Goal: Task Accomplishment & Management: Complete application form

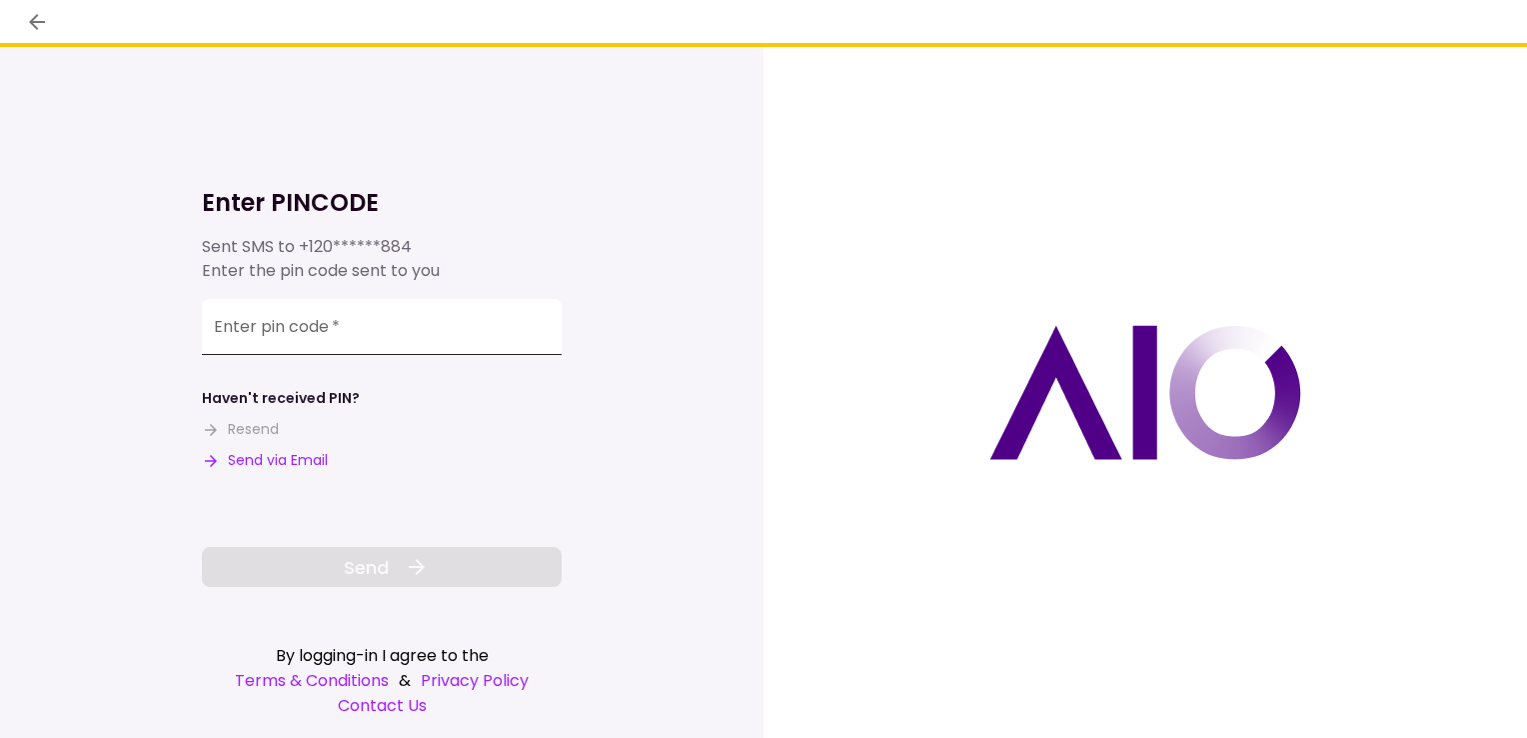
click at [209, 340] on input "Enter pin code   *" at bounding box center [382, 327] width 360 height 56
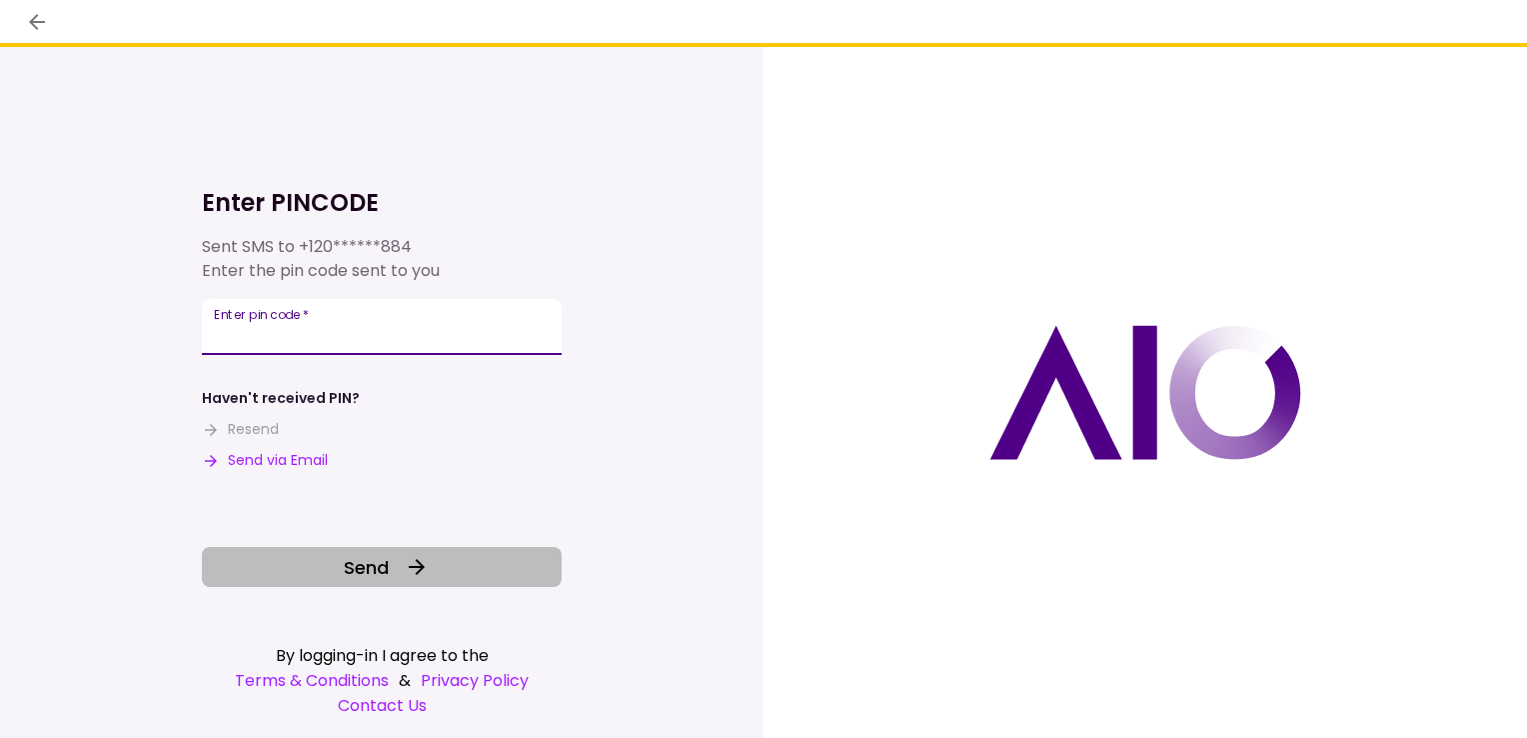
type input "****"
click at [360, 571] on span "Send" at bounding box center [366, 567] width 45 height 27
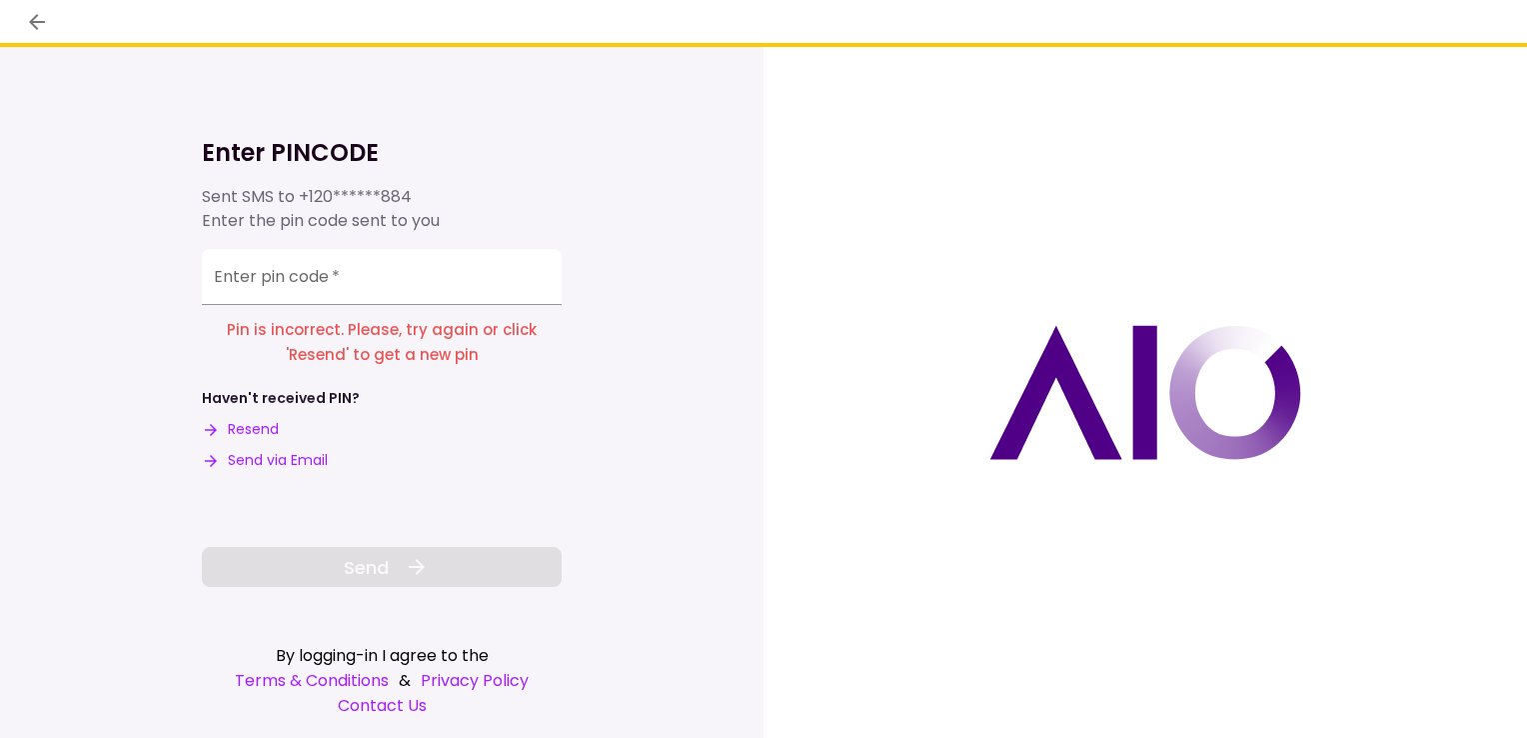
click at [291, 275] on div "Enter pin code   *" at bounding box center [382, 277] width 360 height 56
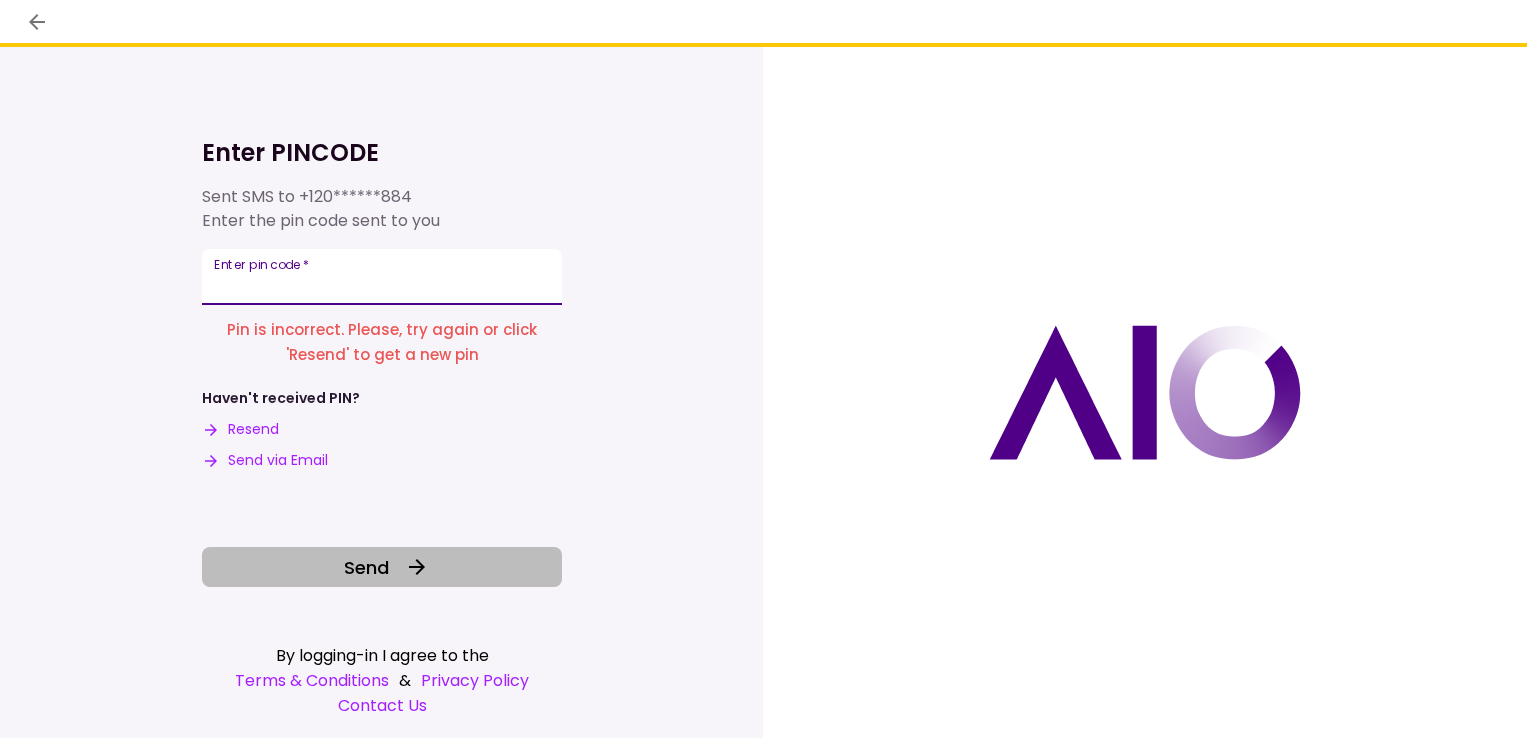
type input "******"
click at [387, 558] on span "Send" at bounding box center [366, 567] width 45 height 27
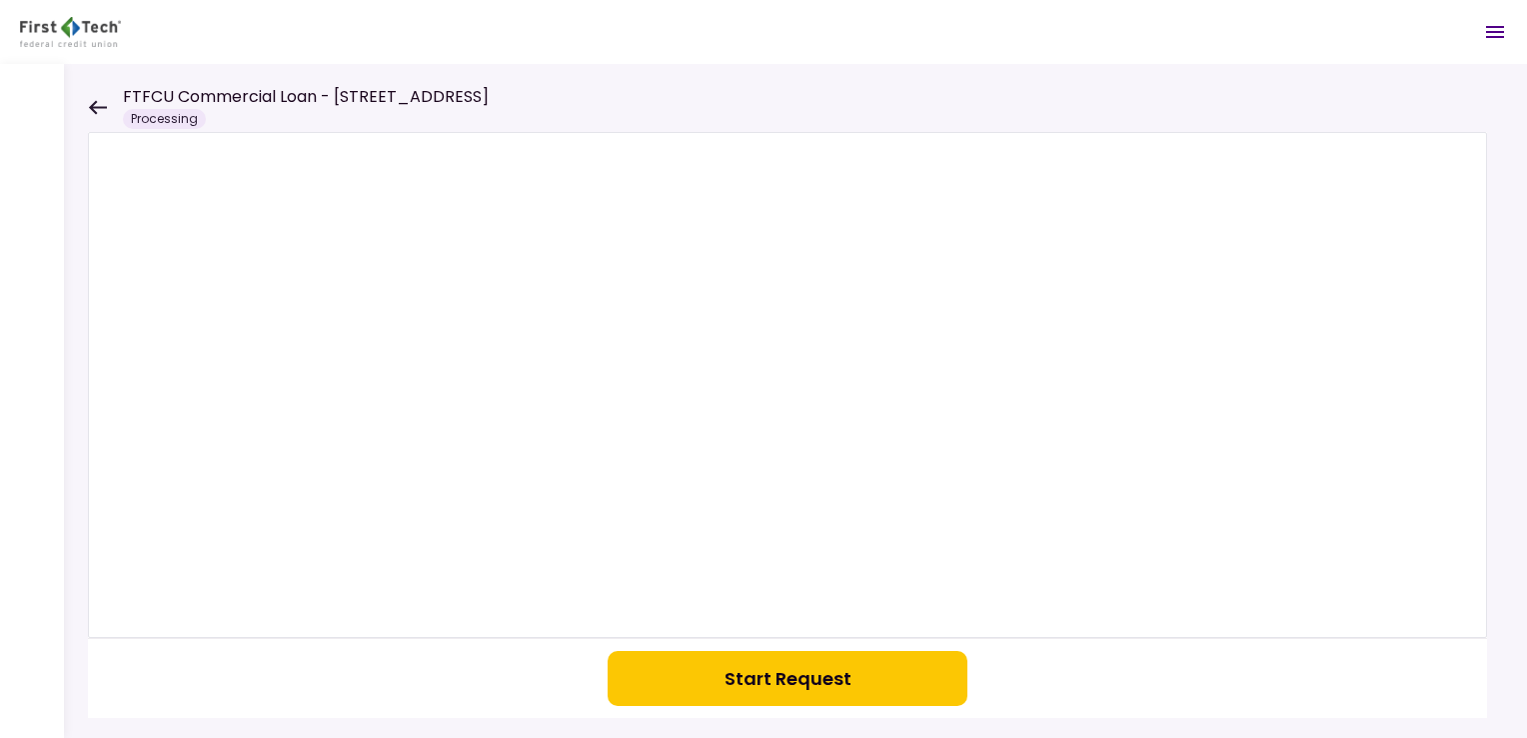
click at [800, 681] on button "Start Request" at bounding box center [788, 678] width 360 height 55
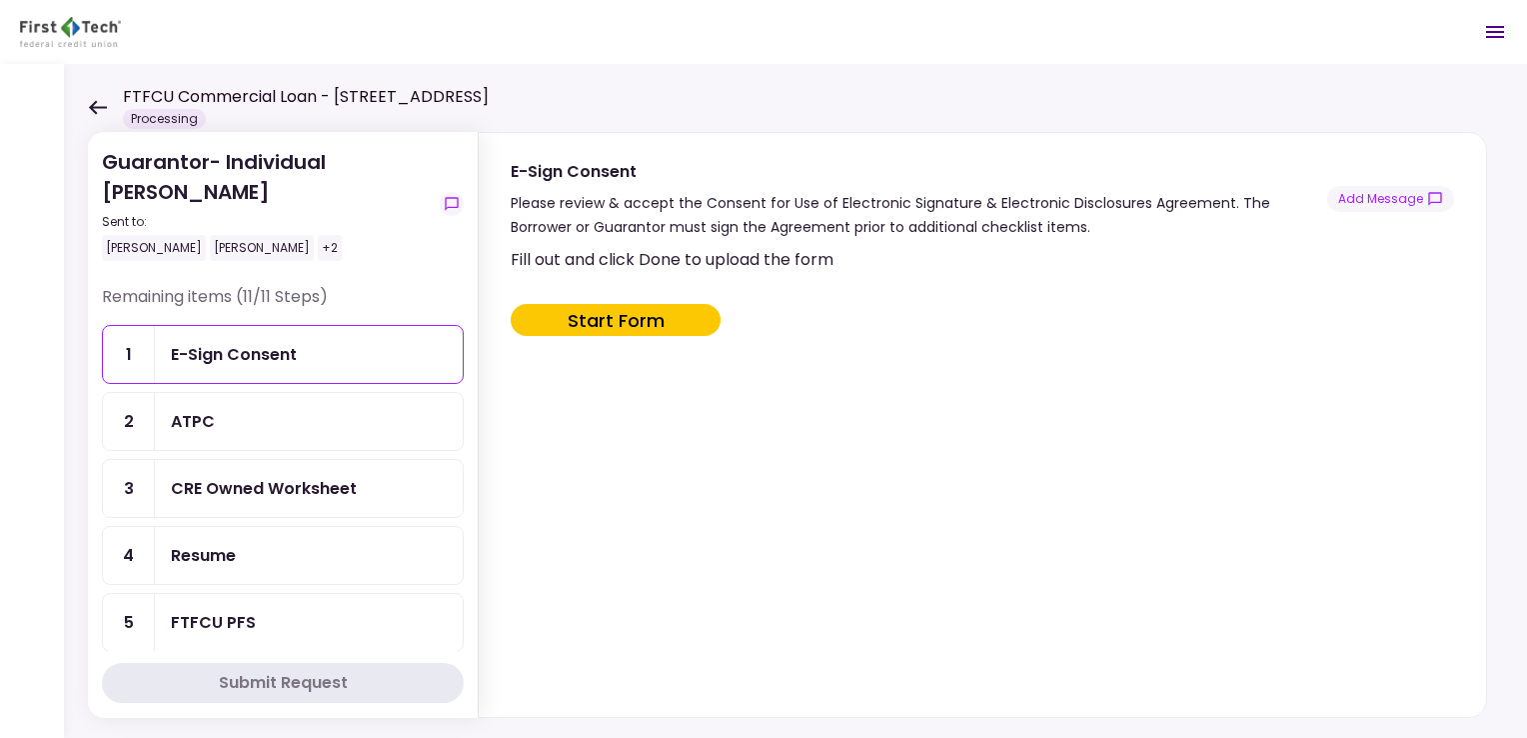
click at [602, 315] on button "Start Form" at bounding box center [616, 320] width 210 height 32
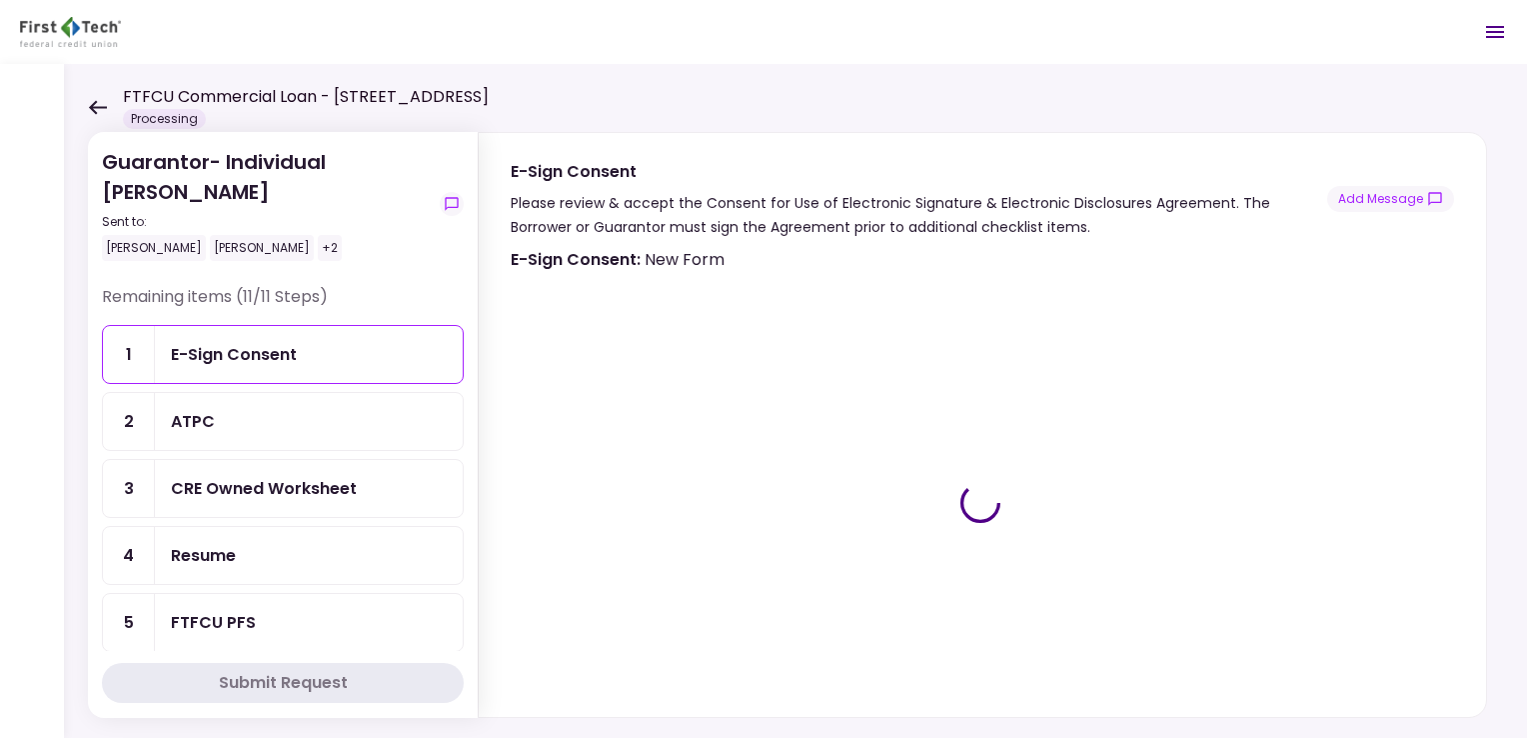
type input "***"
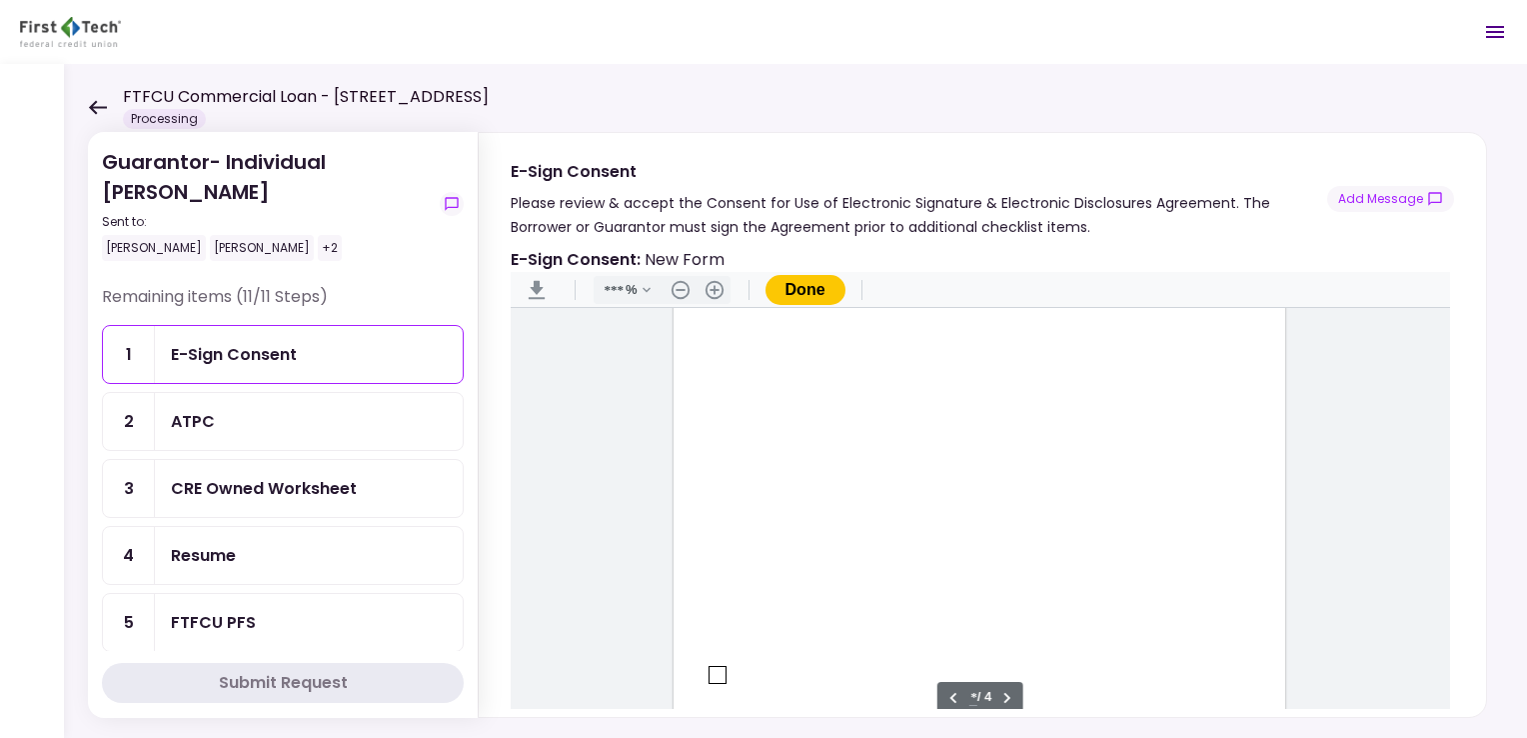
type input "*"
click at [712, 422] on div "Document Content" at bounding box center [718, 423] width 16 height 16
click at [710, 422] on div "Document Content" at bounding box center [718, 423] width 16 height 16
click at [748, 497] on div "message.signHere" at bounding box center [783, 494] width 93 height 21
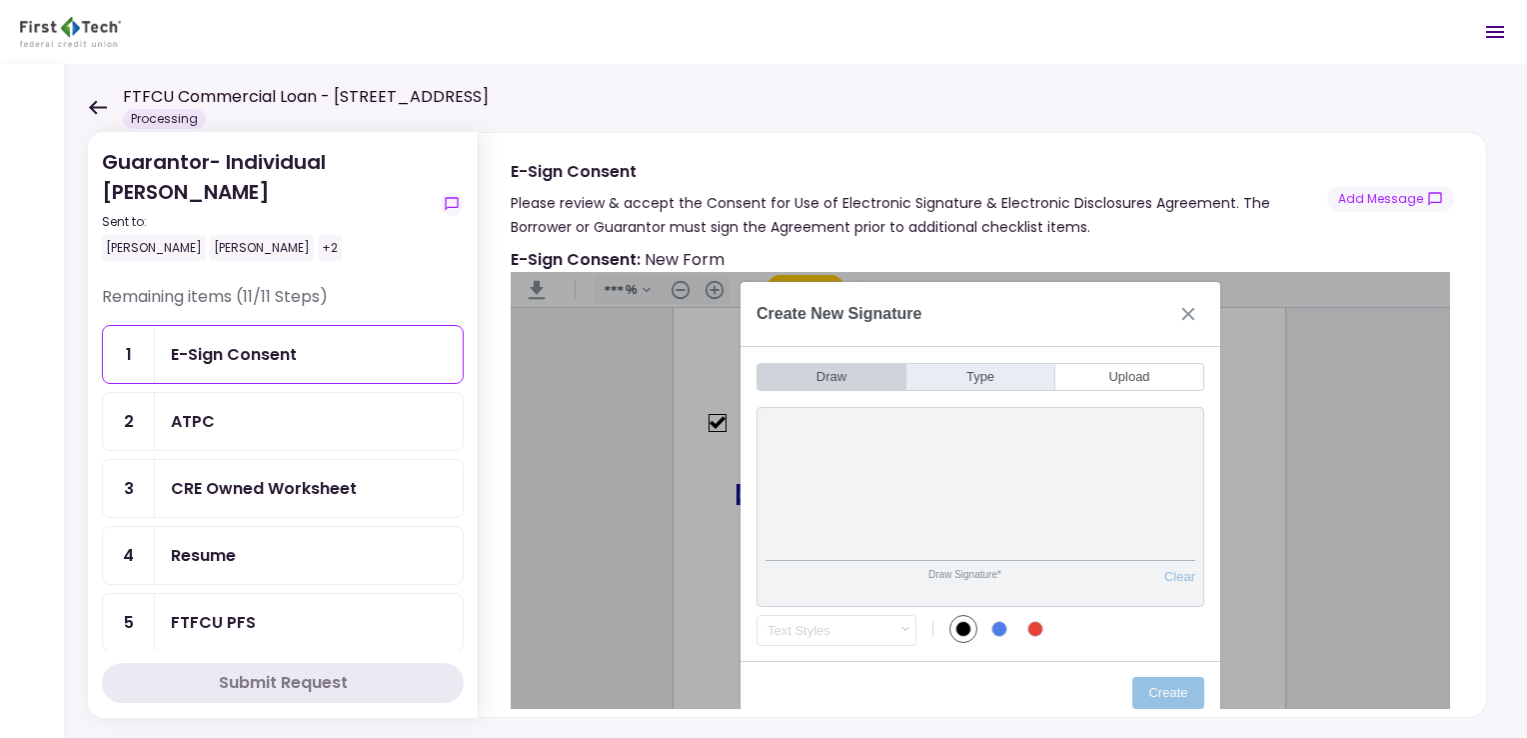
click at [984, 373] on button "Type" at bounding box center [981, 377] width 149 height 28
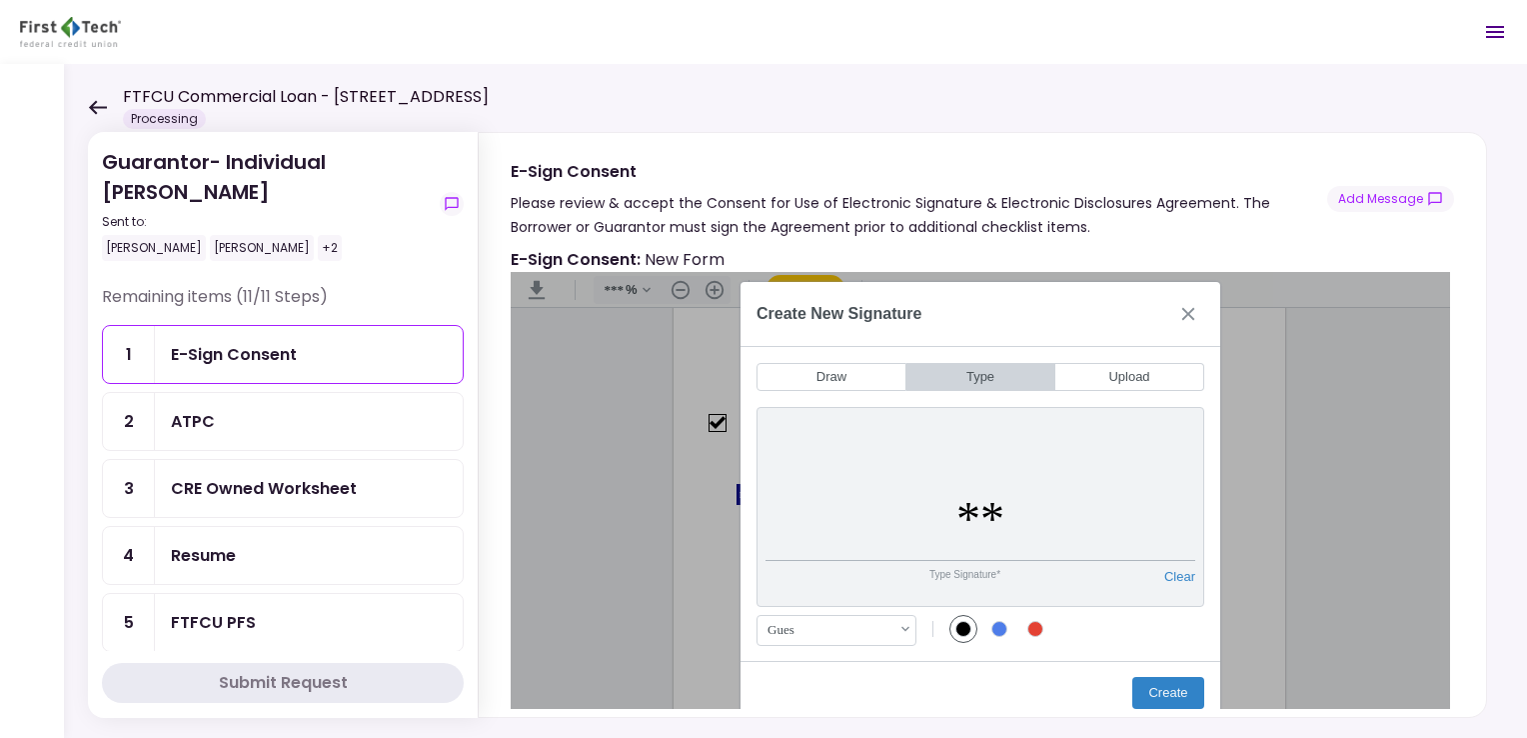
type input "*"
type input "**********"
click at [1167, 694] on button "Create" at bounding box center [1169, 693] width 72 height 32
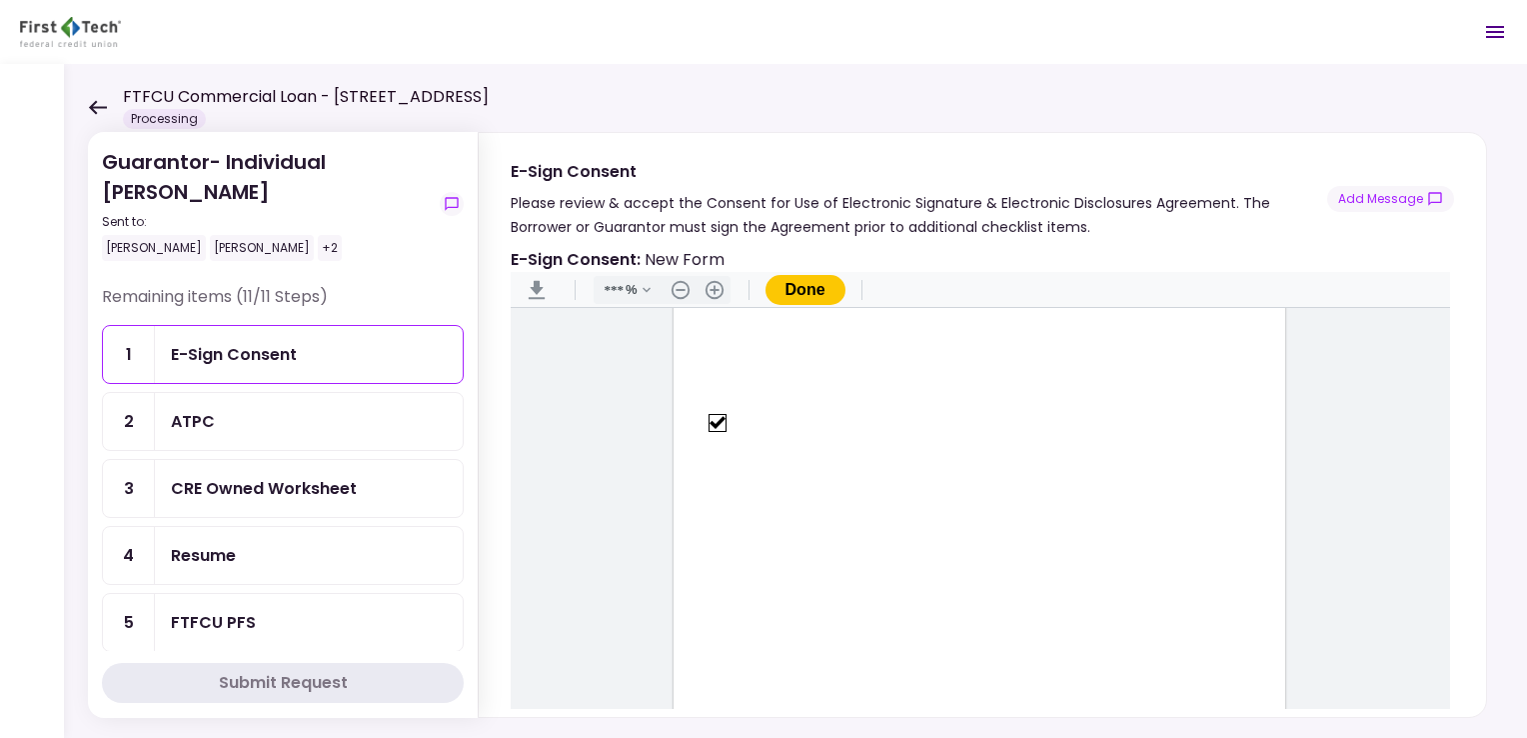
click at [794, 290] on button "Done" at bounding box center [806, 290] width 80 height 30
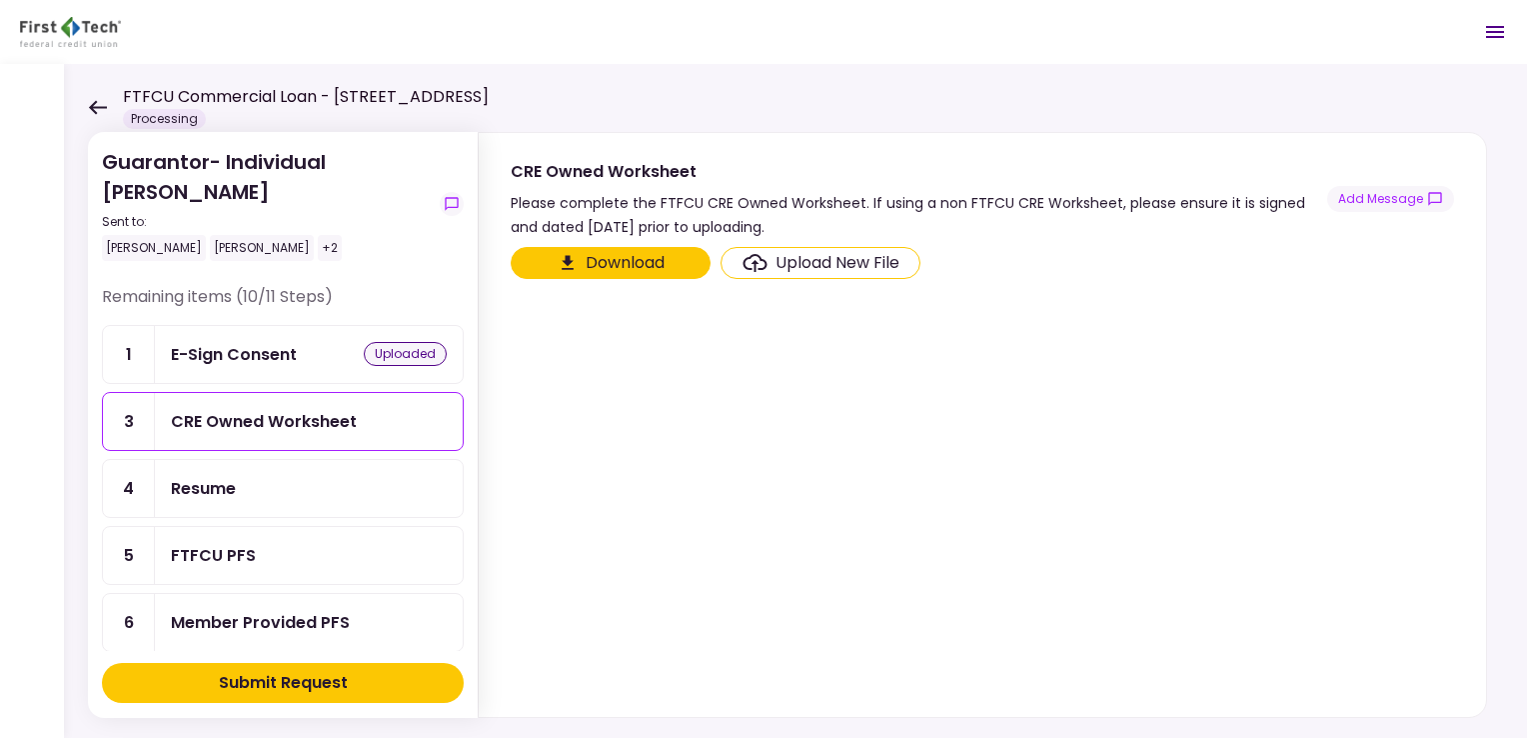
click at [596, 262] on button "Download" at bounding box center [611, 263] width 200 height 32
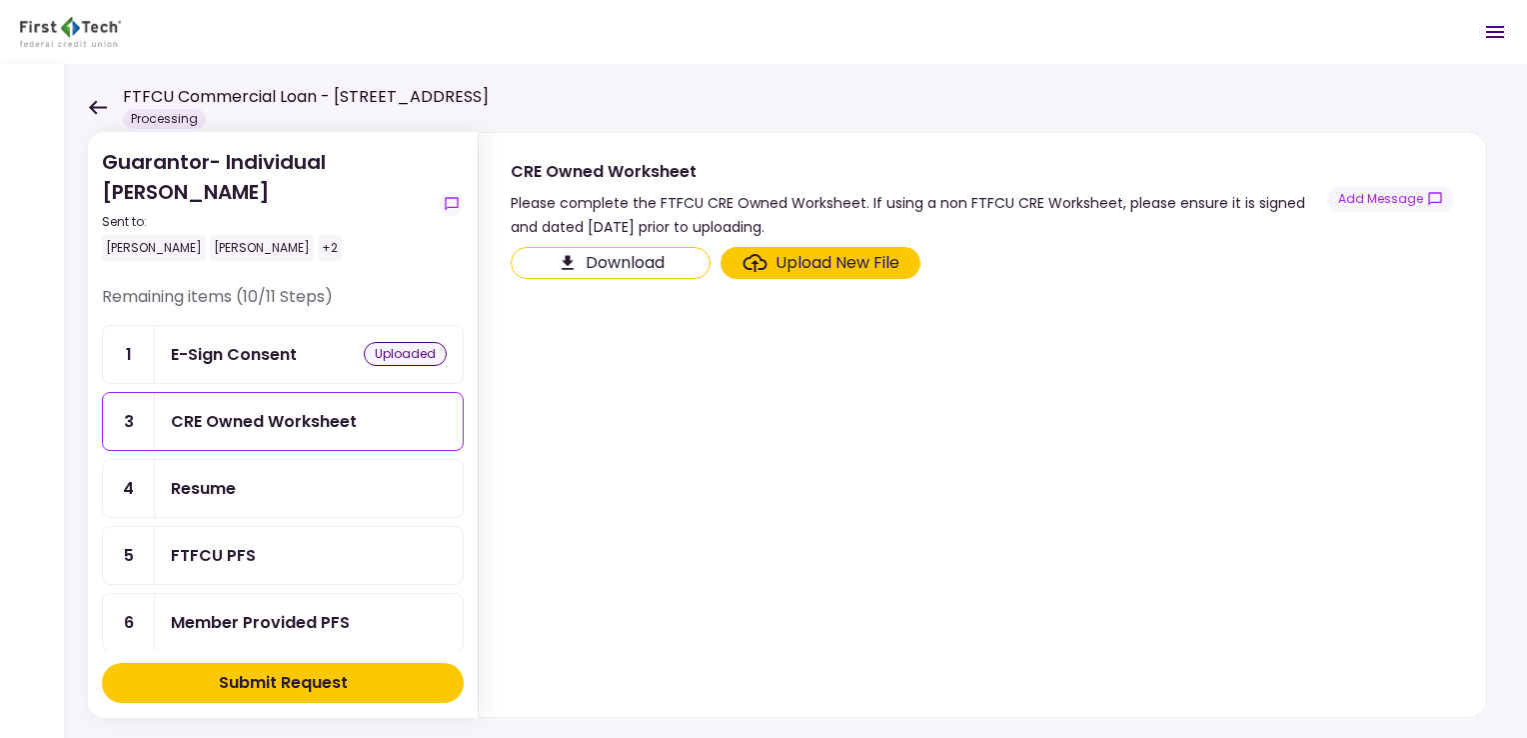
click at [768, 485] on section "Download Upload New File" at bounding box center [983, 478] width 944 height 462
click at [809, 262] on div "Upload New File" at bounding box center [838, 263] width 124 height 24
click at [0, 0] on input "Upload New File" at bounding box center [0, 0] width 0 height 0
click at [763, 280] on section "Download Upload New File" at bounding box center [983, 478] width 944 height 462
click at [762, 265] on icon "Click here to upload the required document" at bounding box center [755, 263] width 25 height 18
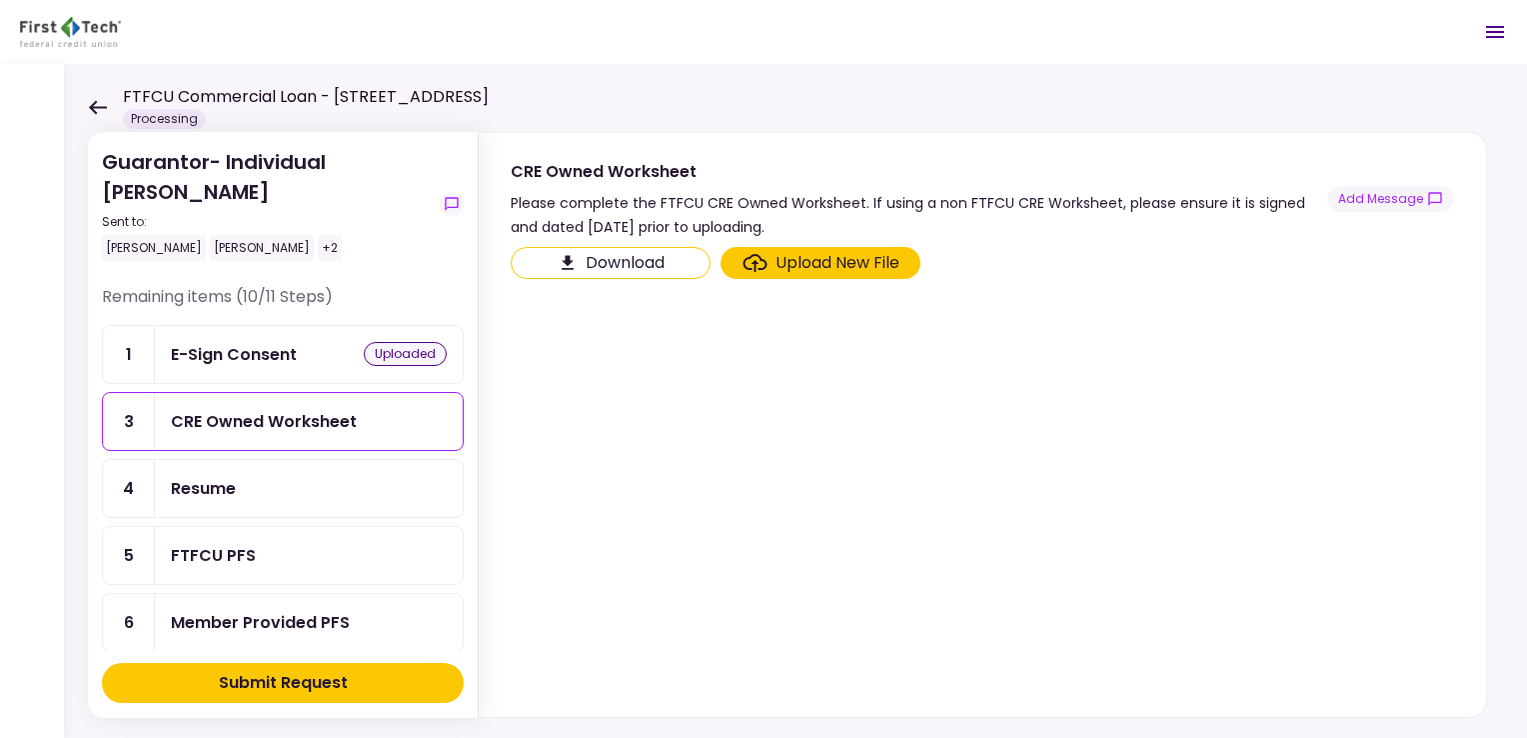
click at [0, 0] on input "Upload New File" at bounding box center [0, 0] width 0 height 0
click at [852, 264] on div "Upload New File" at bounding box center [838, 263] width 124 height 24
click at [0, 0] on input "Upload New File" at bounding box center [0, 0] width 0 height 0
click at [792, 263] on div "Upload New File" at bounding box center [838, 263] width 124 height 24
click at [0, 0] on input "Upload New File" at bounding box center [0, 0] width 0 height 0
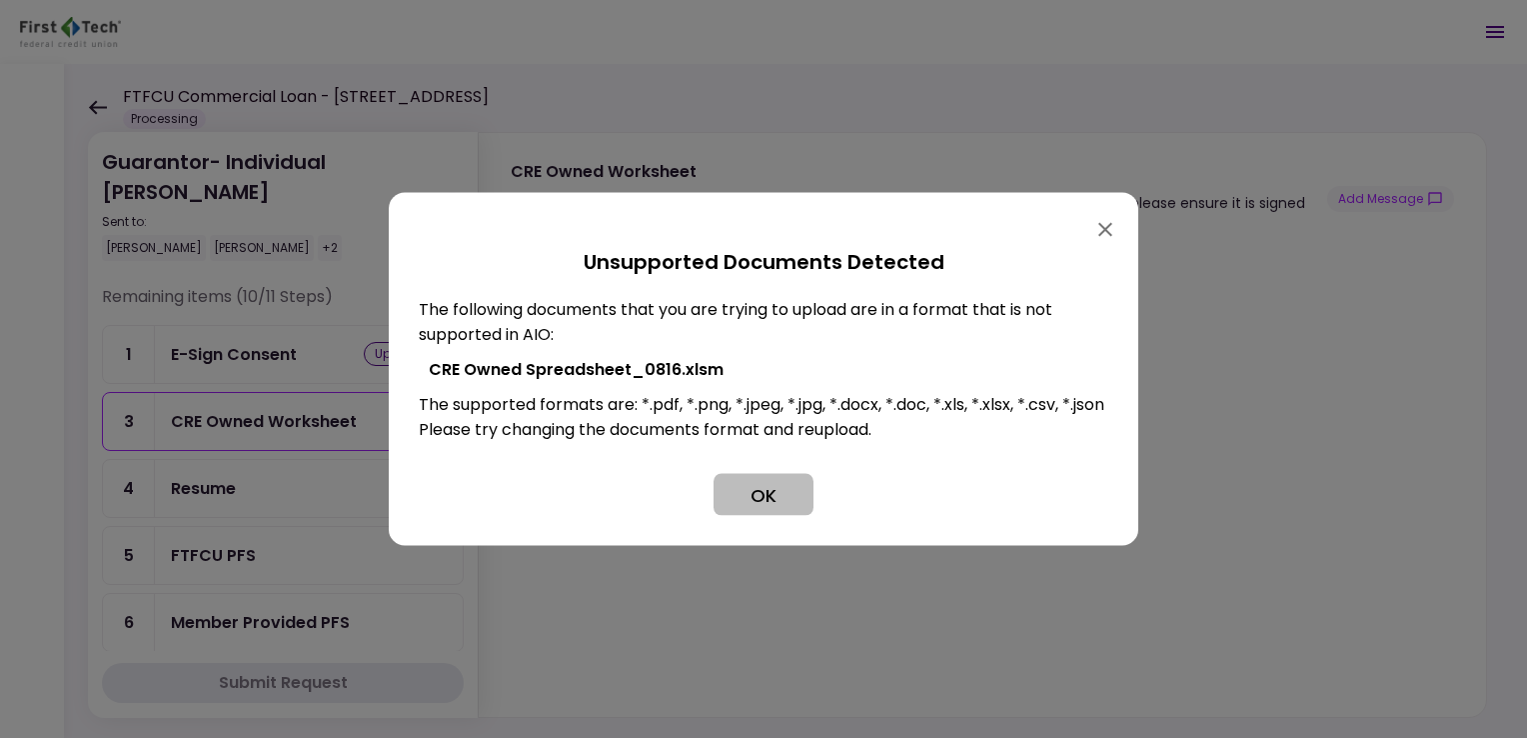
click at [727, 516] on button "OK" at bounding box center [764, 495] width 100 height 42
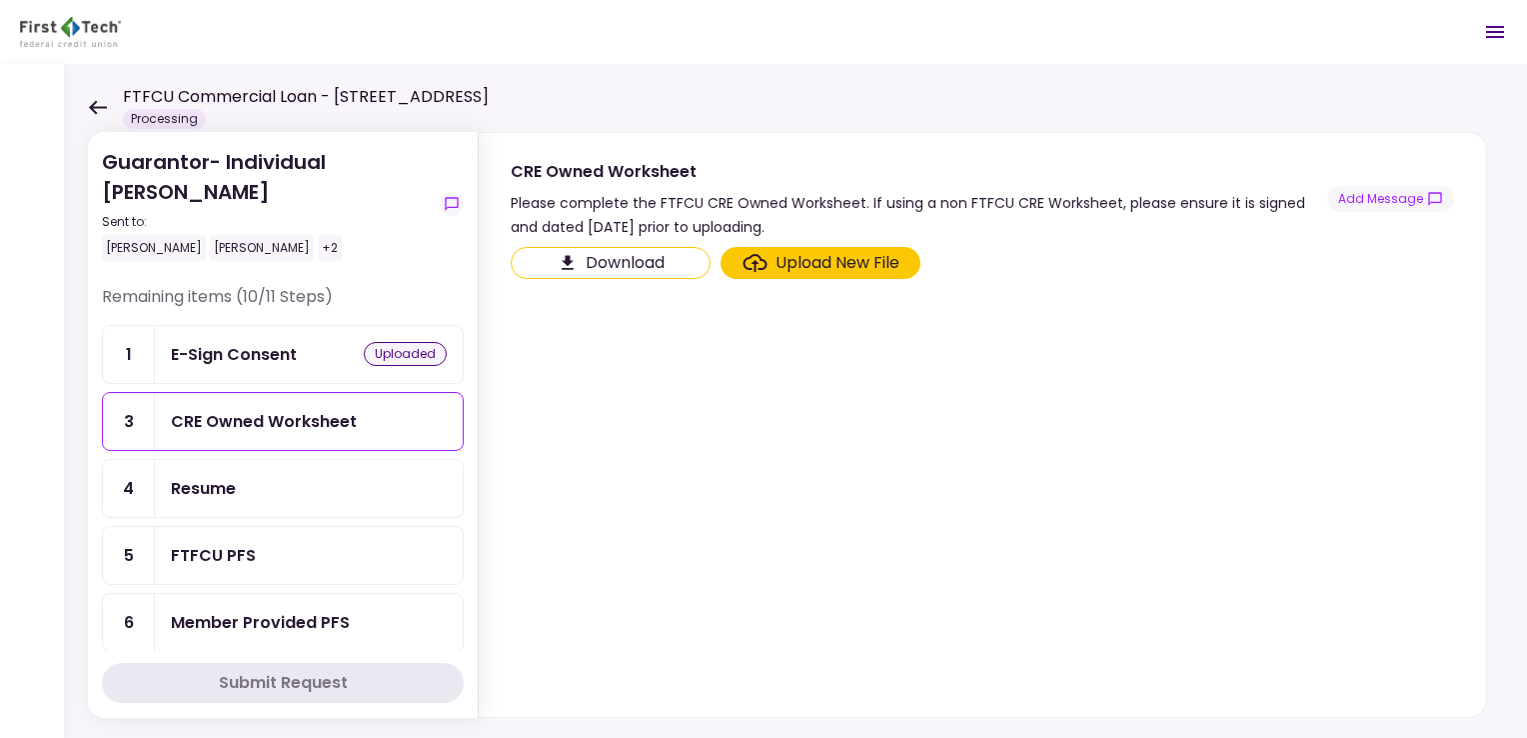
click at [824, 255] on div "Upload New File" at bounding box center [838, 263] width 124 height 24
click at [0, 0] on input "Upload New File" at bounding box center [0, 0] width 0 height 0
click at [182, 362] on ul "1 E-Sign Consent uploaded 3 CRE Owned Worksheet 4 Resume 5 FTFCU PFS 6 Member P…" at bounding box center [283, 656] width 362 height 662
click at [184, 428] on ul "1 E-Sign Consent uploaded 3 CRE Owned Worksheet 4 Resume 5 FTFCU PFS 6 Member P…" at bounding box center [283, 656] width 362 height 662
click at [831, 269] on div "Upload New File" at bounding box center [838, 263] width 124 height 24
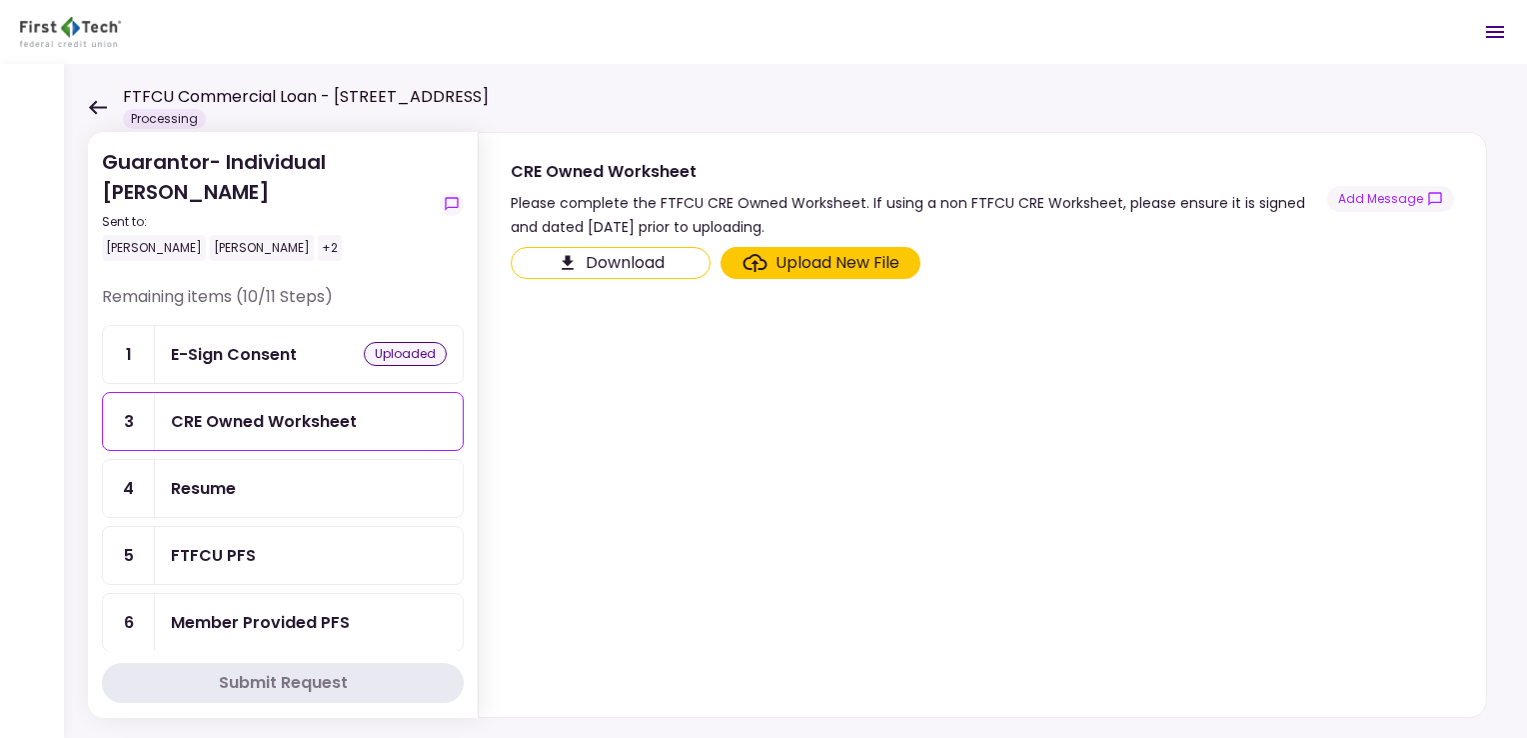
click at [0, 0] on input "Upload New File" at bounding box center [0, 0] width 0 height 0
click at [180, 488] on ul "1 E-Sign Consent uploaded 3 CRE Owned Worksheet 4 Resume 5 FTFCU PFS 6 Member P…" at bounding box center [283, 656] width 362 height 662
click at [207, 490] on ul "1 E-Sign Consent uploaded 3 CRE Owned Worksheet 4 Resume 5 FTFCU PFS 6 Member P…" at bounding box center [283, 656] width 362 height 662
click at [206, 410] on ul "1 E-Sign Consent uploaded 3 CRE Owned Worksheet 4 Resume 5 FTFCU PFS 6 Member P…" at bounding box center [283, 656] width 362 height 662
click at [797, 251] on div "Upload New File" at bounding box center [838, 263] width 124 height 24
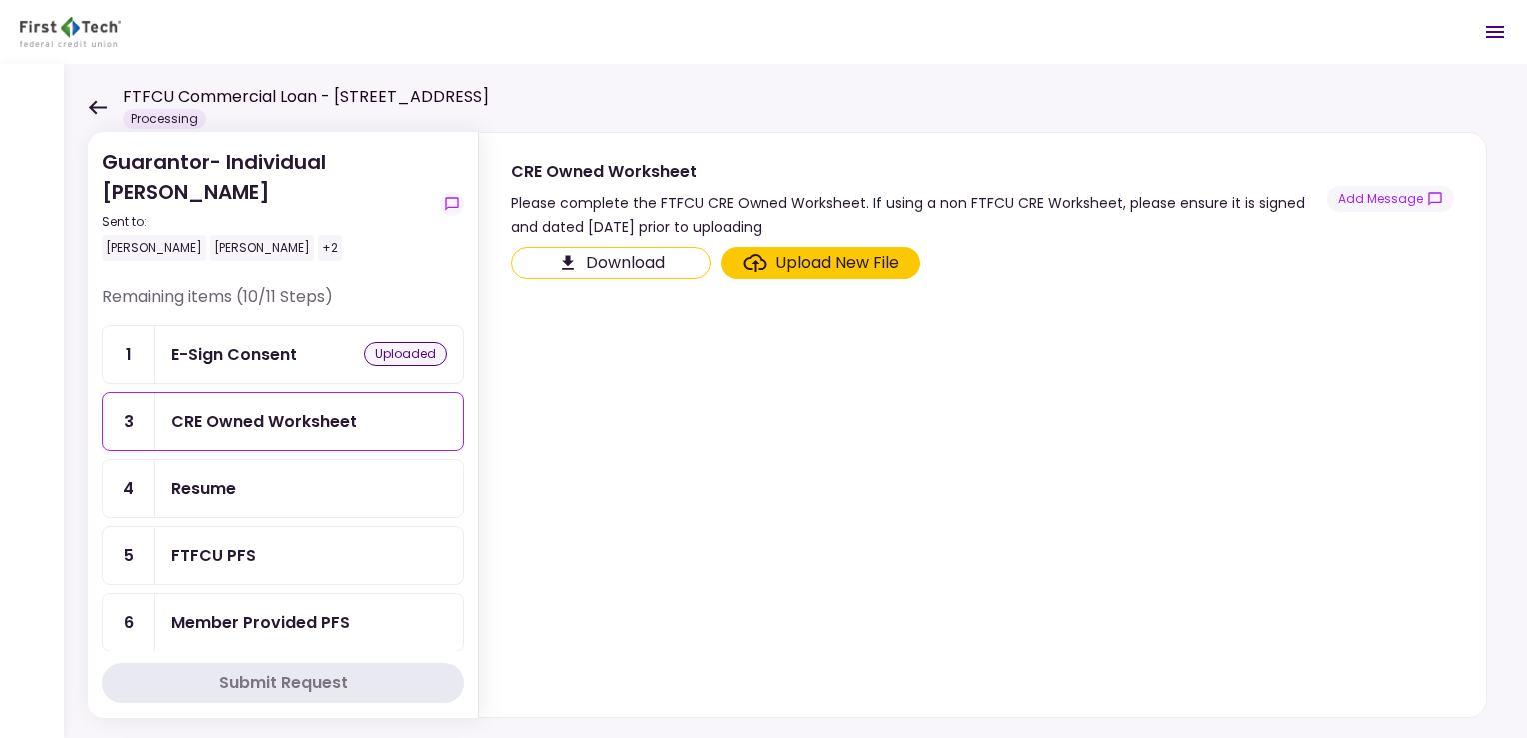
click at [0, 0] on input "Upload New File" at bounding box center [0, 0] width 0 height 0
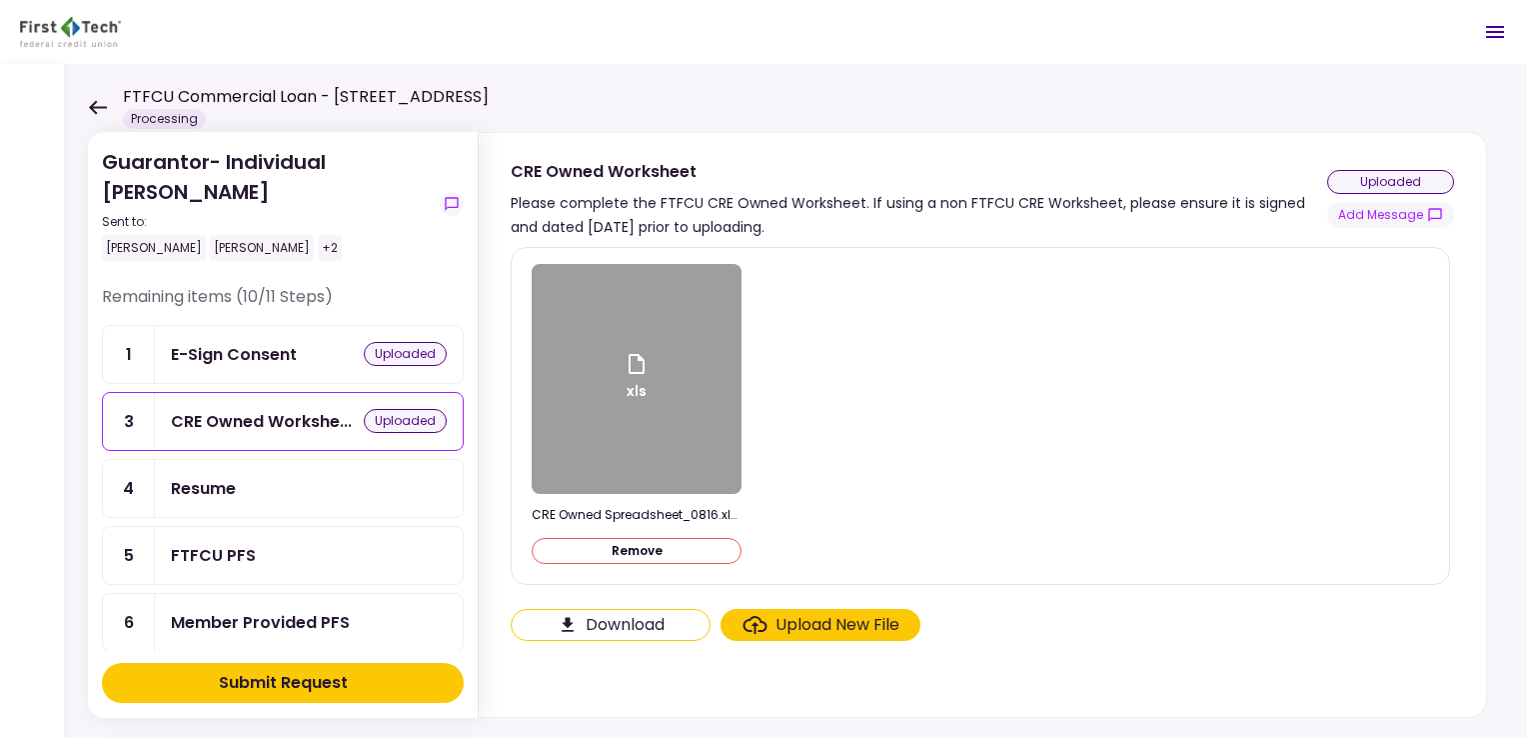
click at [182, 482] on div "Resume" at bounding box center [203, 488] width 65 height 25
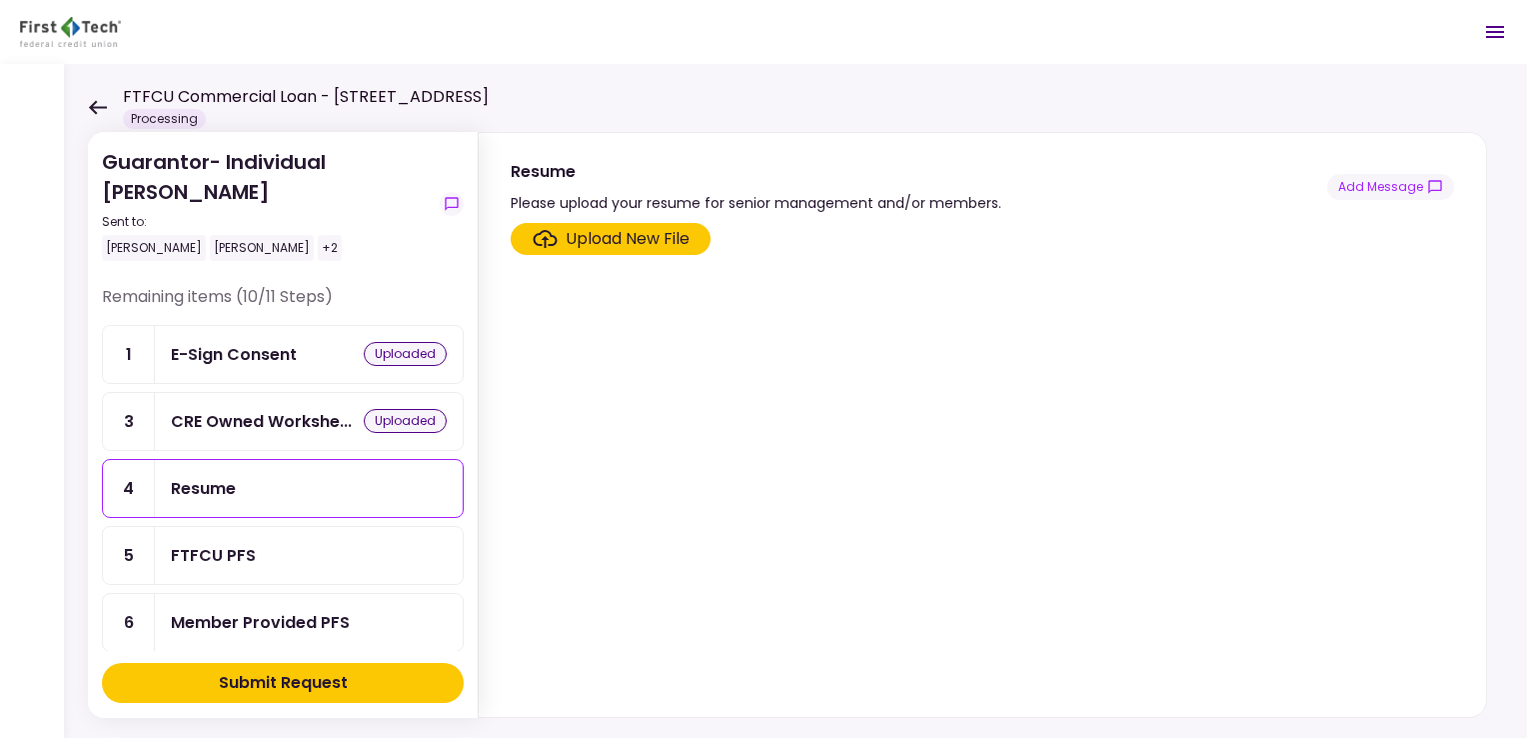
click at [196, 555] on div "FTFCU PFS" at bounding box center [213, 555] width 85 height 25
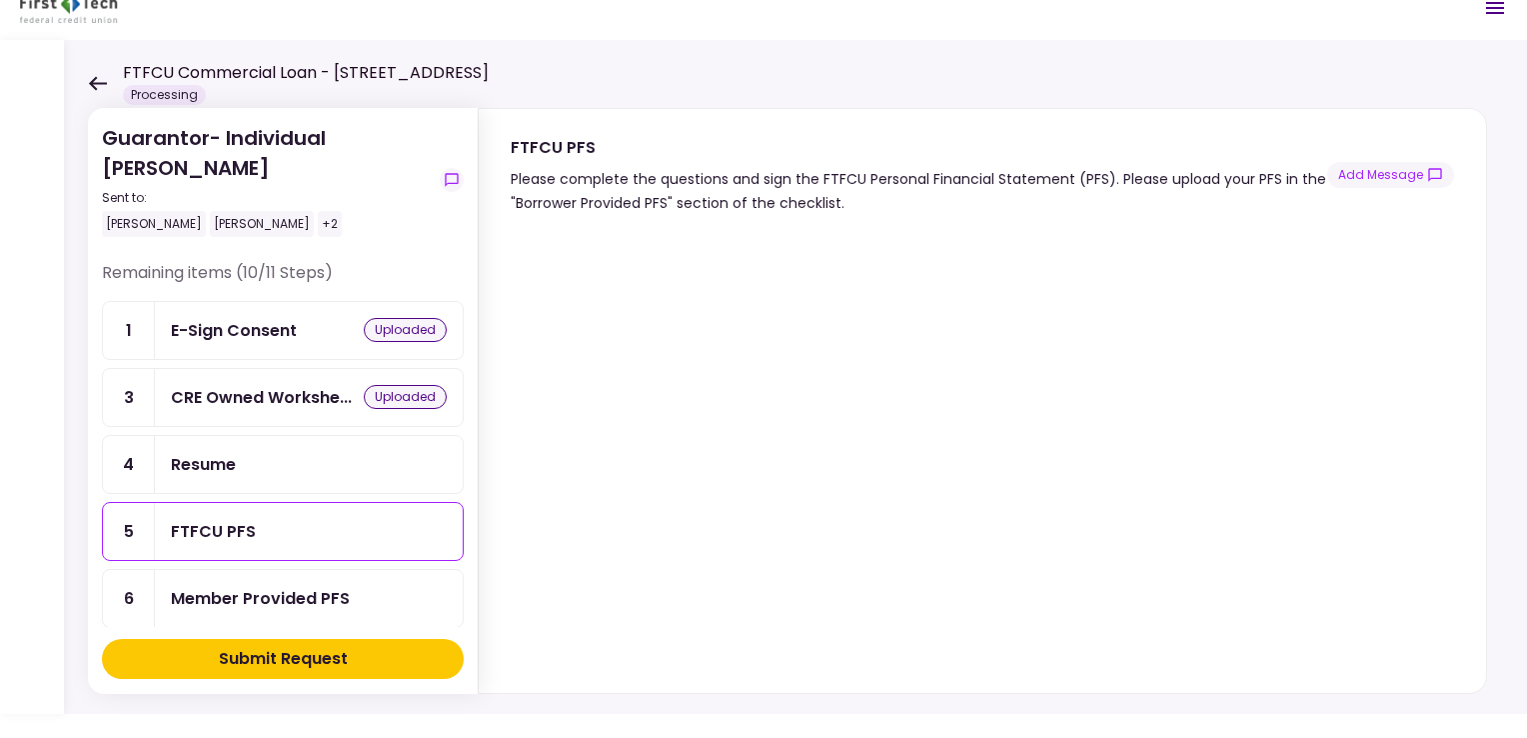
click at [216, 519] on div "FTFCU PFS" at bounding box center [213, 531] width 85 height 25
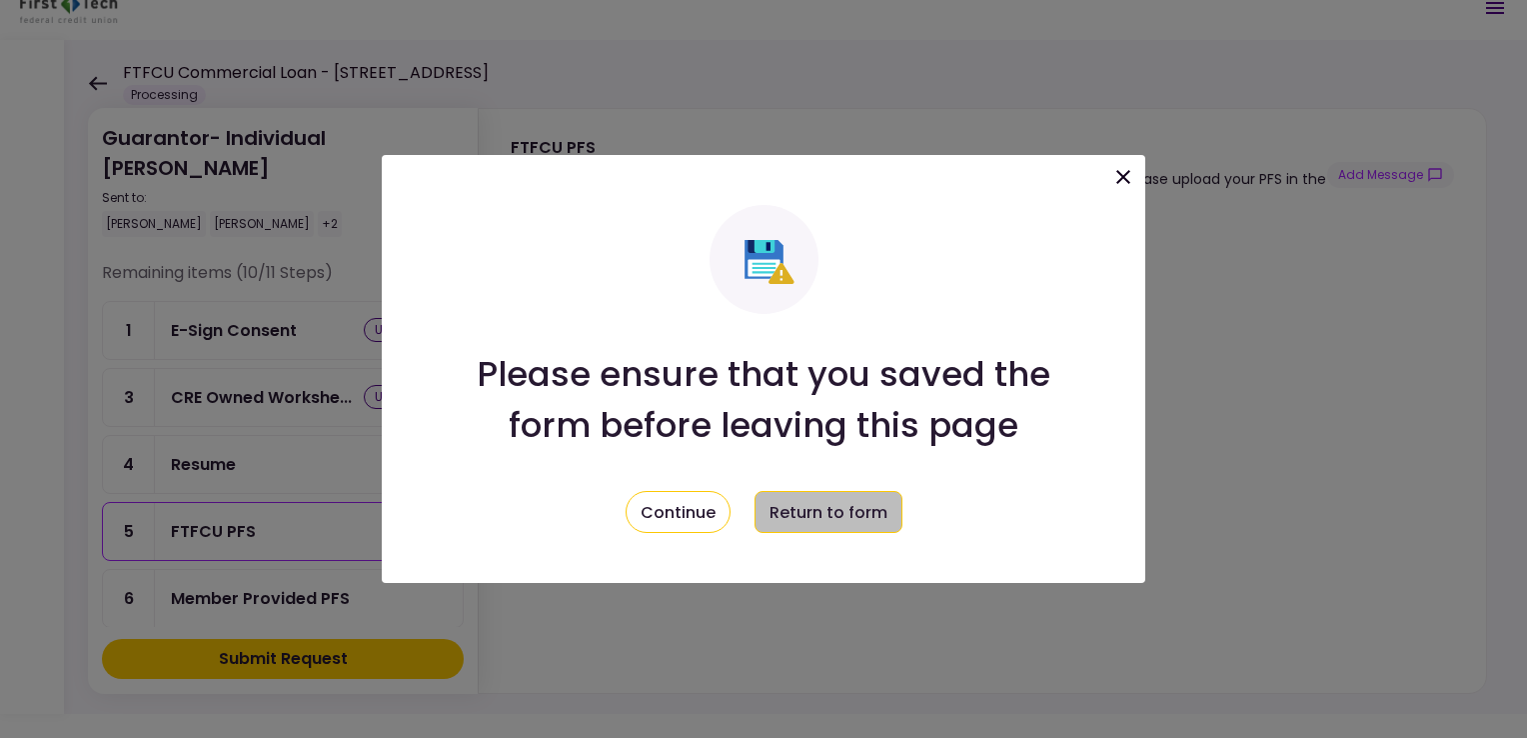
click at [791, 510] on button "Return to form" at bounding box center [829, 512] width 148 height 42
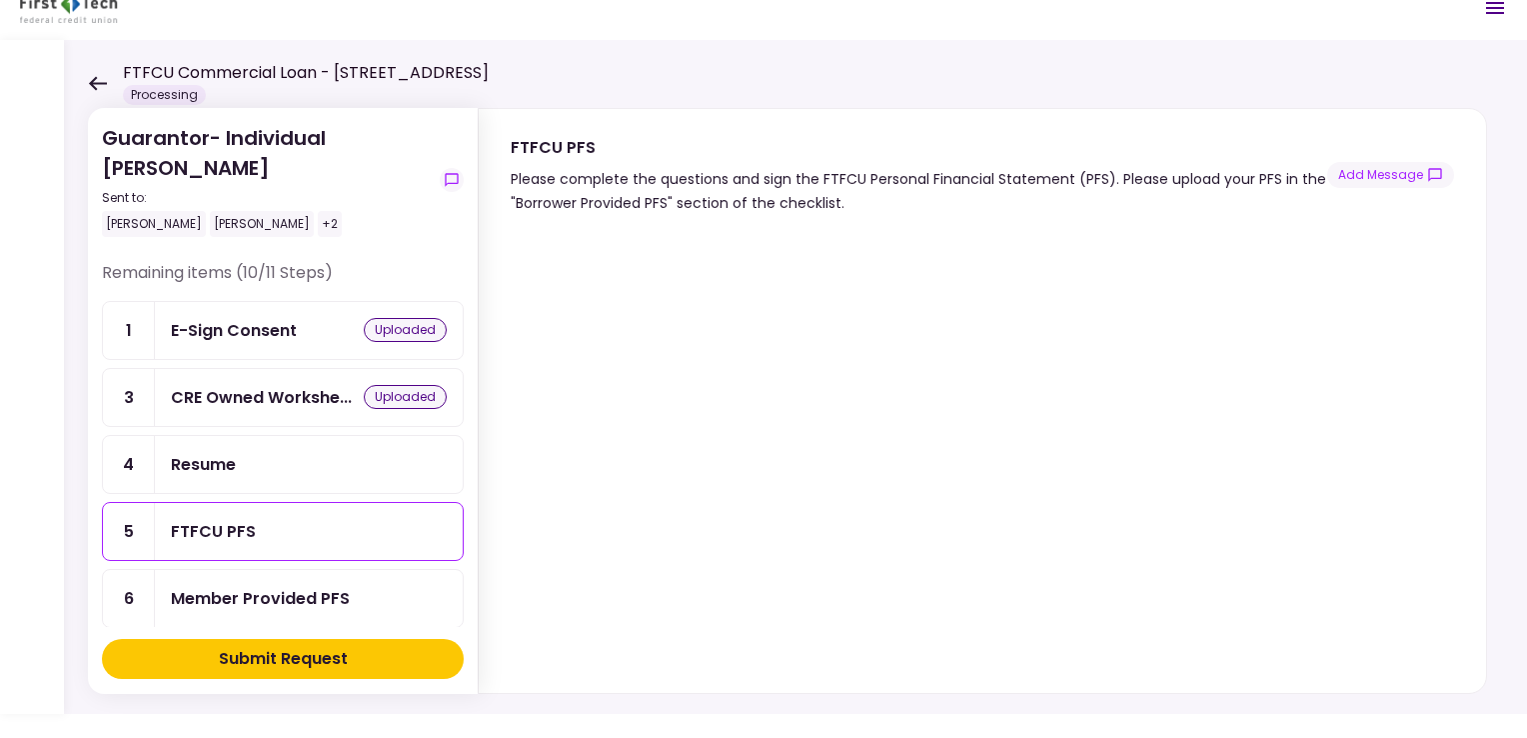
click at [240, 588] on div "Member Provided PFS" at bounding box center [260, 598] width 179 height 25
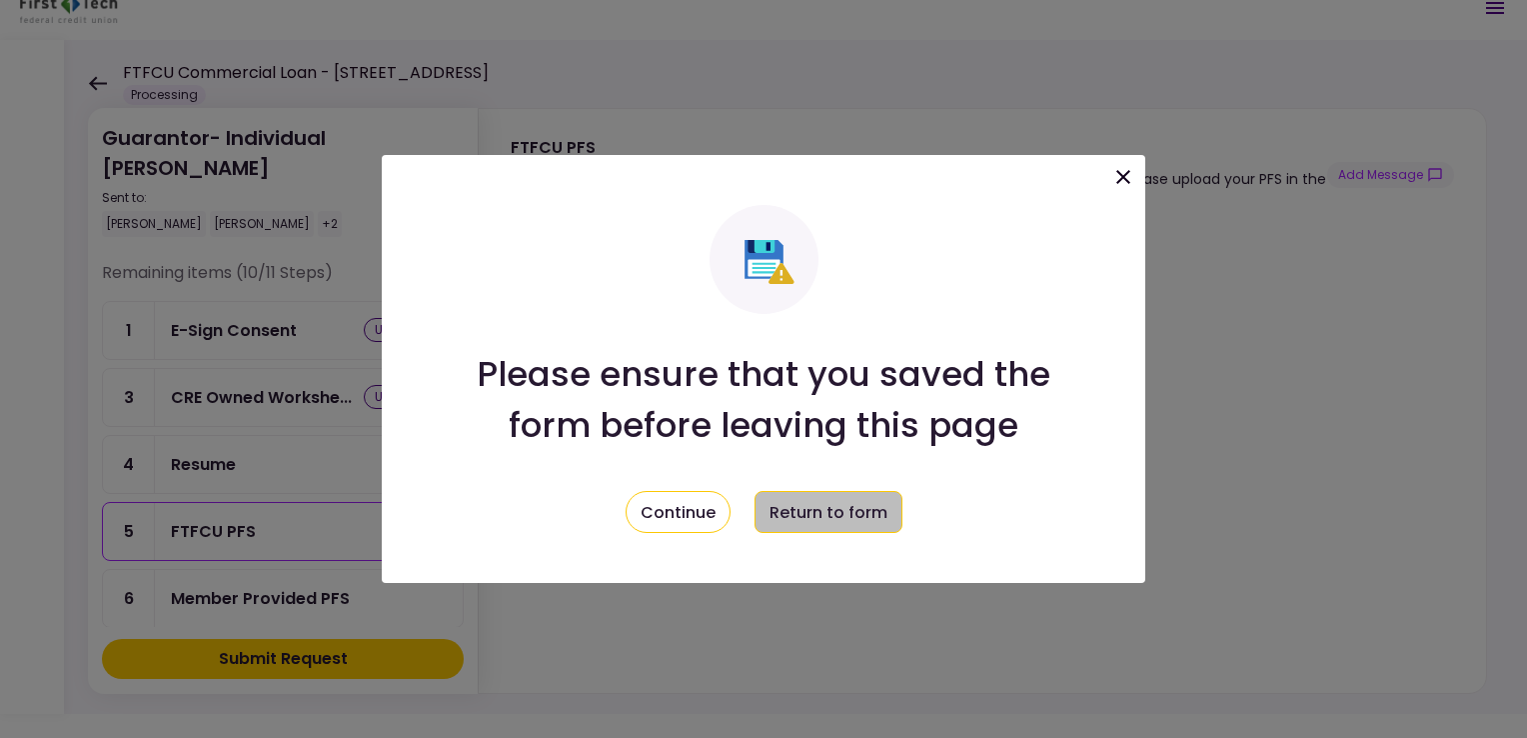
click at [832, 506] on button "Return to form" at bounding box center [829, 512] width 148 height 42
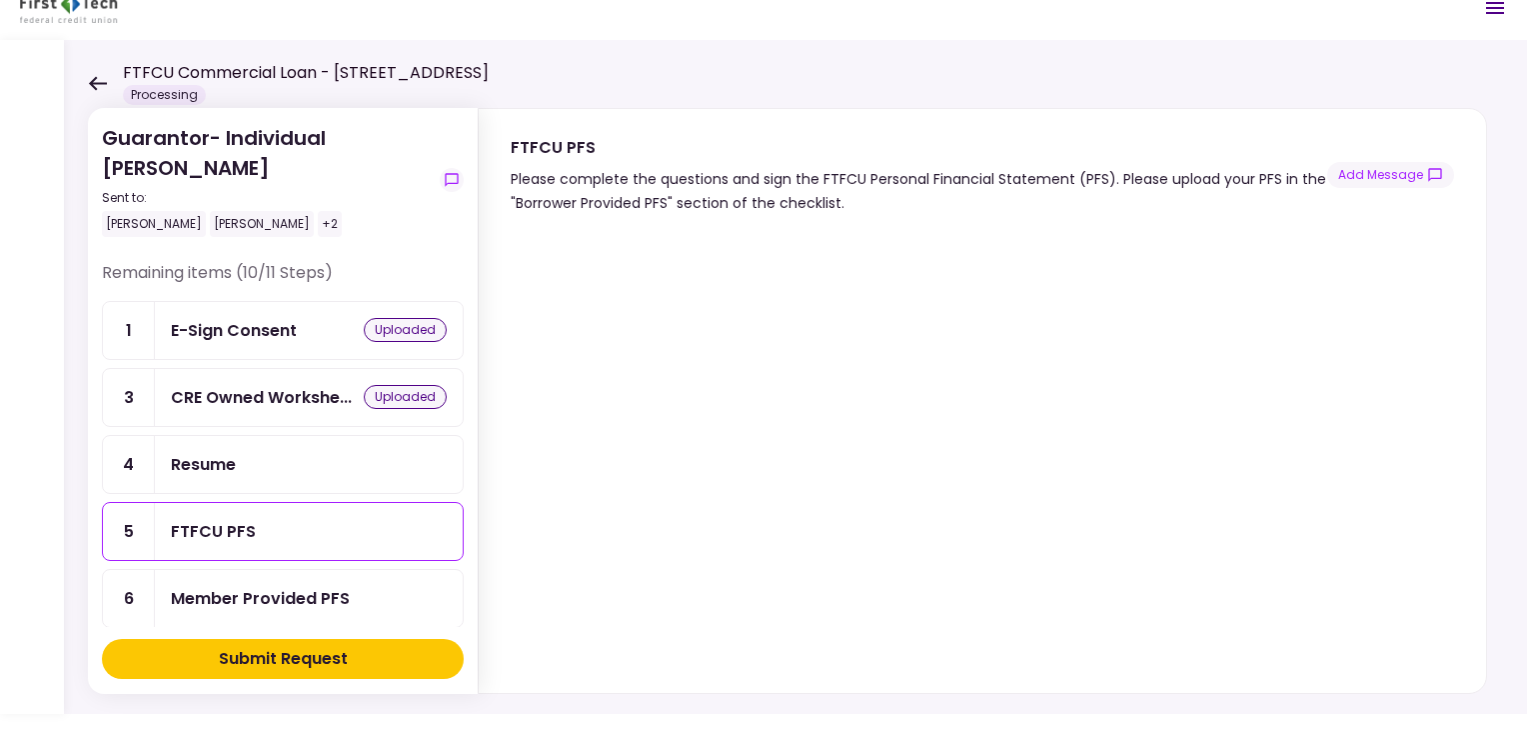
click at [194, 594] on div "Member Provided PFS" at bounding box center [260, 598] width 179 height 25
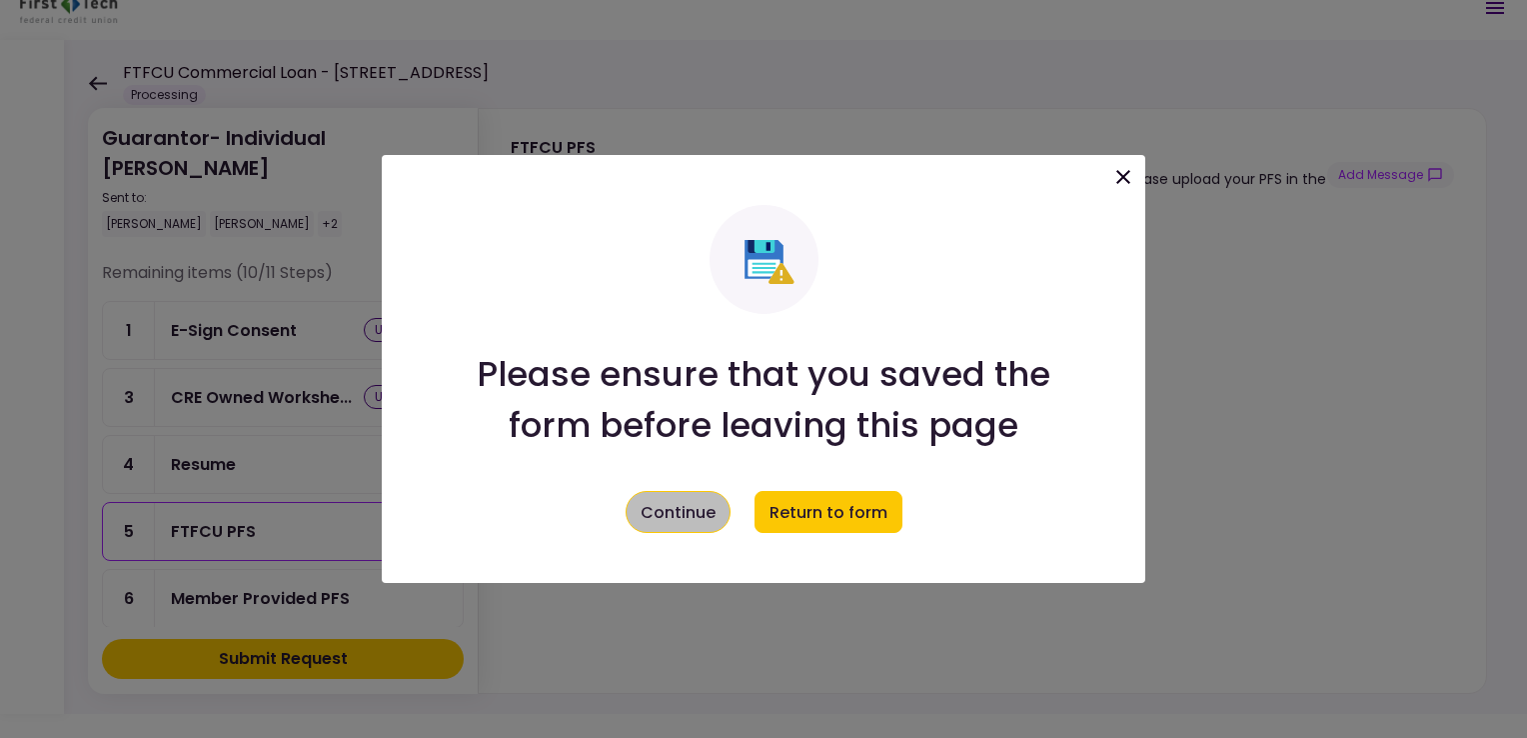
click at [686, 515] on button "Continue" at bounding box center [678, 512] width 105 height 42
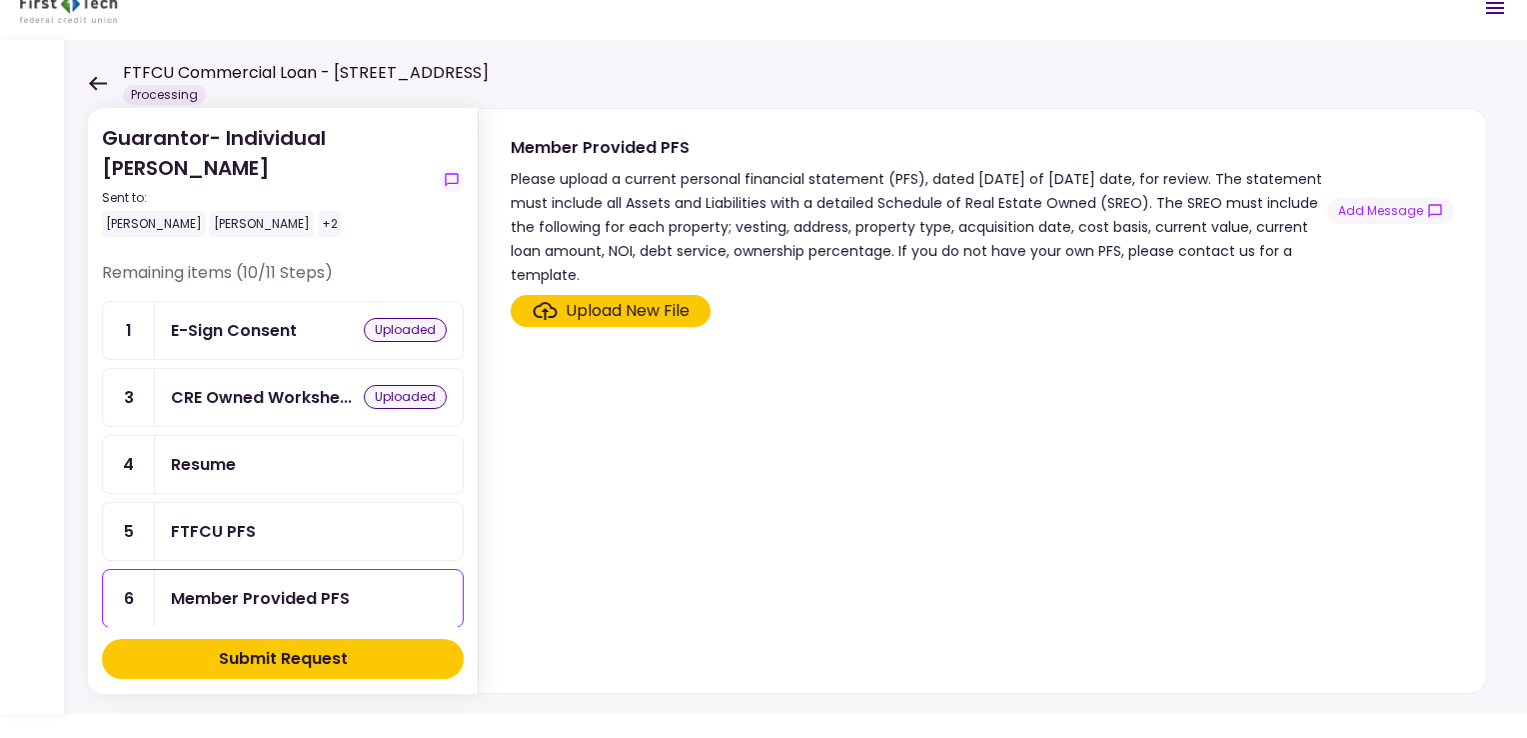
click at [575, 311] on div "Upload New File" at bounding box center [628, 311] width 124 height 24
click at [0, 0] on input "Upload New File" at bounding box center [0, 0] width 0 height 0
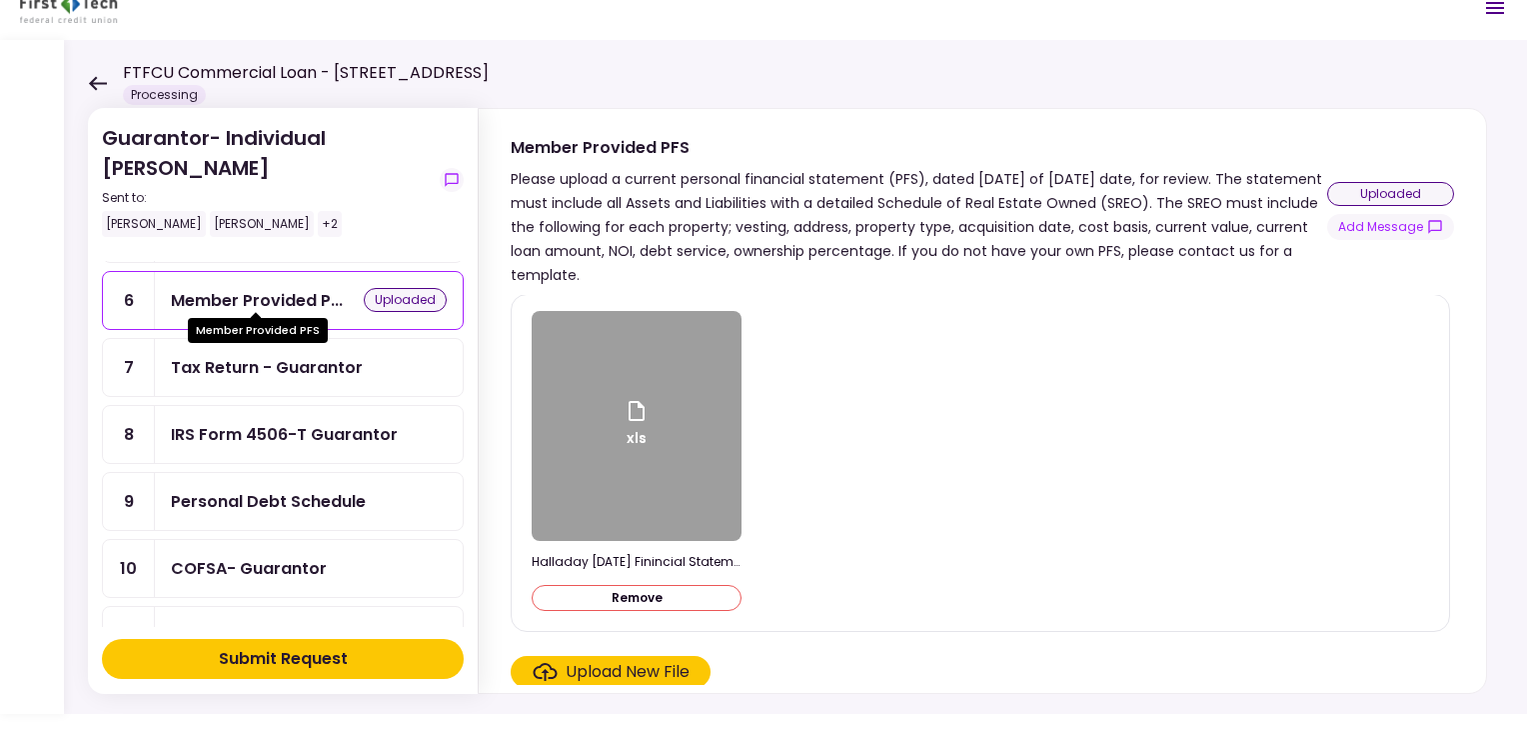
scroll to position [300, 0]
click at [240, 358] on div "Tax Return - Guarantor" at bounding box center [267, 365] width 192 height 25
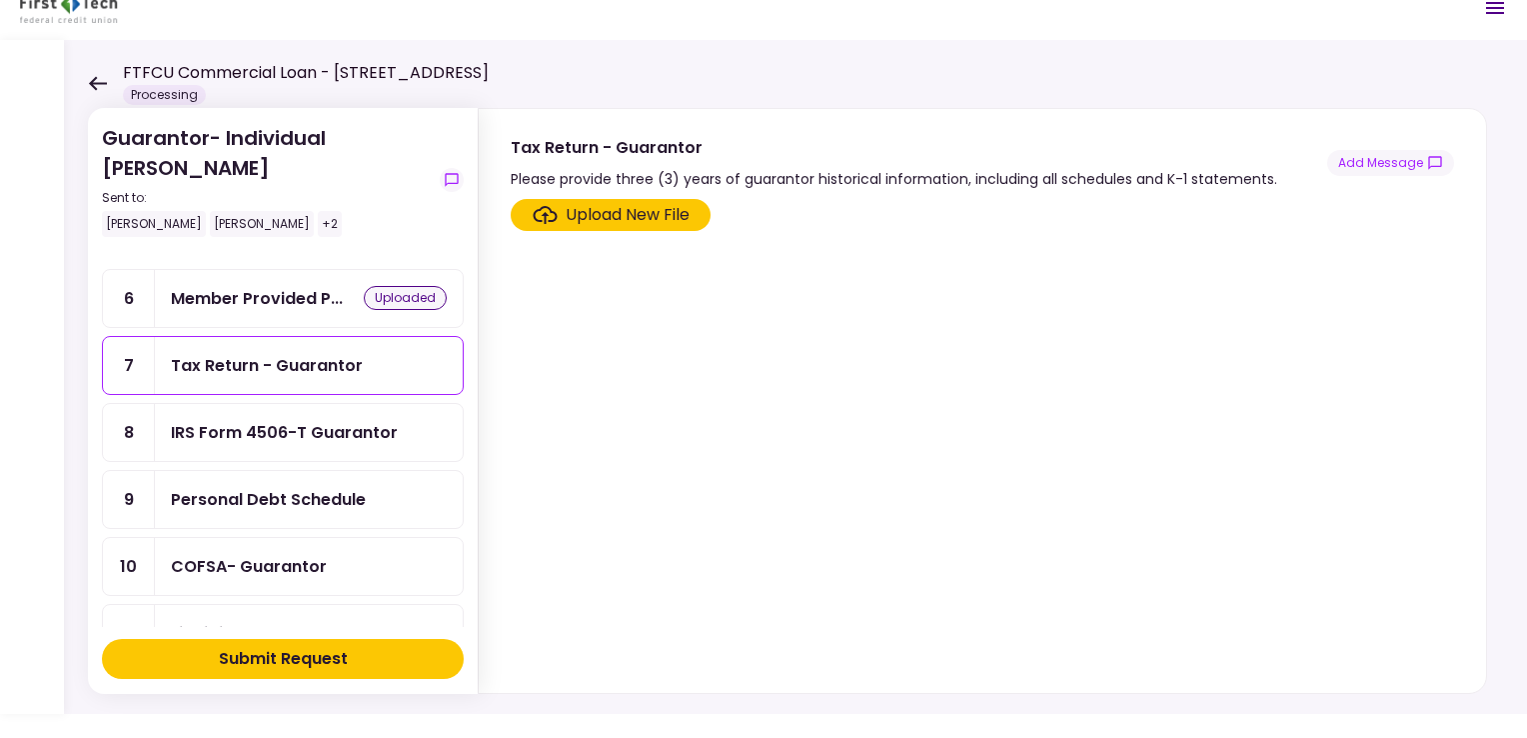
click at [240, 358] on div "Tax Return - Guarantor" at bounding box center [267, 365] width 192 height 25
click at [592, 211] on div "Upload New File" at bounding box center [628, 215] width 124 height 24
click at [0, 0] on input "Upload New File" at bounding box center [0, 0] width 0 height 0
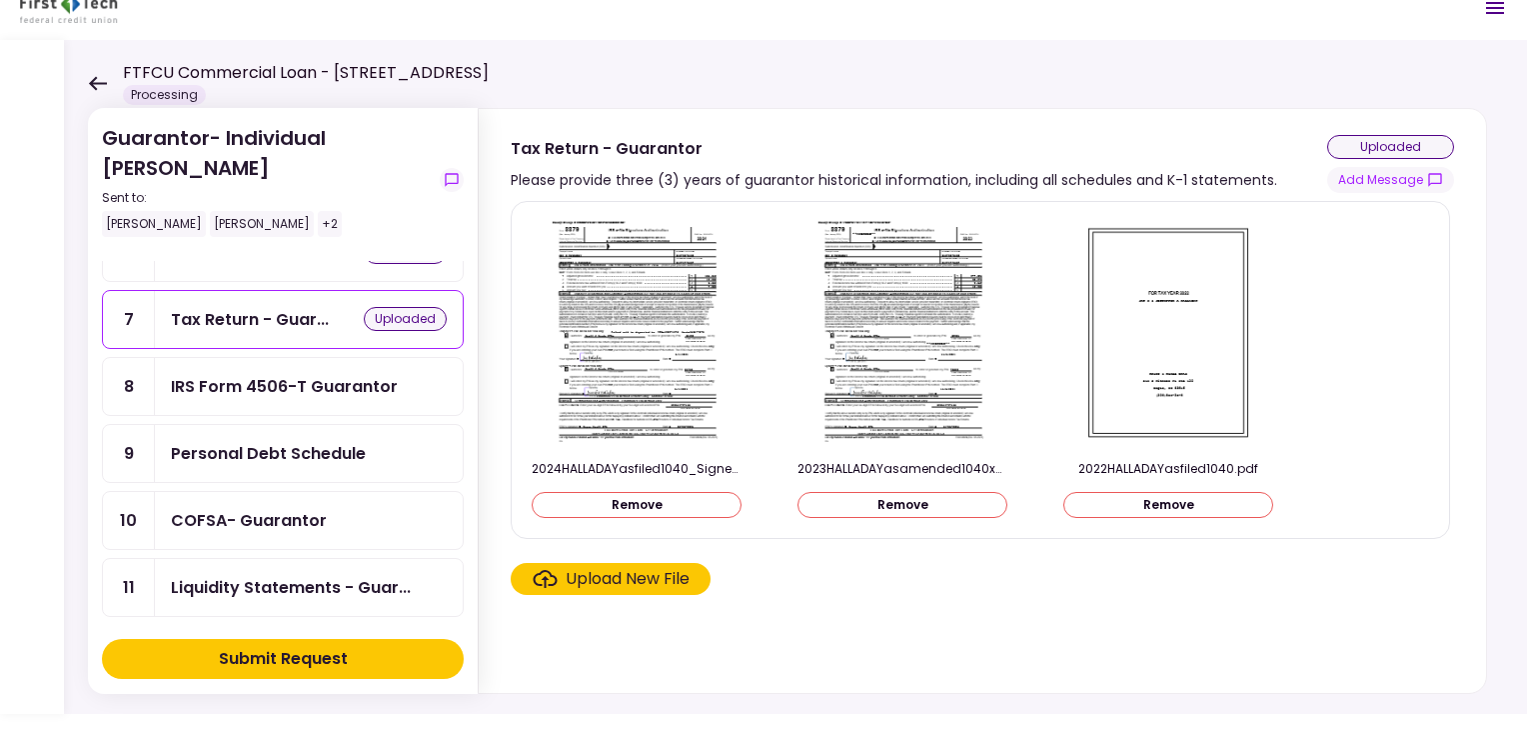
scroll to position [300, 0]
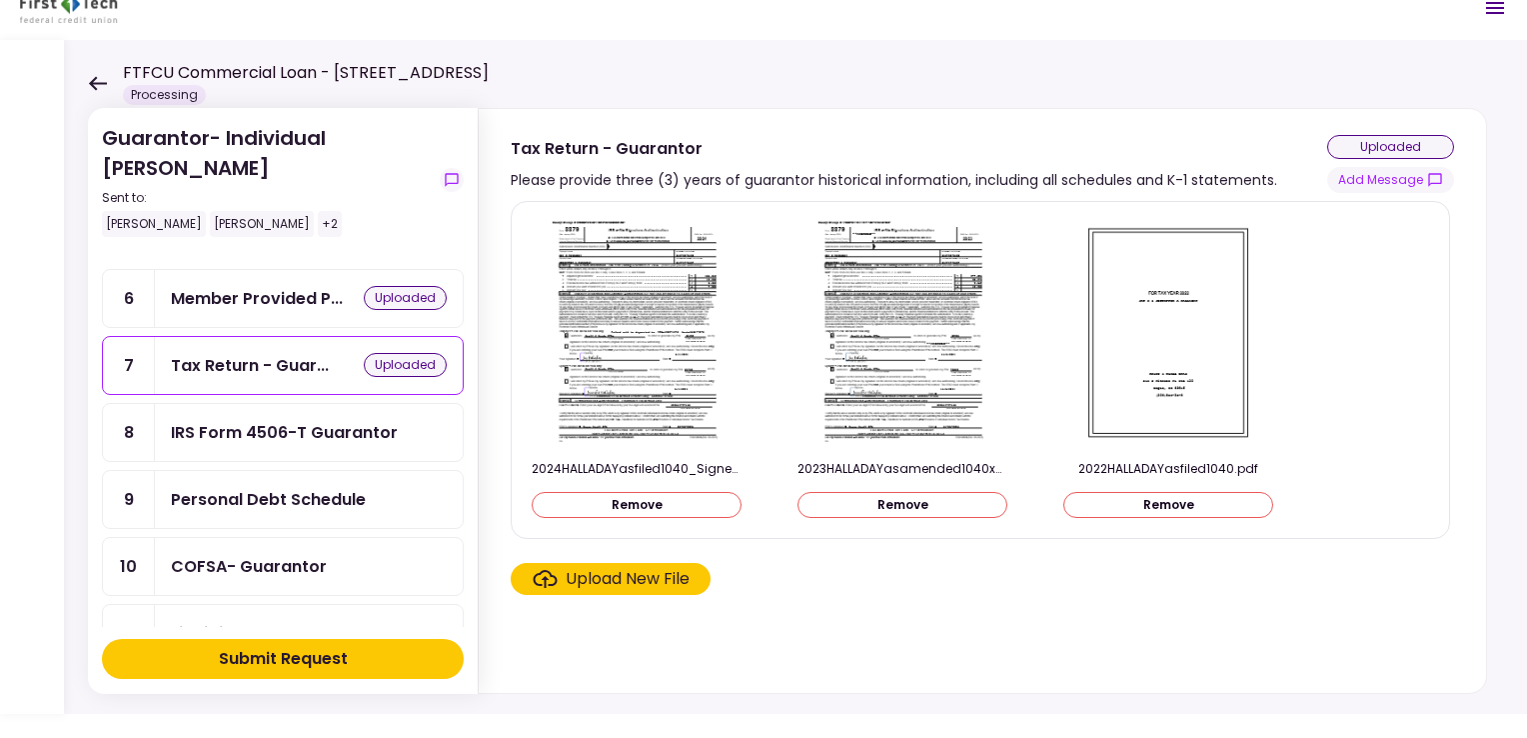
click at [247, 425] on div "IRS Form 4506-T Guarantor" at bounding box center [284, 432] width 227 height 25
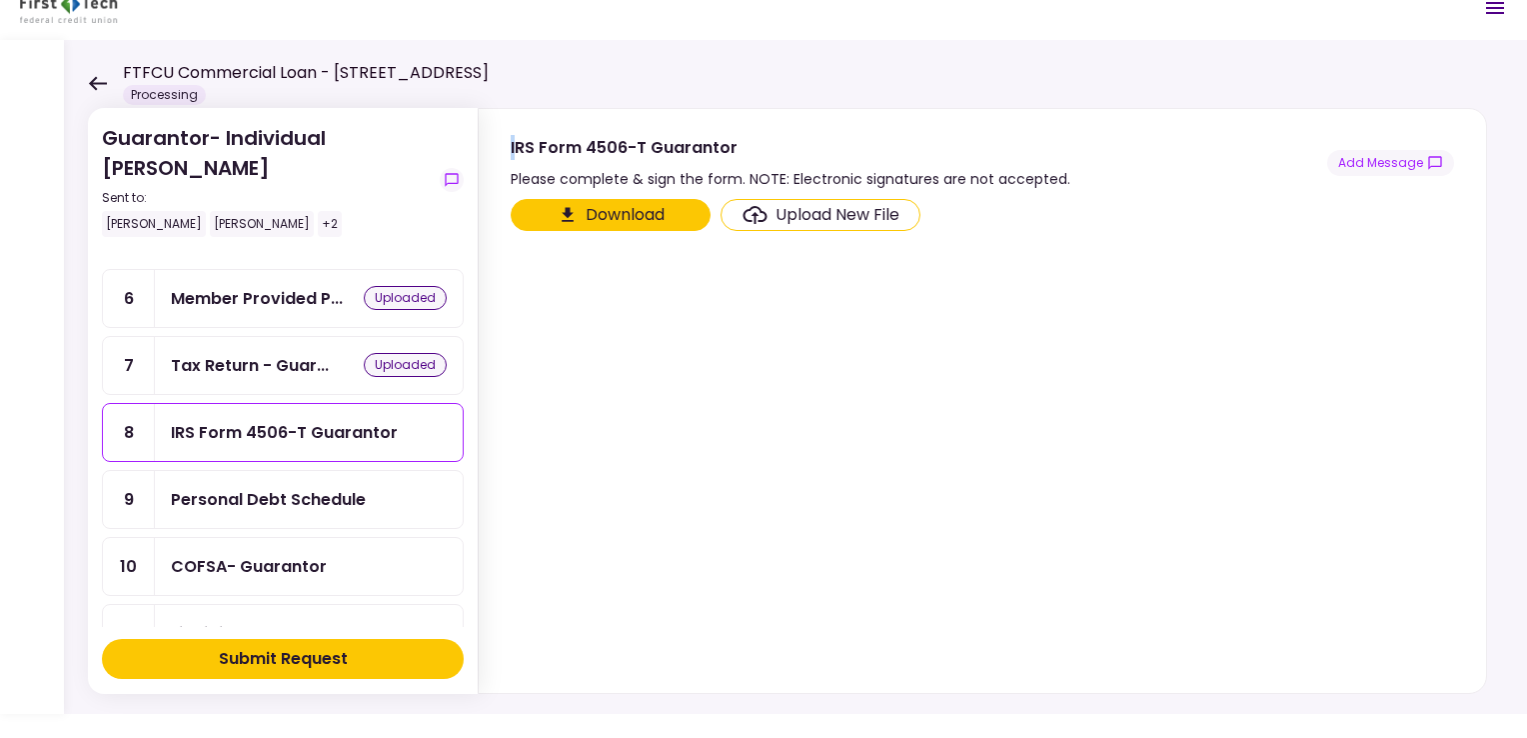
drag, startPoint x: 507, startPoint y: 152, endPoint x: 531, endPoint y: 153, distance: 24.0
click at [520, 152] on section "IRS Form 4506-T Guarantor Please complete & sign the form. NOTE: Electronic sig…" at bounding box center [983, 150] width 1008 height 82
drag, startPoint x: 531, startPoint y: 153, endPoint x: 575, endPoint y: 141, distance: 45.6
click at [540, 151] on div "IRS Form 4506-T Guarantor" at bounding box center [791, 147] width 560 height 25
click at [566, 141] on div "IRS Form 4506-T Guarantor" at bounding box center [791, 147] width 560 height 25
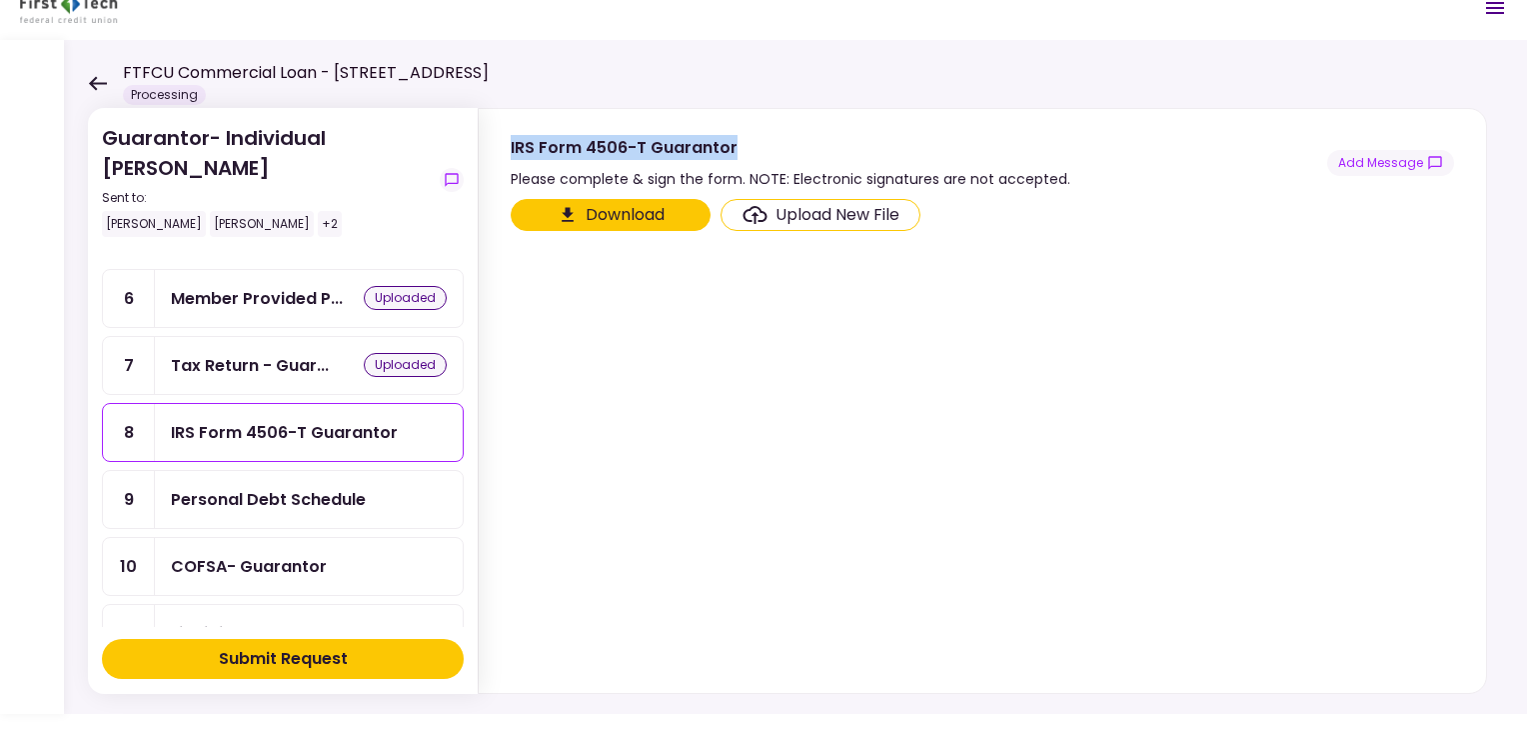
drag, startPoint x: 566, startPoint y: 141, endPoint x: 742, endPoint y: 126, distance: 176.6
click at [742, 126] on section "IRS Form 4506-T Guarantor Please complete & sign the form. NOTE: Electronic sig…" at bounding box center [983, 150] width 1008 height 82
drag, startPoint x: 742, startPoint y: 126, endPoint x: 684, endPoint y: 150, distance: 62.7
copy div "IRS Form 4506-T Guarantor"
click at [219, 488] on div "Personal Debt Schedule" at bounding box center [268, 499] width 195 height 25
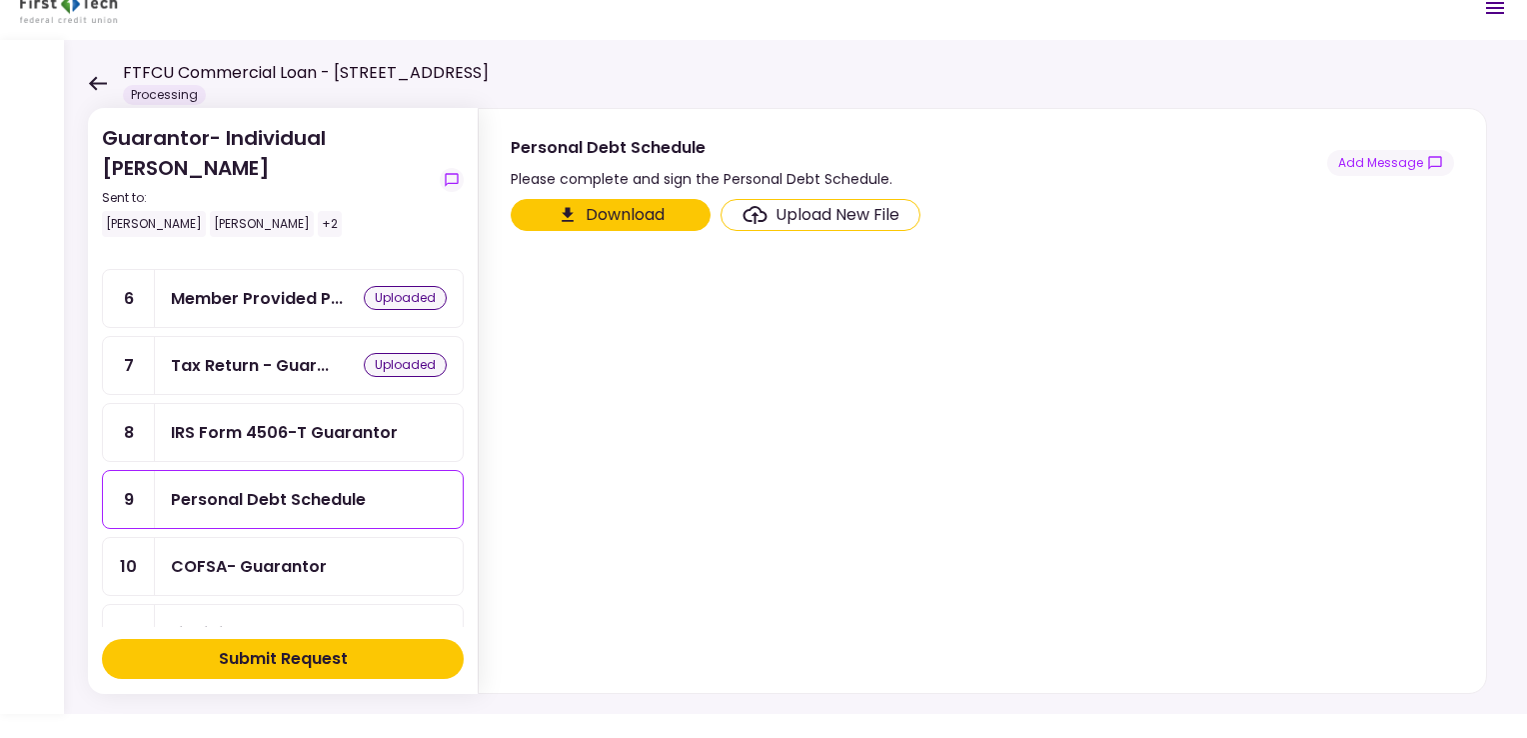
click at [604, 211] on button "Download" at bounding box center [611, 215] width 200 height 32
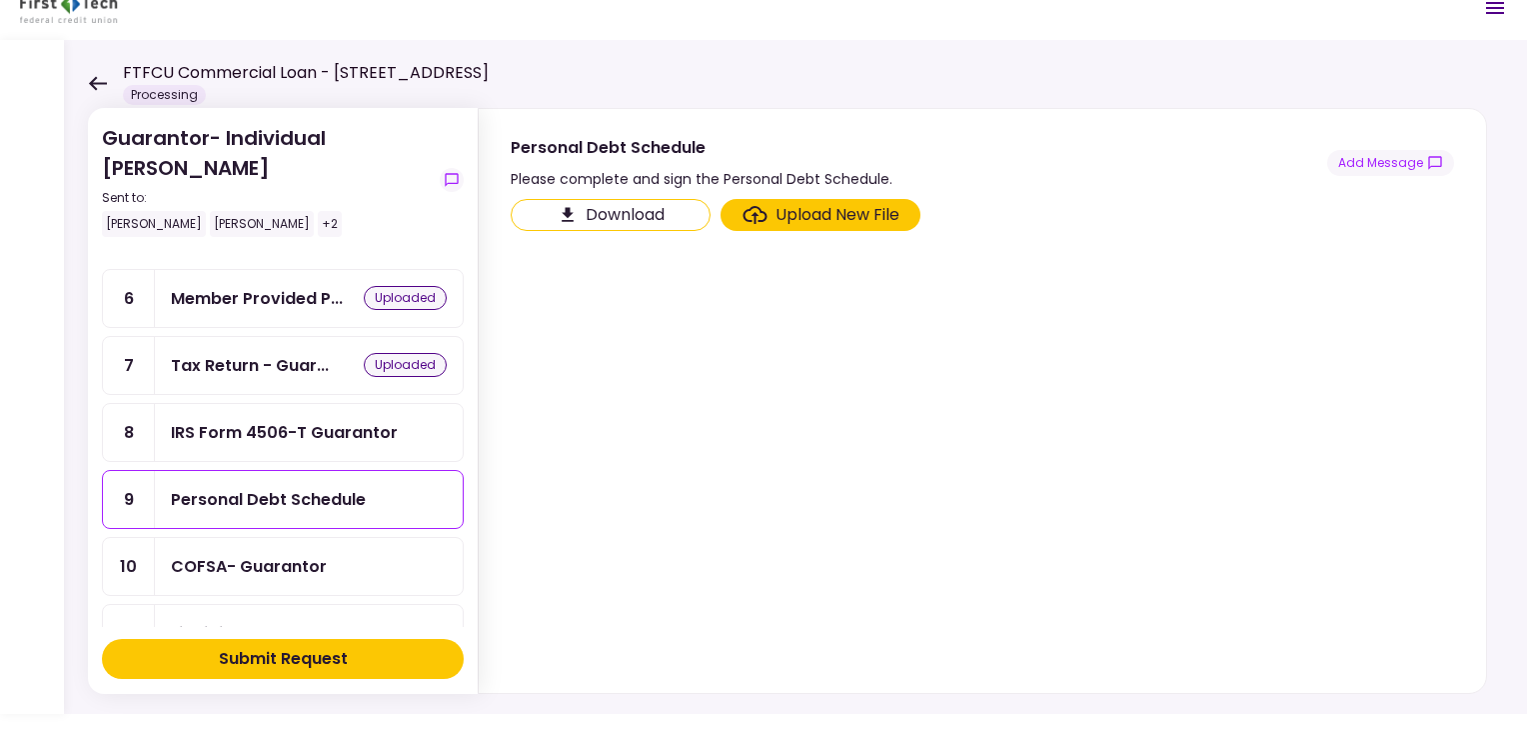
click at [220, 556] on div "COFSA- Guarantor" at bounding box center [249, 566] width 156 height 25
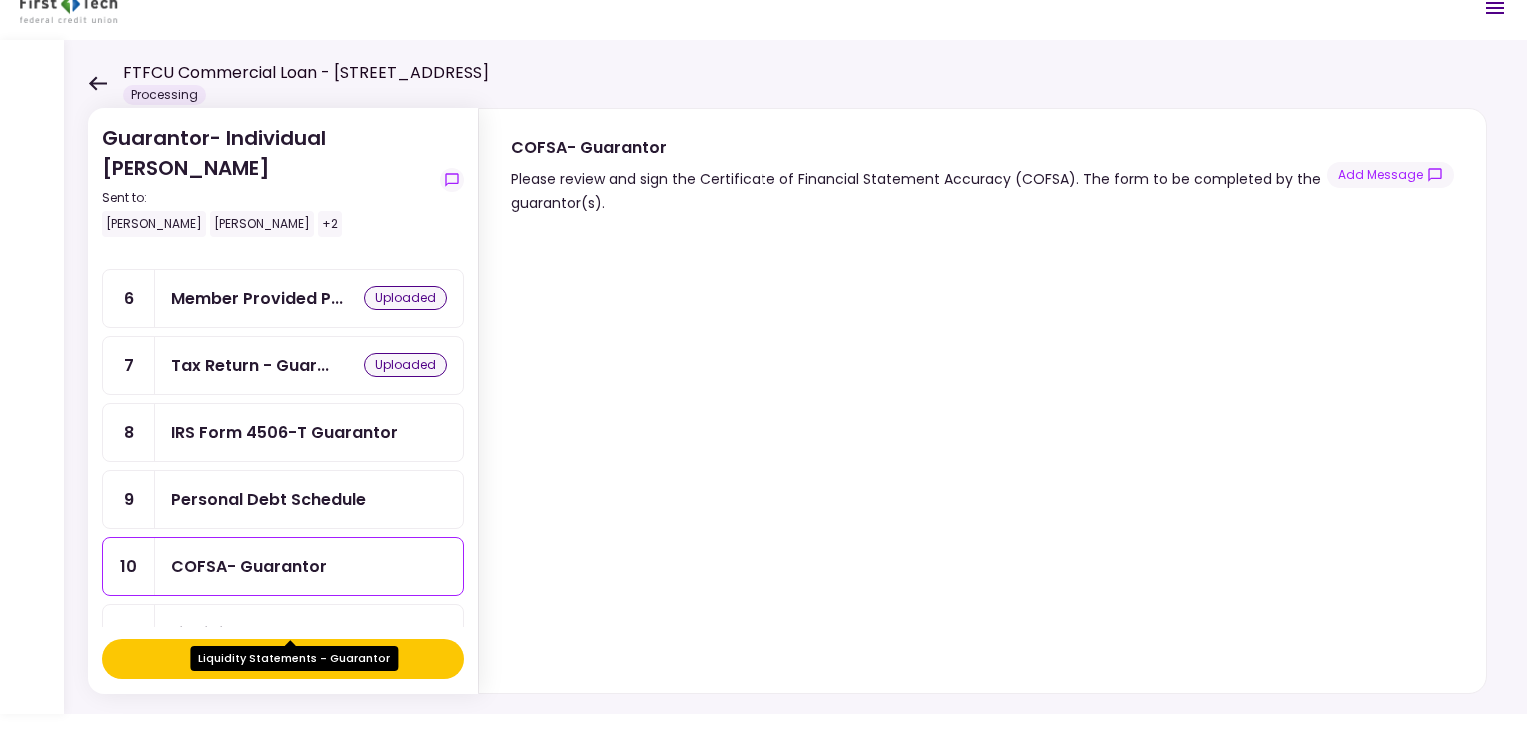
click at [243, 621] on div "Liquidity Statements - Guar..." at bounding box center [291, 633] width 240 height 25
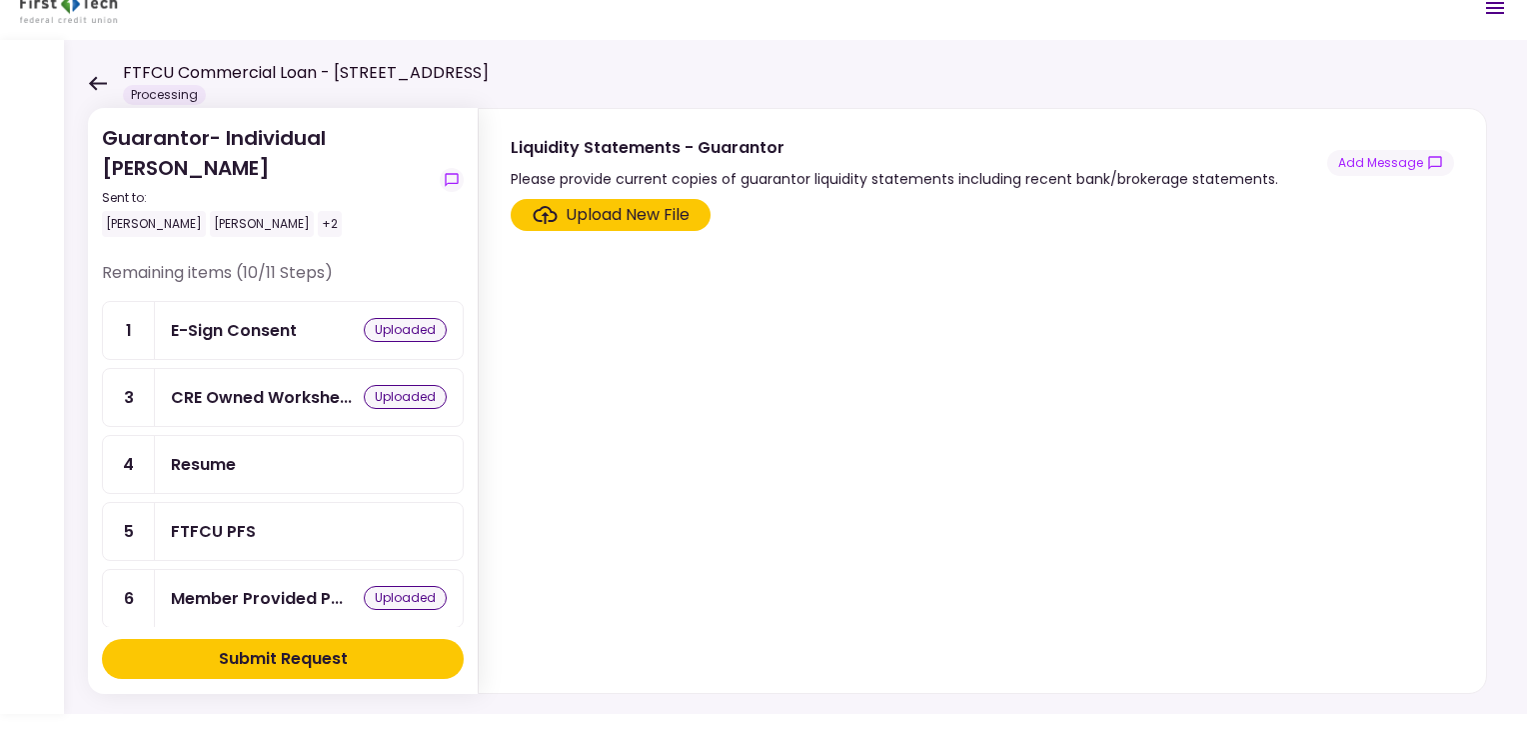
click at [193, 453] on div "Resume" at bounding box center [203, 464] width 65 height 25
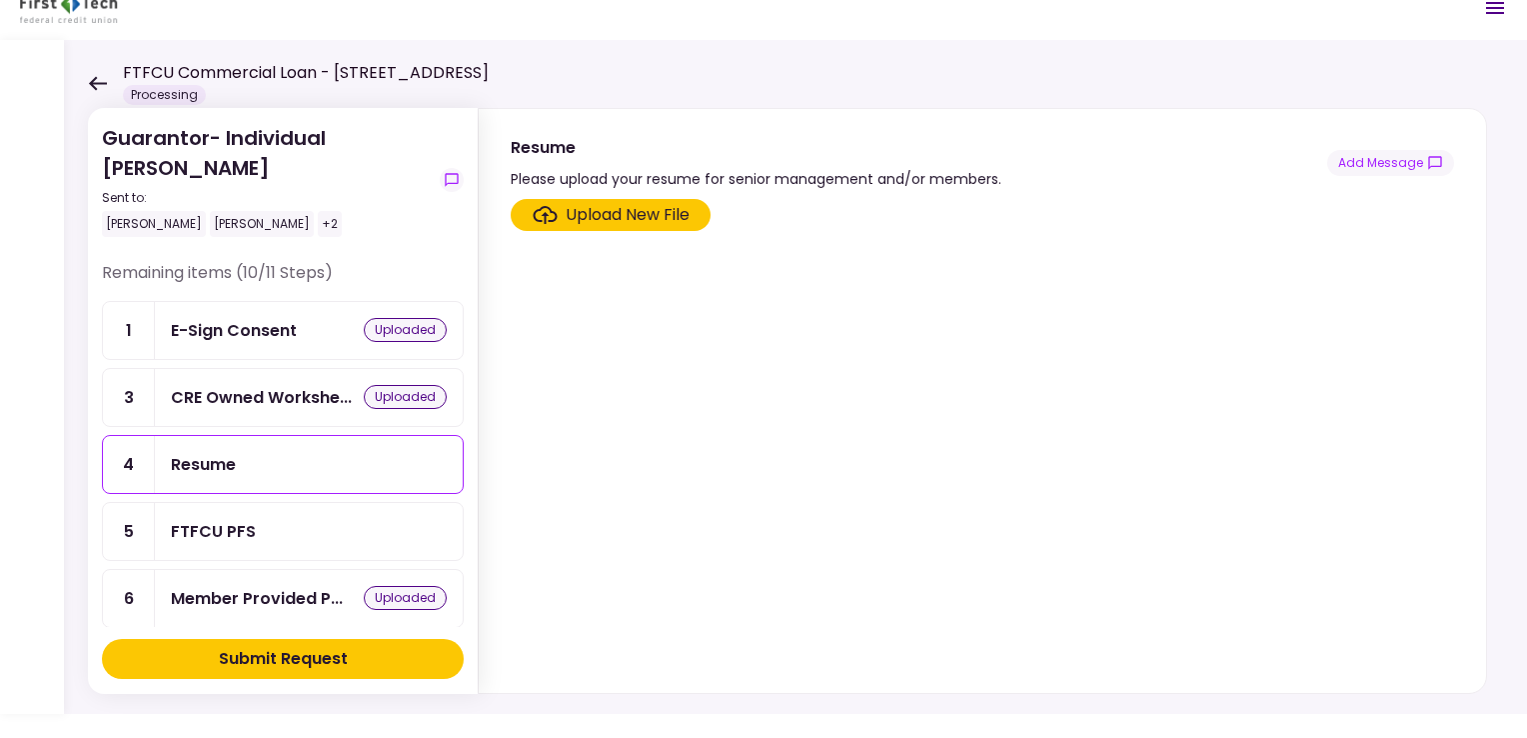
click at [182, 524] on div "FTFCU PFS" at bounding box center [213, 531] width 85 height 25
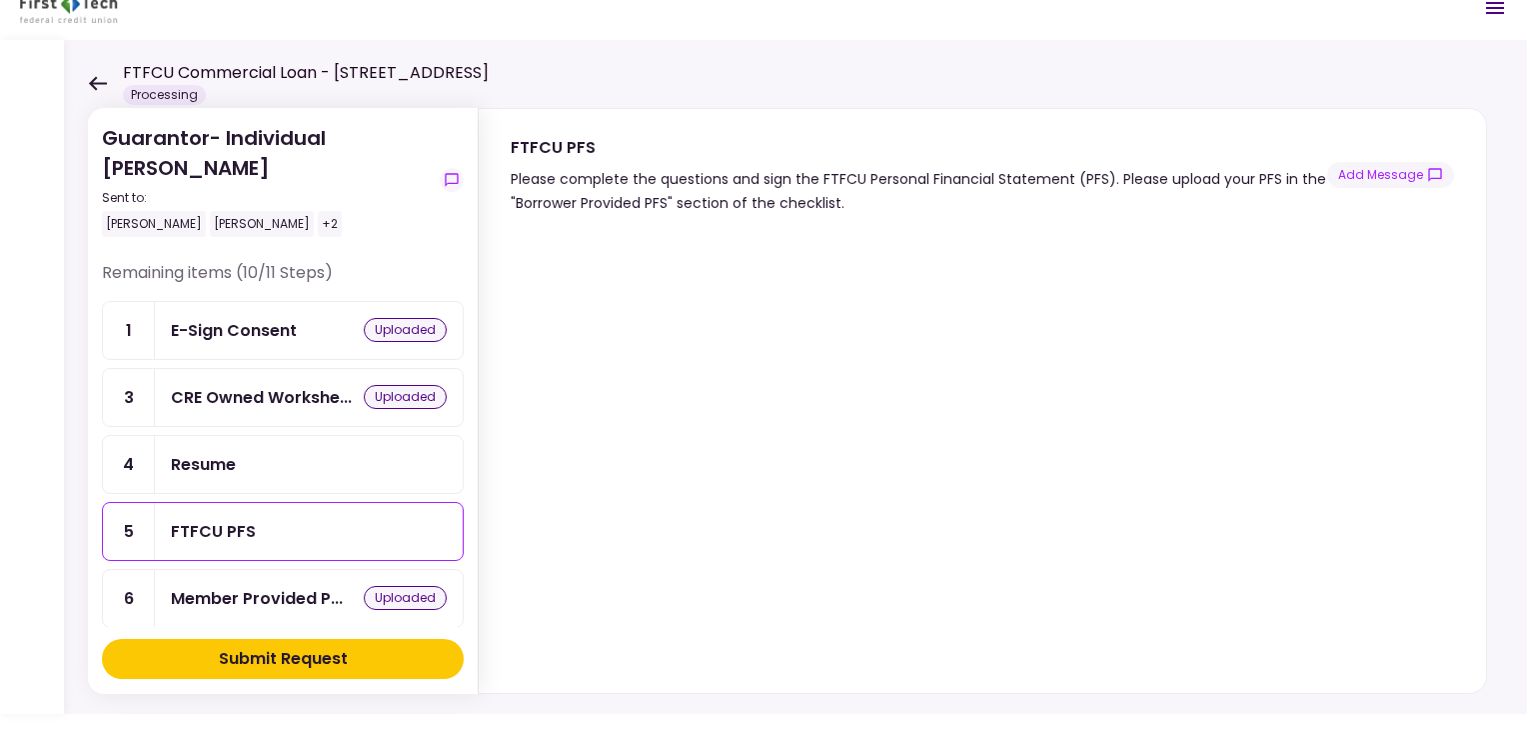
click at [220, 460] on div "Resume" at bounding box center [203, 464] width 65 height 25
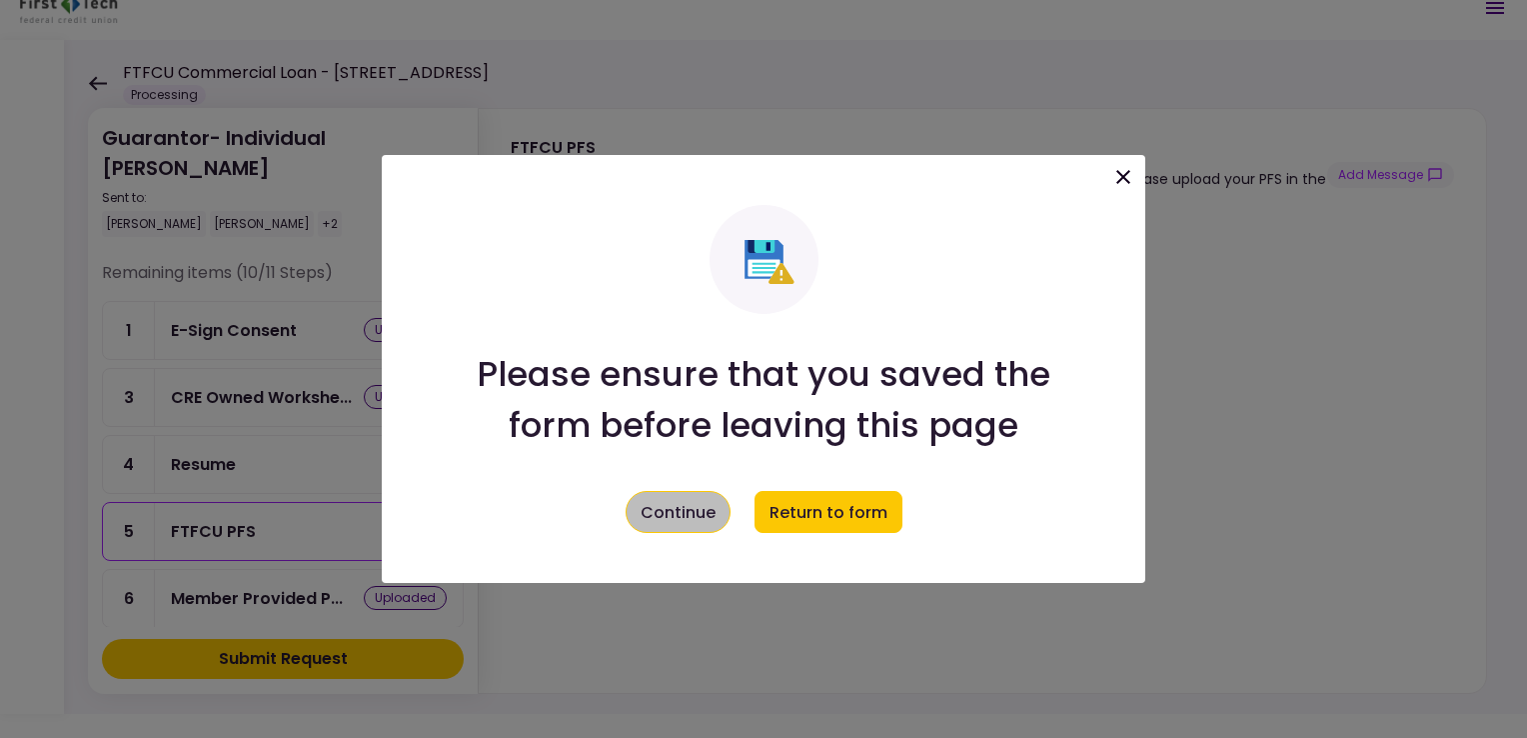
click at [690, 513] on button "Continue" at bounding box center [678, 512] width 105 height 42
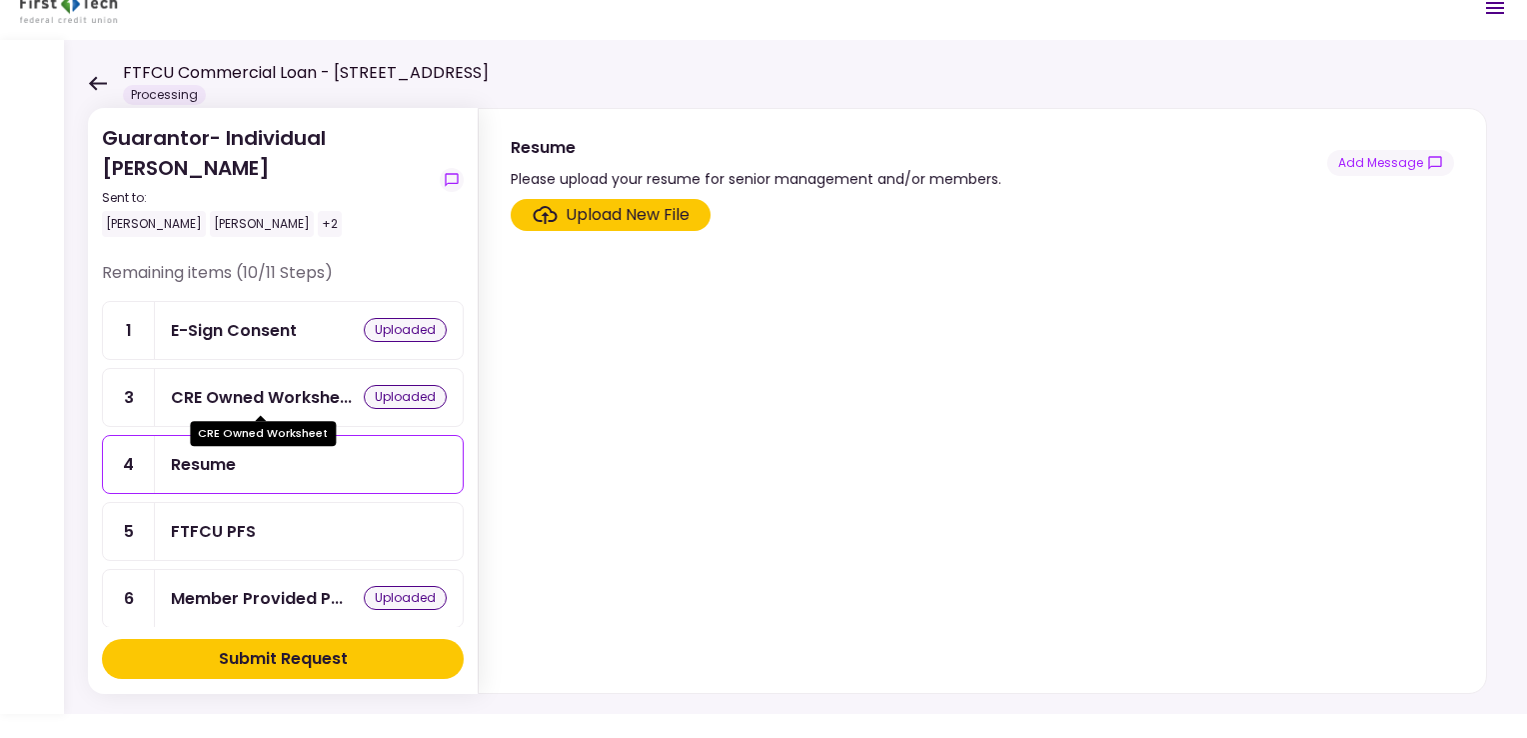
click at [184, 395] on div "CRE Owned Workshe..." at bounding box center [261, 397] width 181 height 25
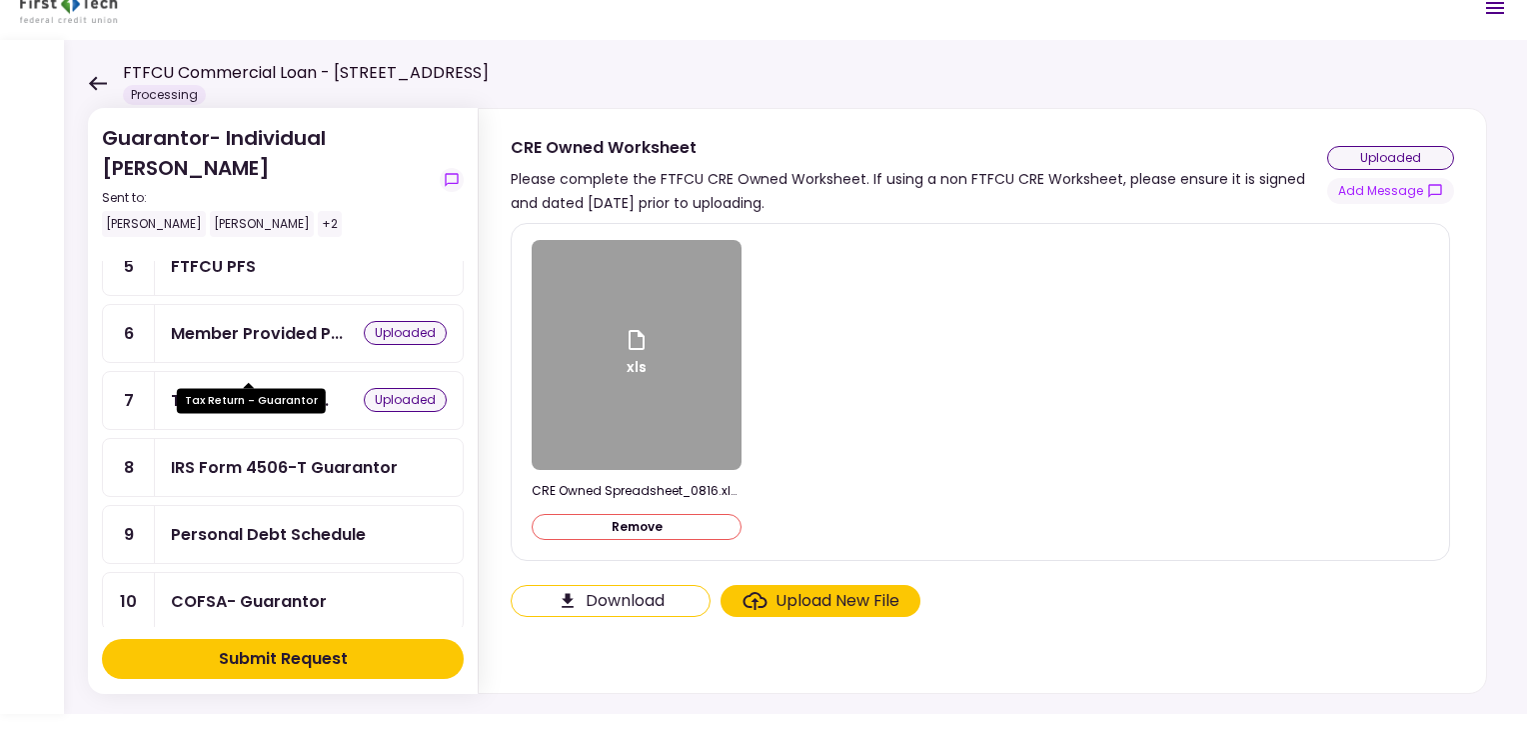
scroll to position [300, 0]
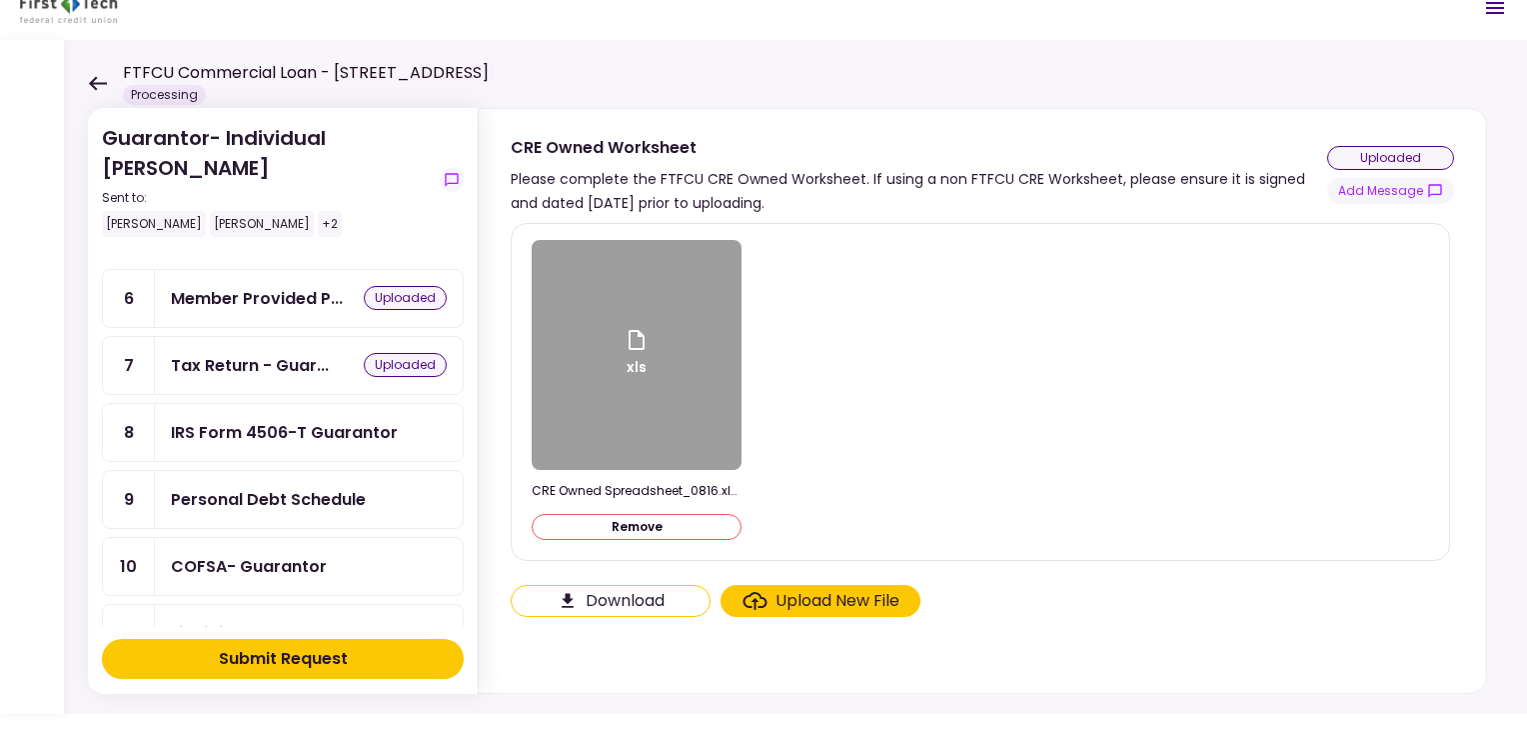
click at [192, 487] on div "Personal Debt Schedule" at bounding box center [268, 499] width 195 height 25
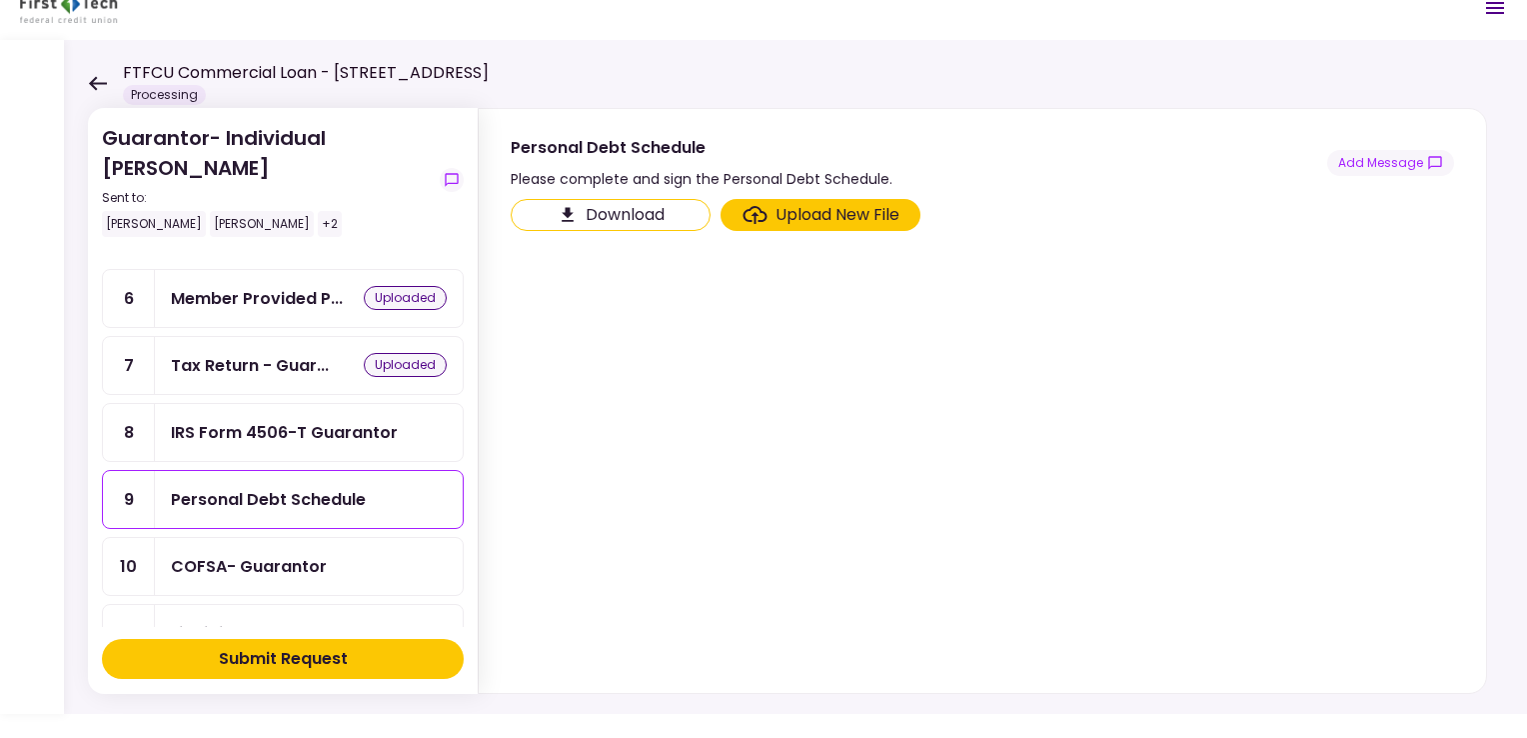
click at [584, 220] on button "Download" at bounding box center [611, 215] width 200 height 32
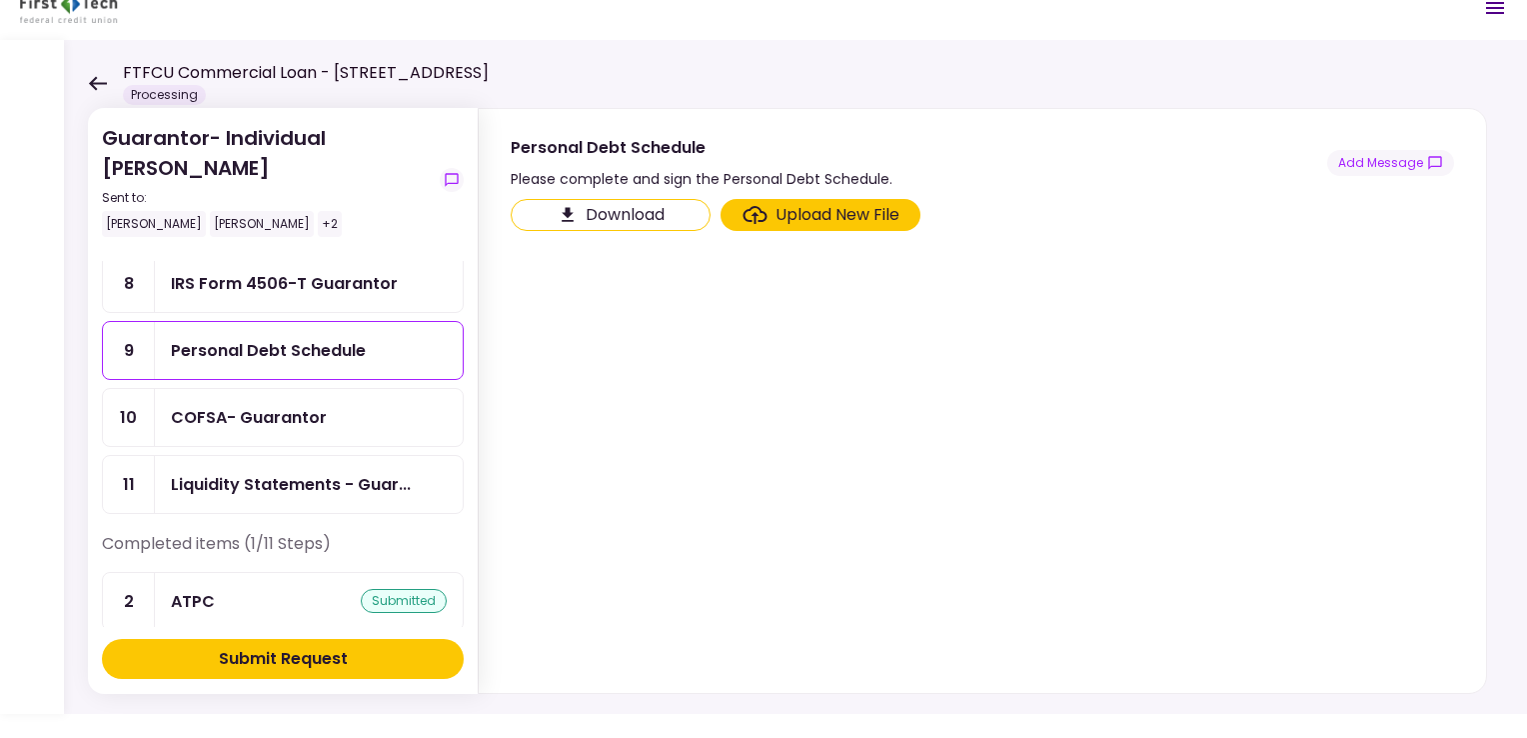
scroll to position [455, 0]
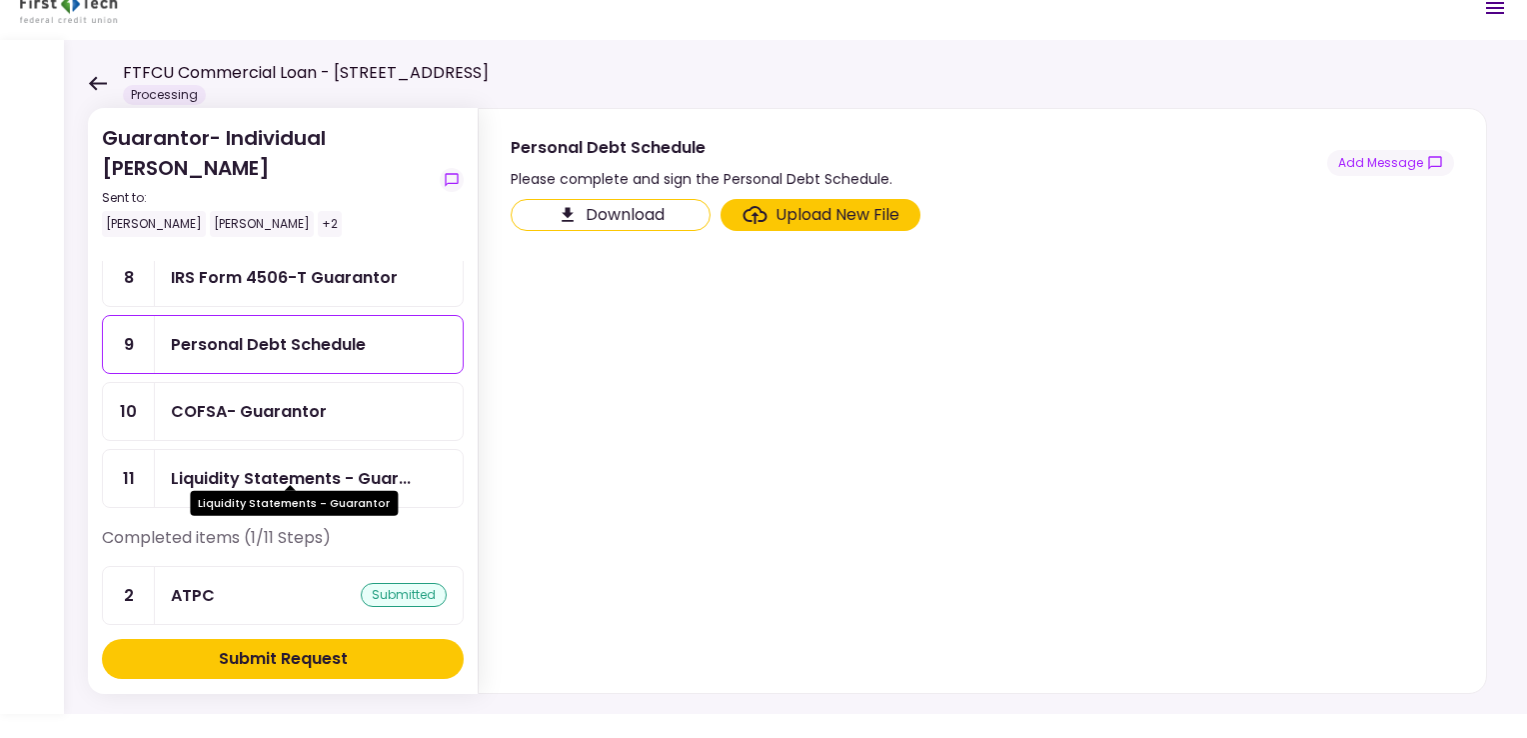
click at [260, 466] on div "Liquidity Statements - Guar..." at bounding box center [291, 478] width 240 height 25
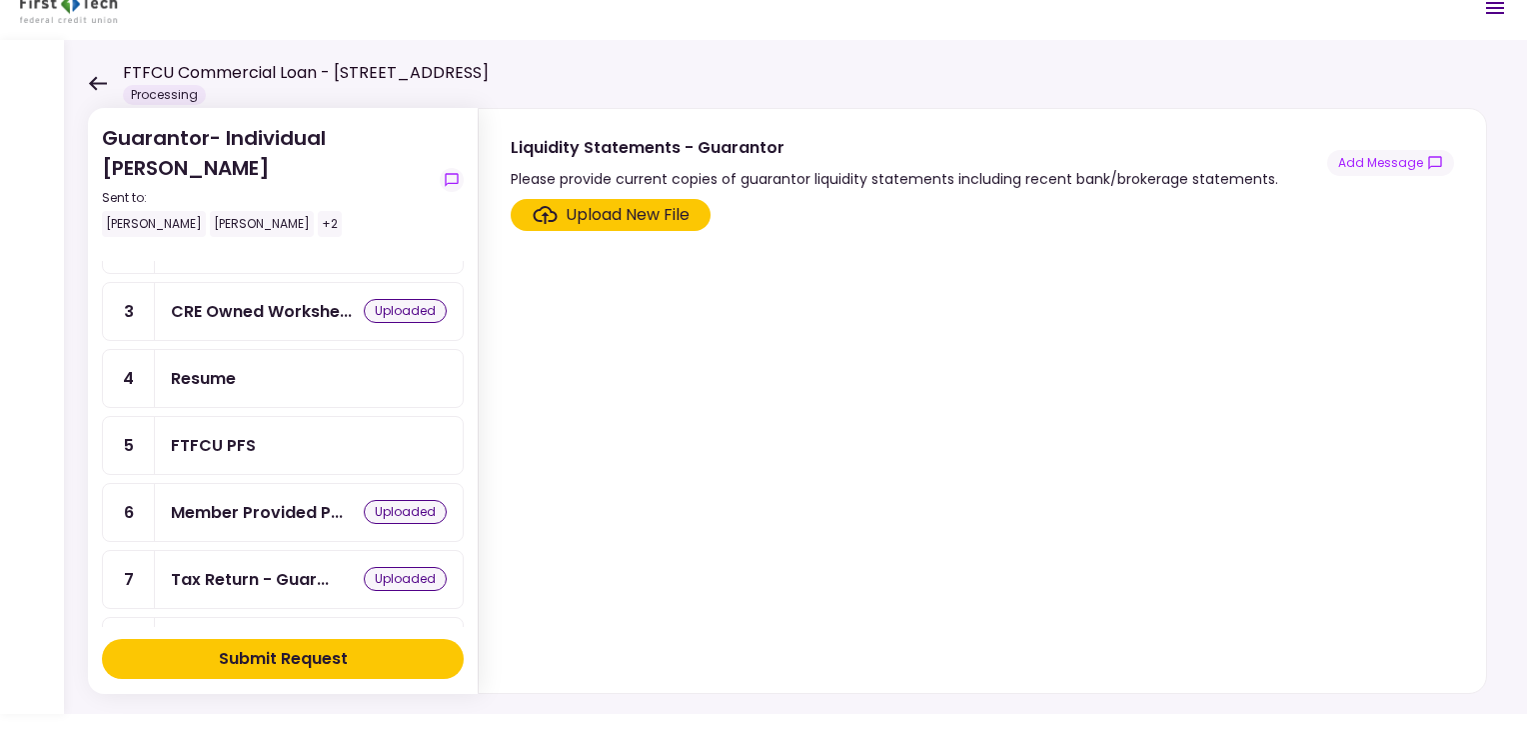
scroll to position [200, 0]
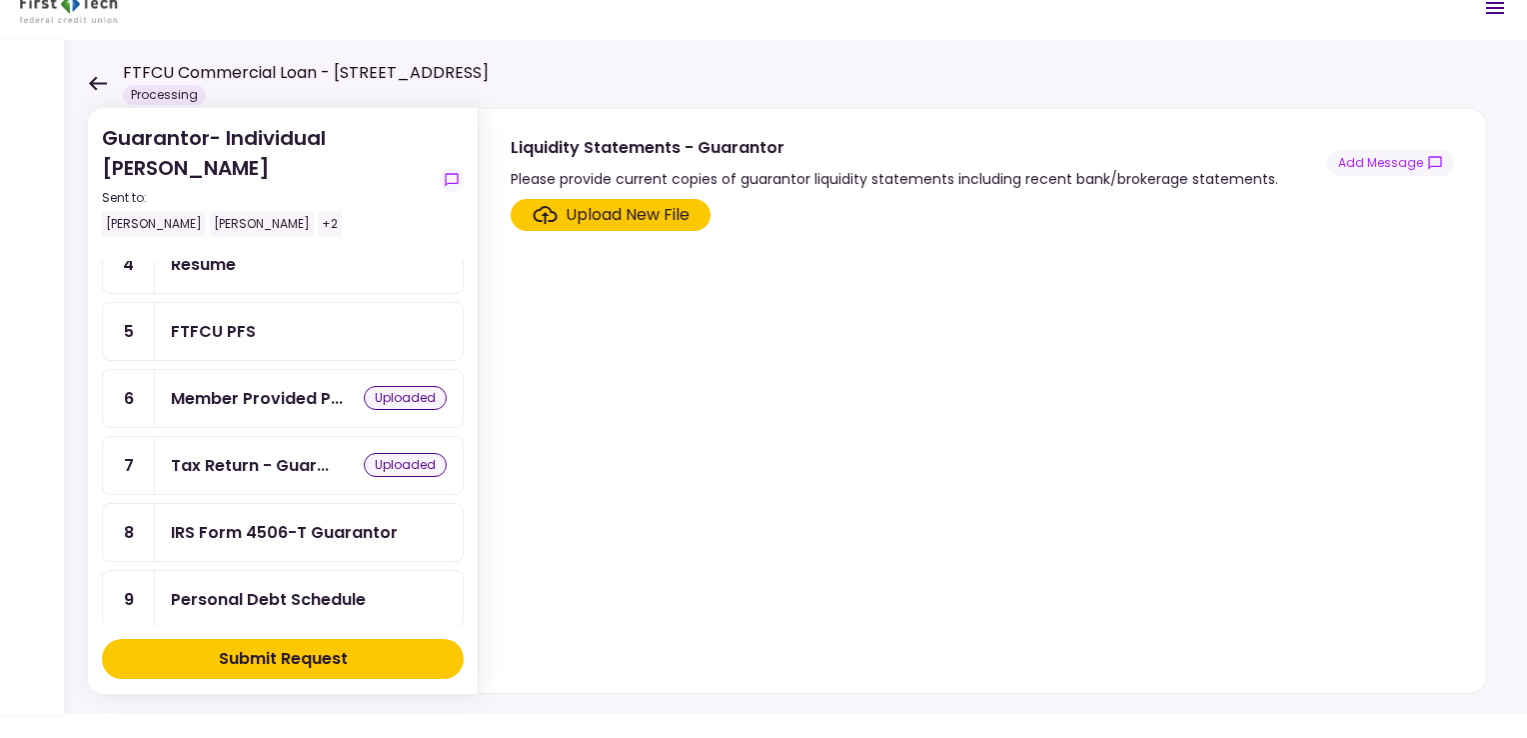
click at [177, 324] on div "FTFCU PFS" at bounding box center [213, 331] width 85 height 25
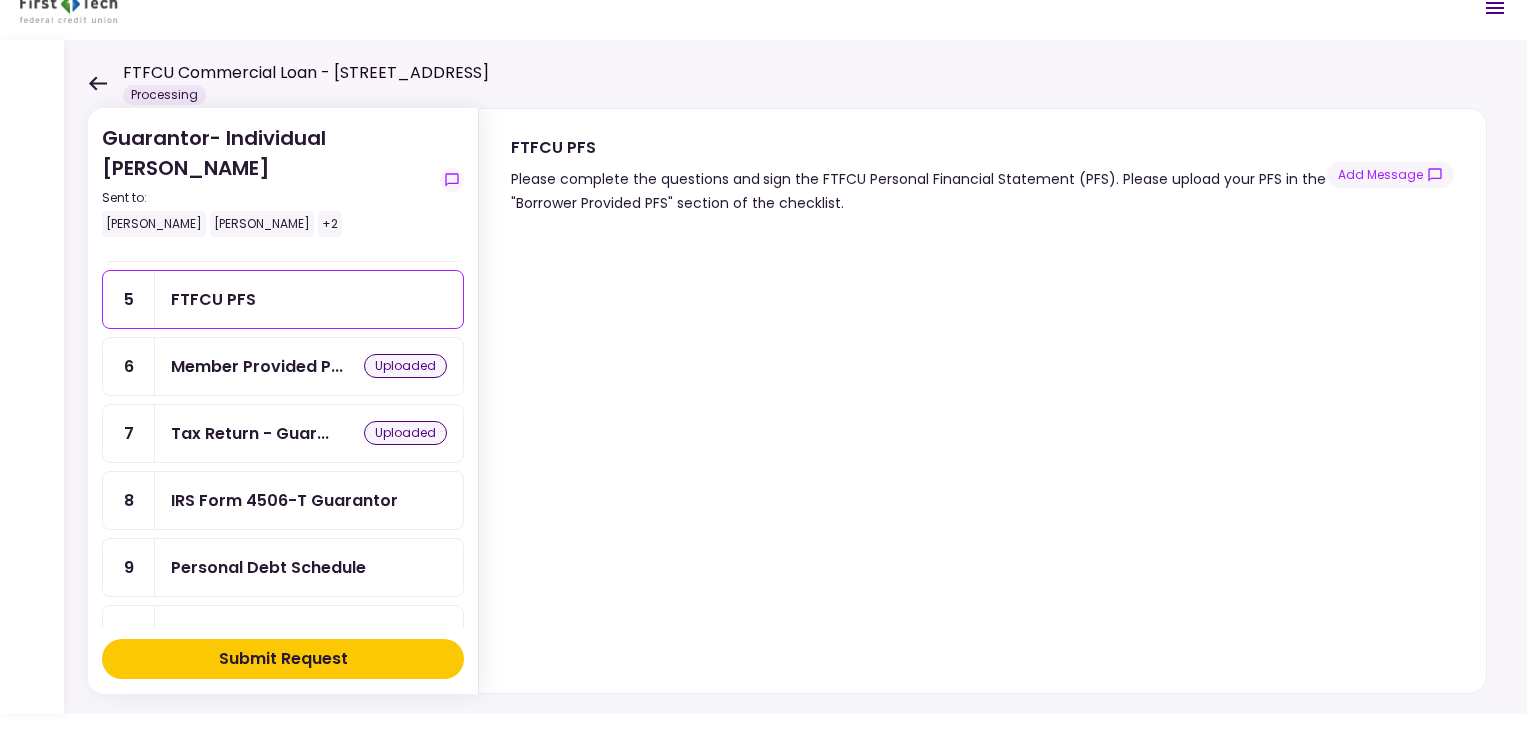
scroll to position [455, 0]
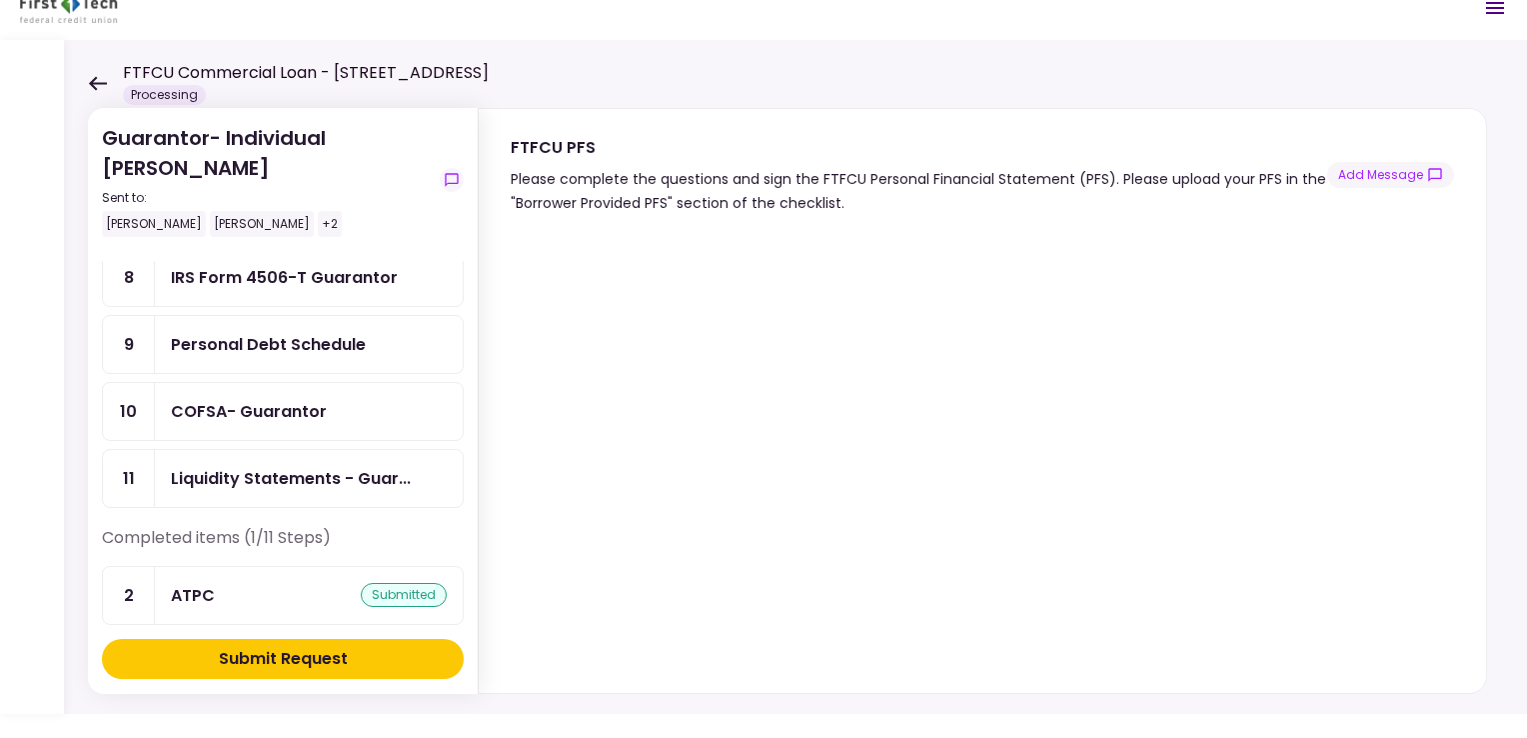
click at [187, 334] on div "Personal Debt Schedule" at bounding box center [268, 344] width 195 height 25
click at [230, 402] on div "COFSA- Guarantor" at bounding box center [249, 411] width 156 height 25
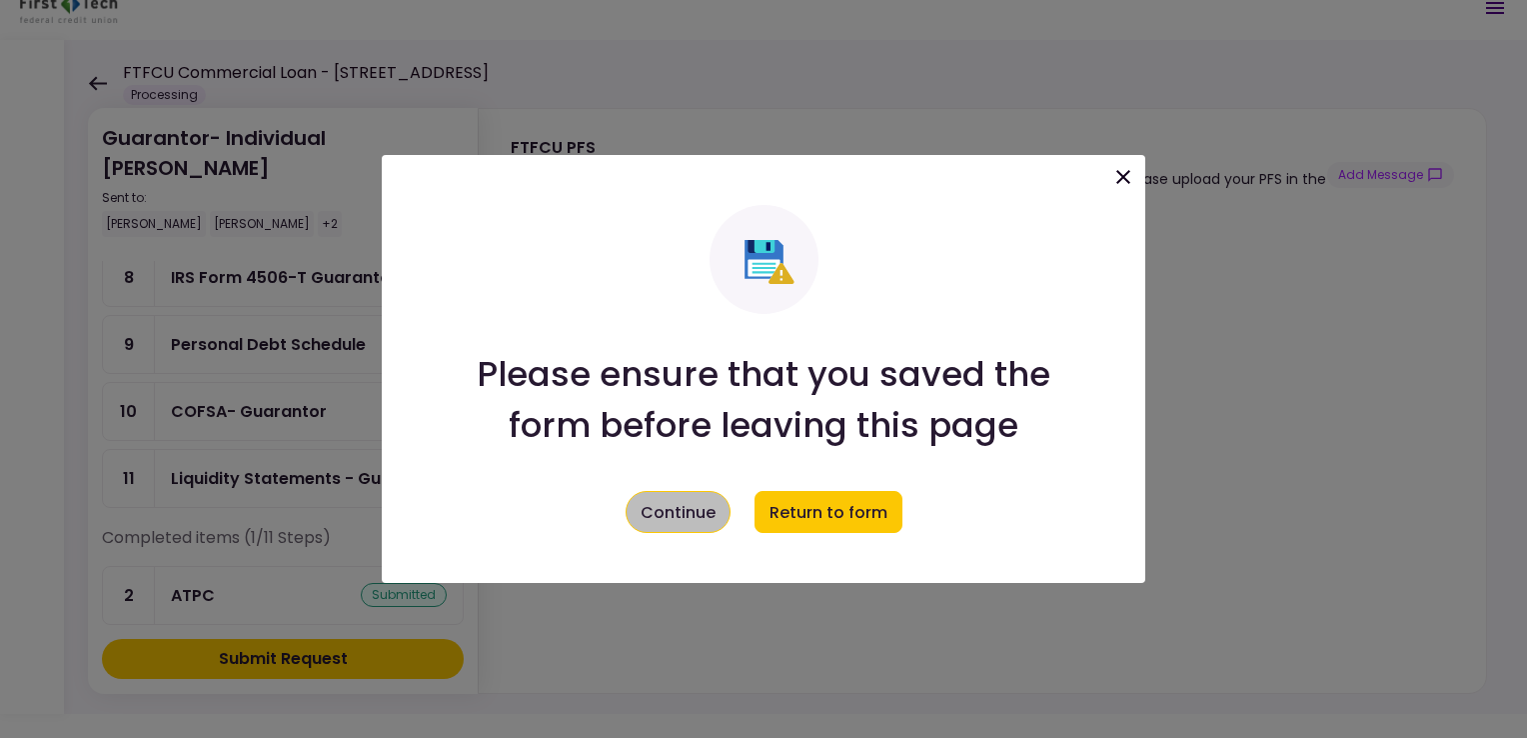
click at [661, 516] on button "Continue" at bounding box center [678, 512] width 105 height 42
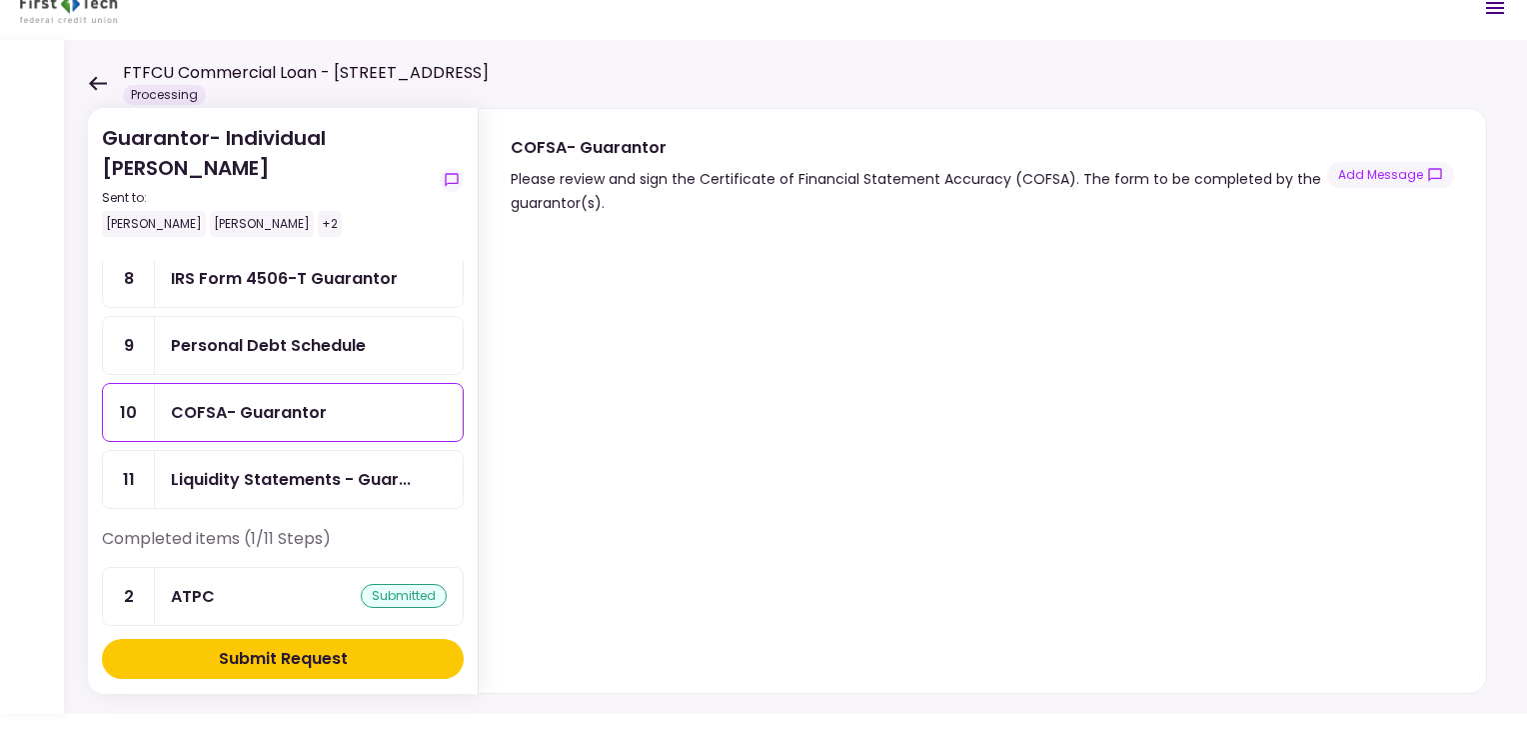
scroll to position [455, 0]
click at [201, 332] on div "Personal Debt Schedule" at bounding box center [268, 344] width 195 height 25
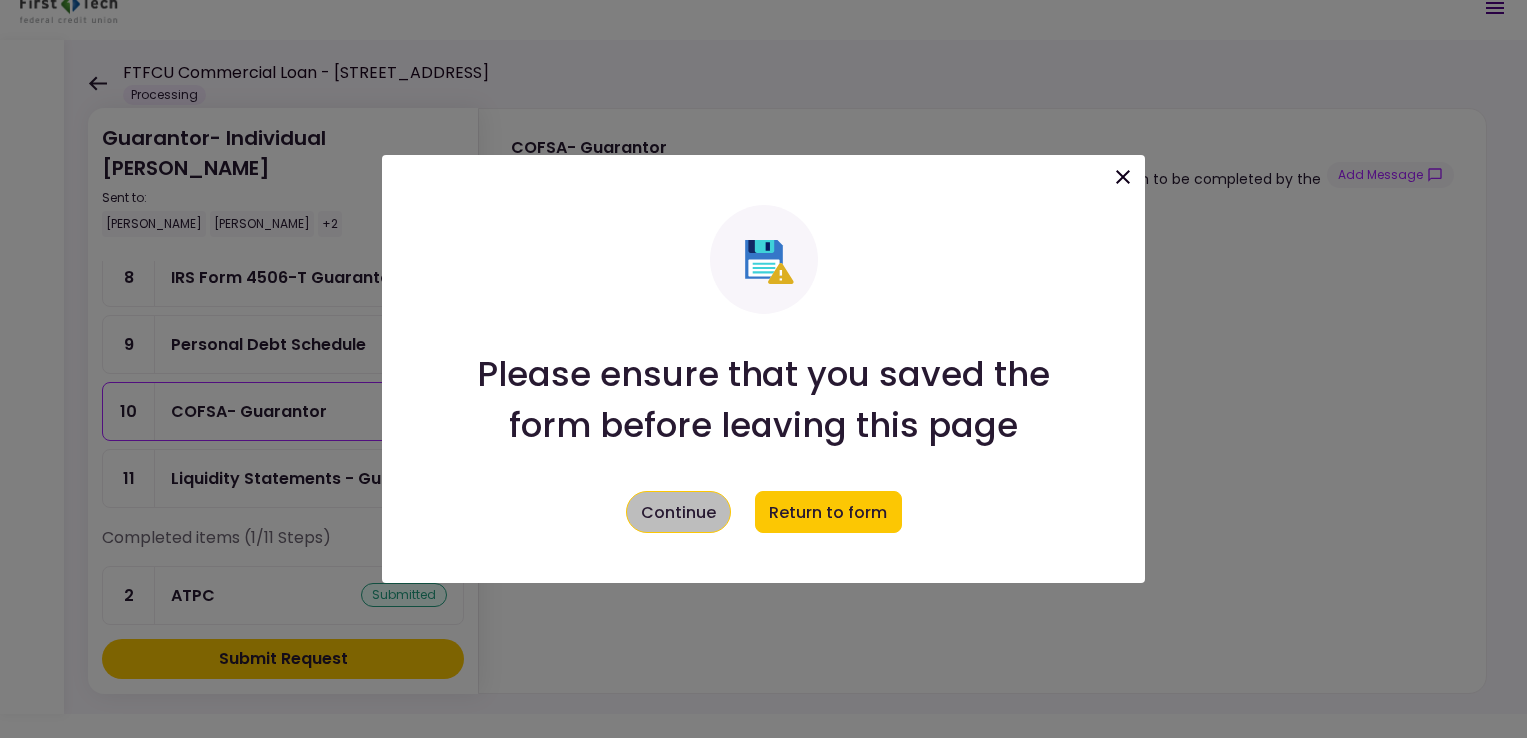
click at [662, 502] on button "Continue" at bounding box center [678, 512] width 105 height 42
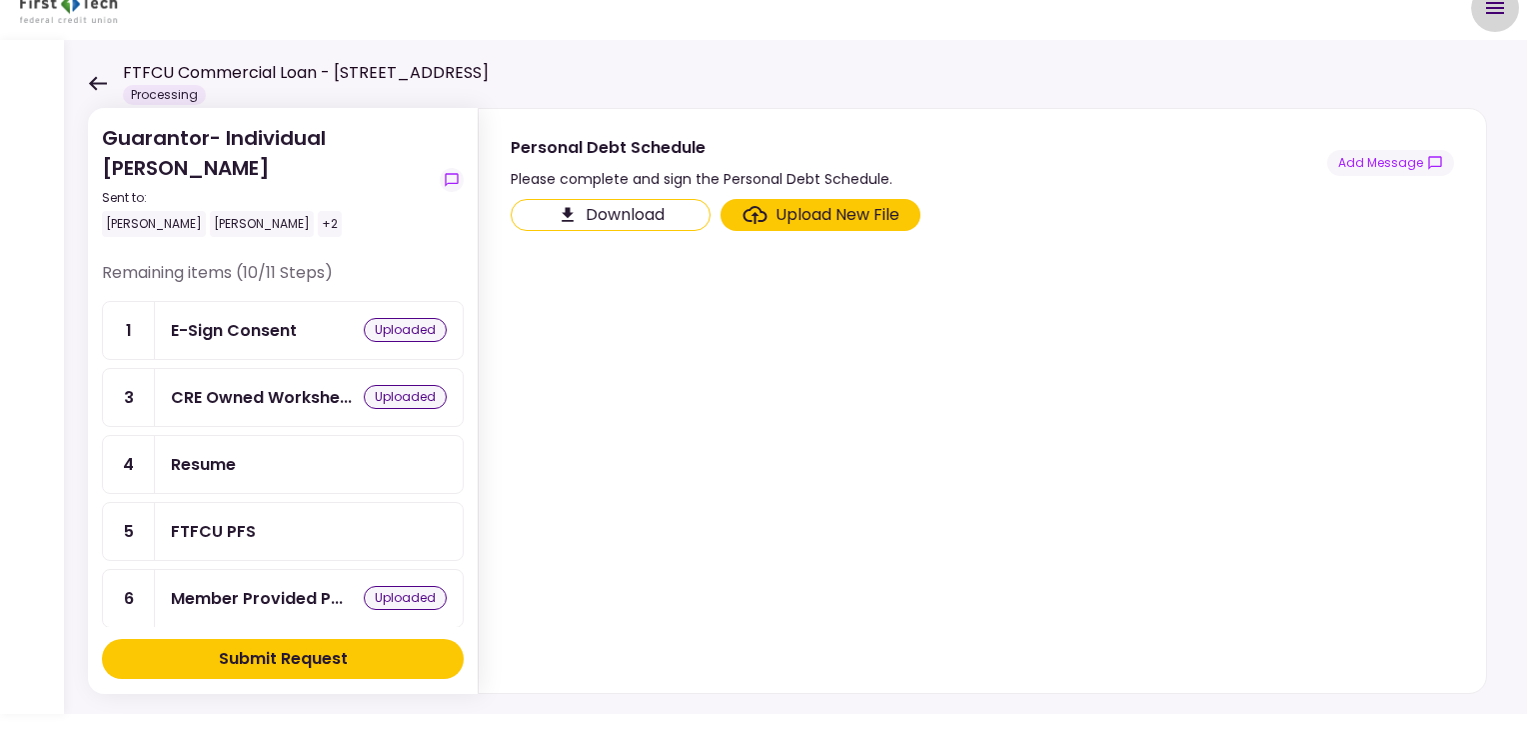
click at [1490, 7] on icon "Open menu" at bounding box center [1495, 8] width 18 height 12
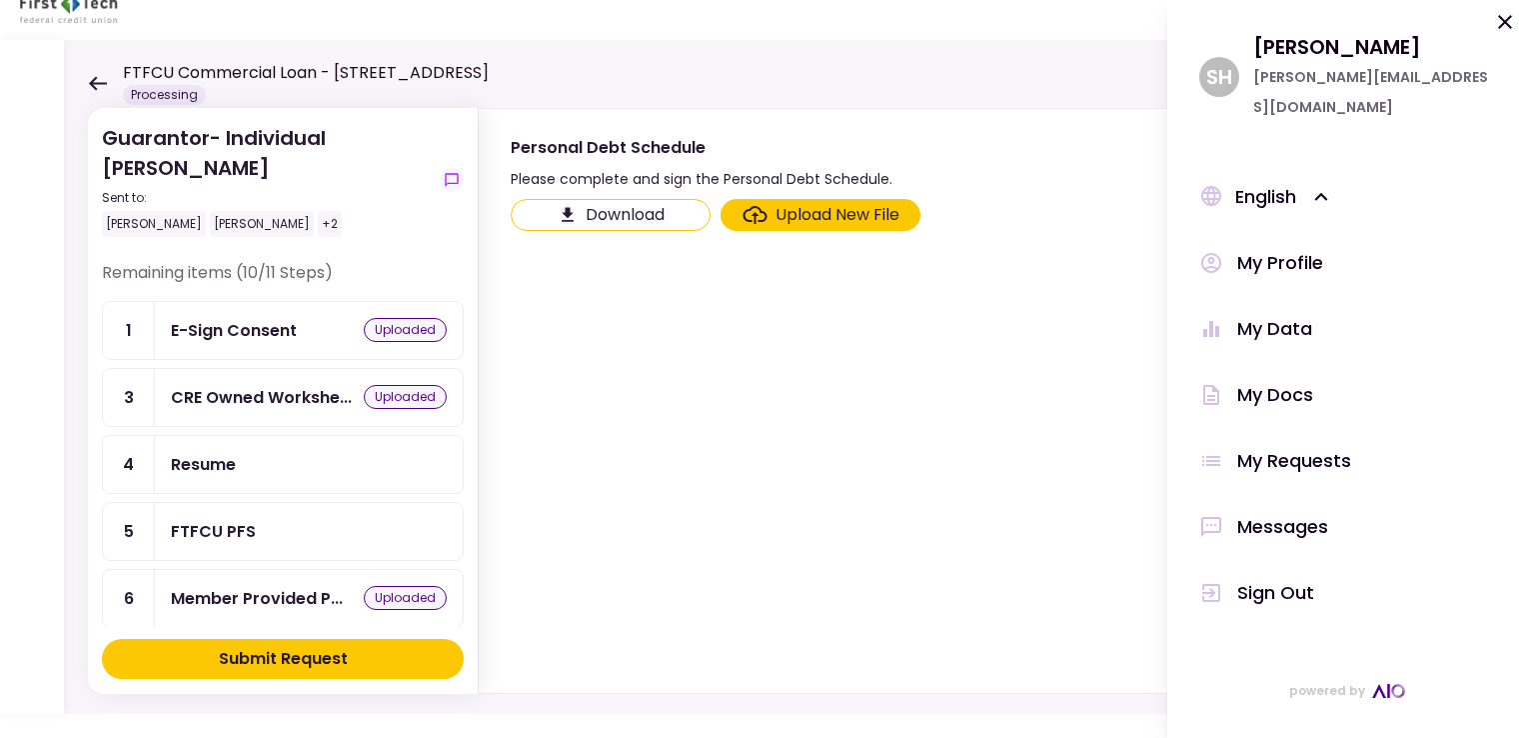
click at [1255, 248] on div "My Profile" at bounding box center [1281, 263] width 86 height 30
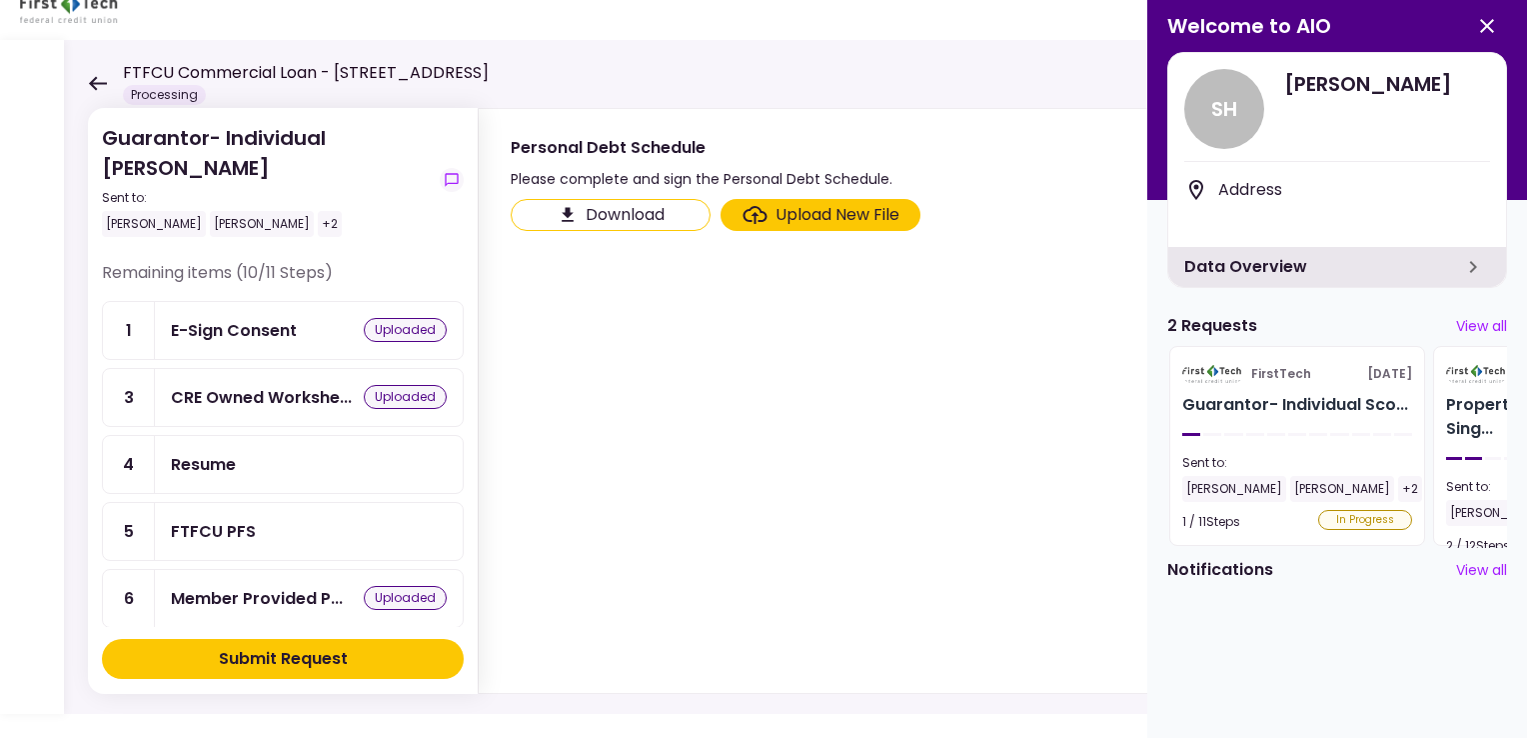
click at [1476, 326] on button "View all" at bounding box center [1482, 326] width 51 height 21
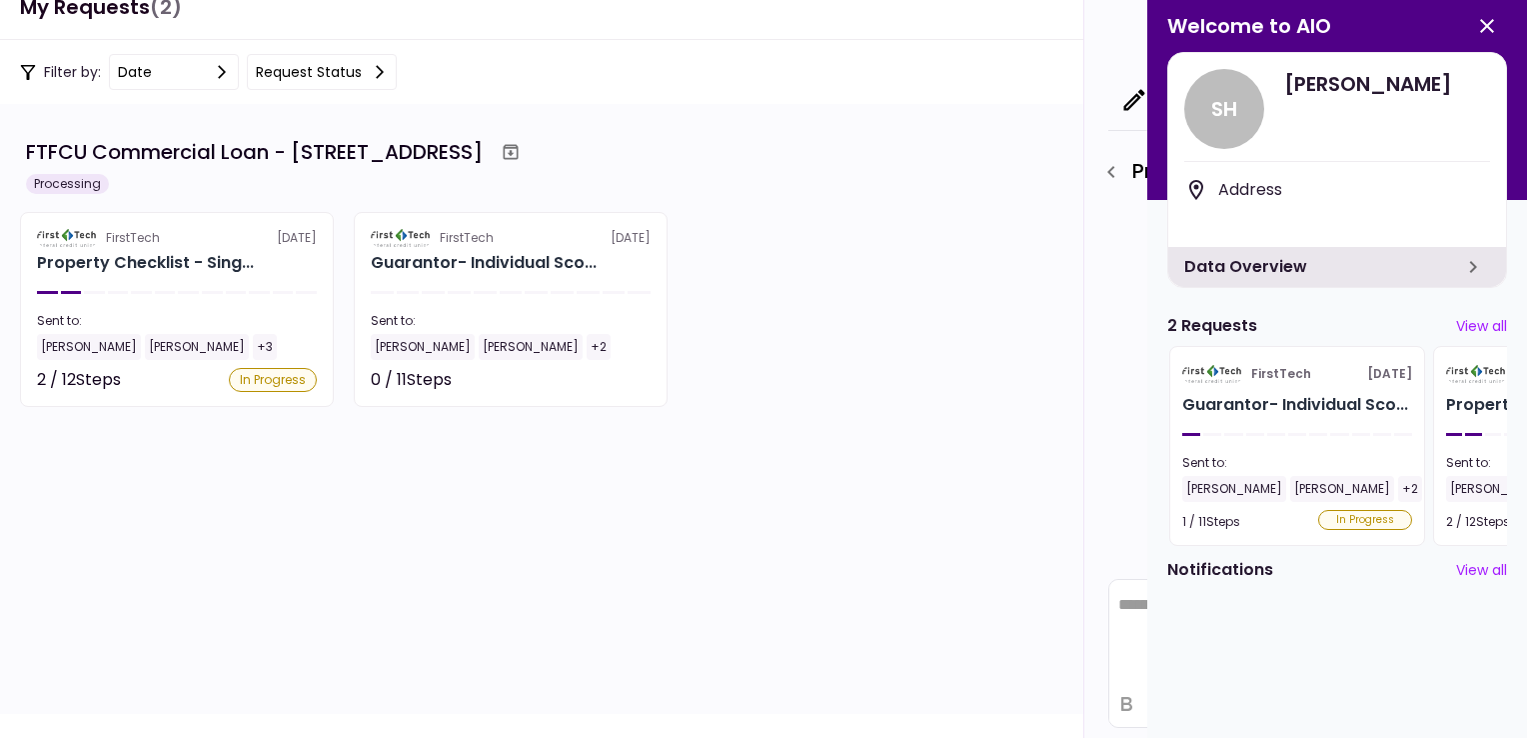
click at [1476, 323] on button "View all" at bounding box center [1482, 326] width 51 height 21
click at [1346, 510] on div "In Progress" at bounding box center [1366, 520] width 94 height 20
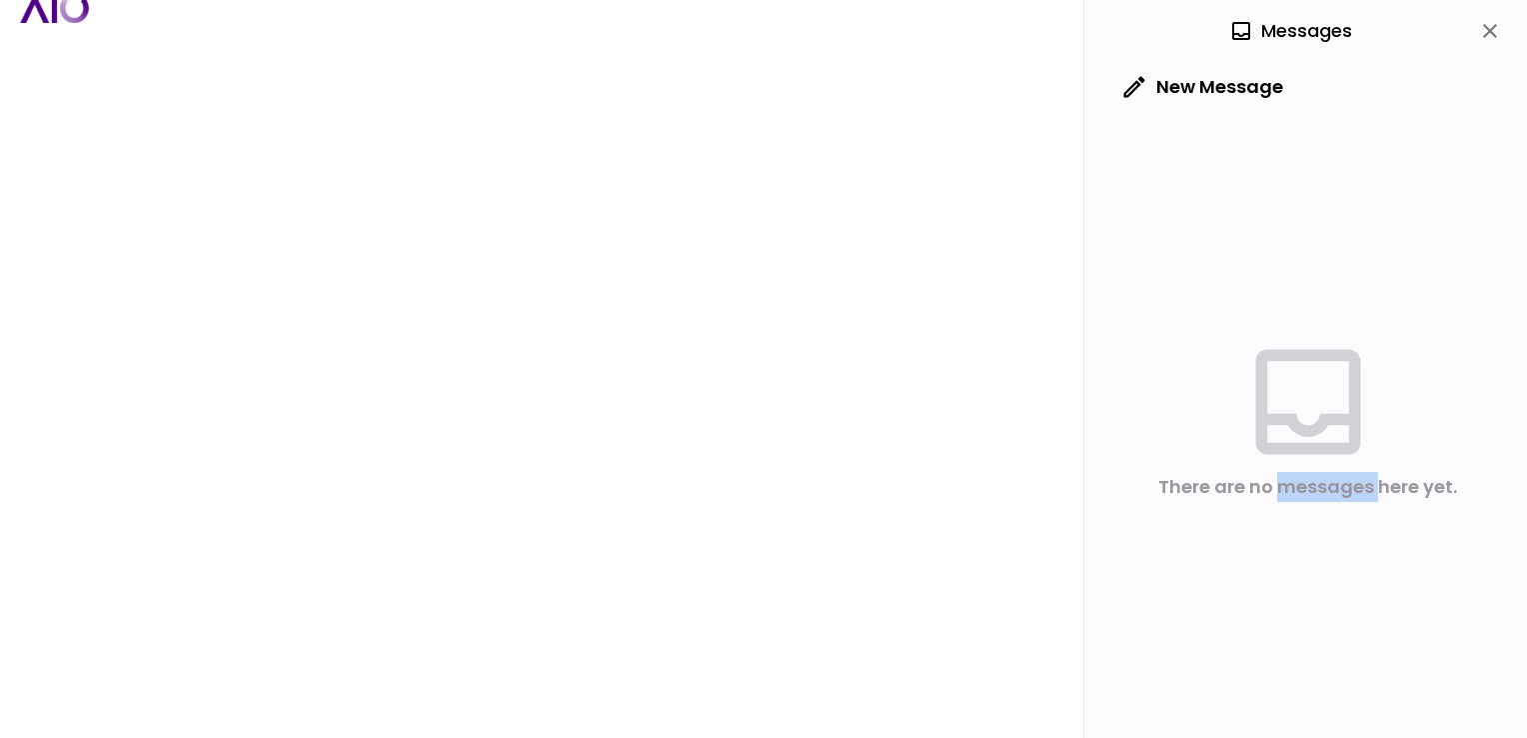
click at [1346, 510] on div "There are no messages here yet." at bounding box center [1308, 417] width 399 height 601
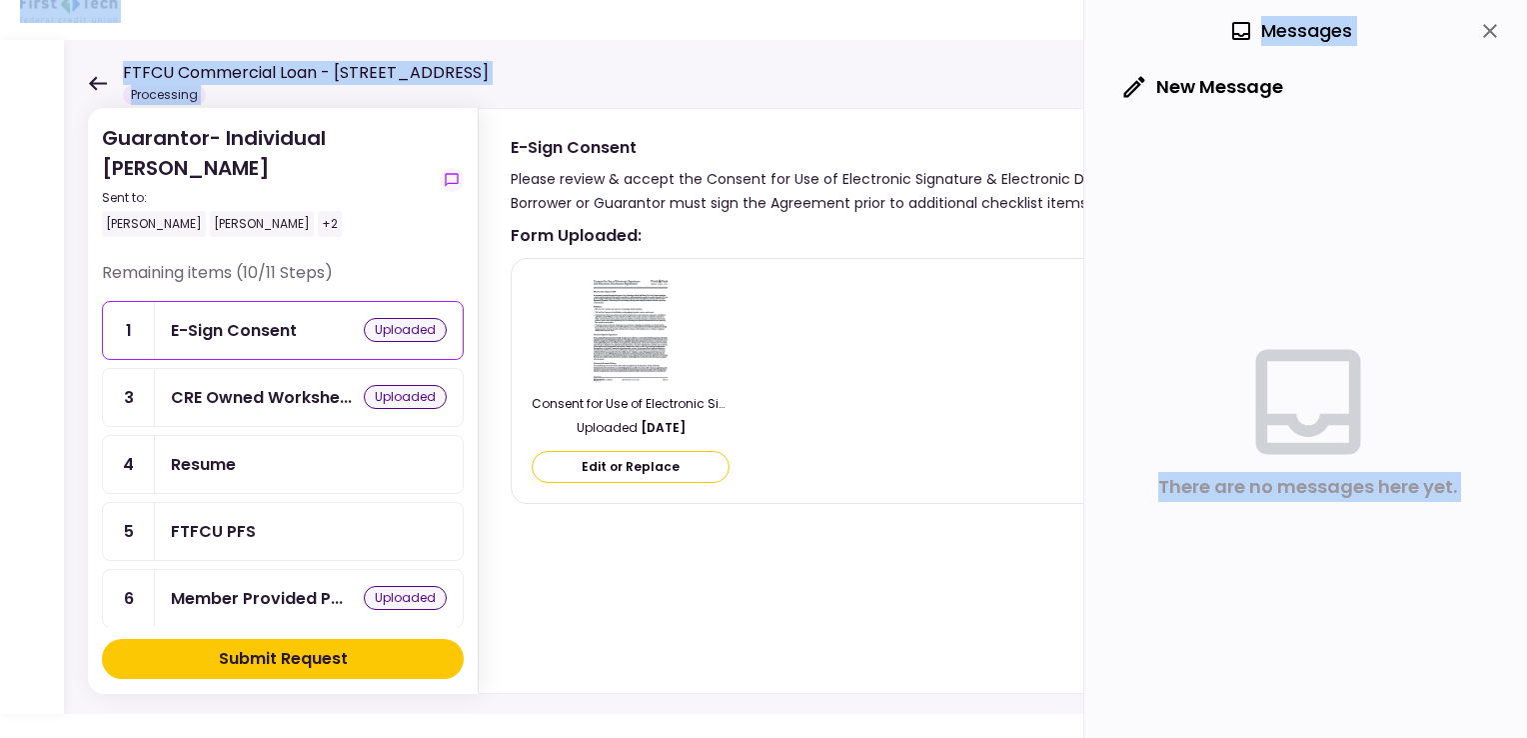
click at [88, 91] on main "FTFCU Commercial Loan - 1151-B Hospital Way Pocatello Processing 0 Messages New…" at bounding box center [763, 345] width 1527 height 738
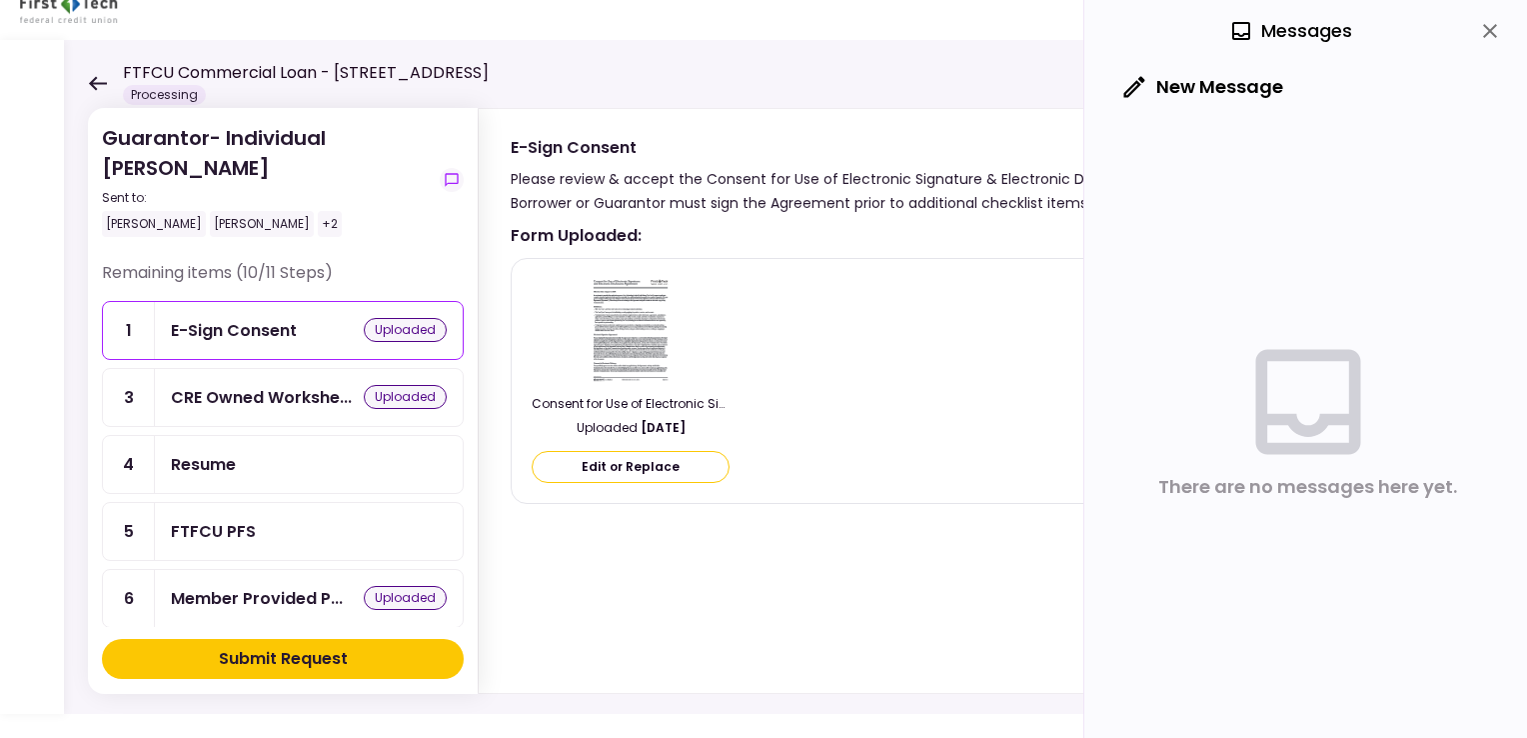
click at [775, 83] on div "Guarantor- Individual [PERSON_NAME] Sent to: [PERSON_NAME] [PERSON_NAME] +2 Rem…" at bounding box center [796, 377] width 1464 height 674
click at [92, 78] on icon at bounding box center [97, 83] width 19 height 15
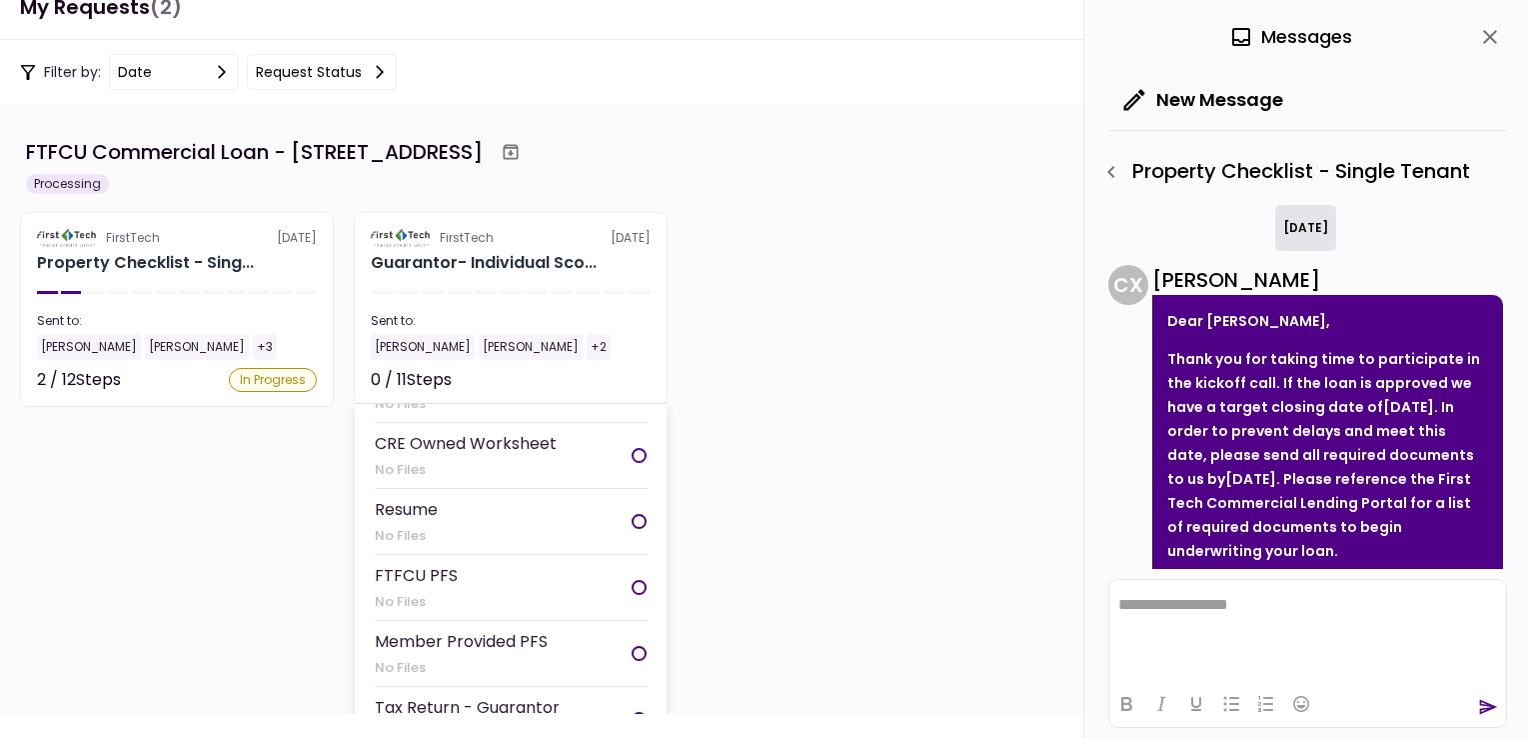
scroll to position [200, 0]
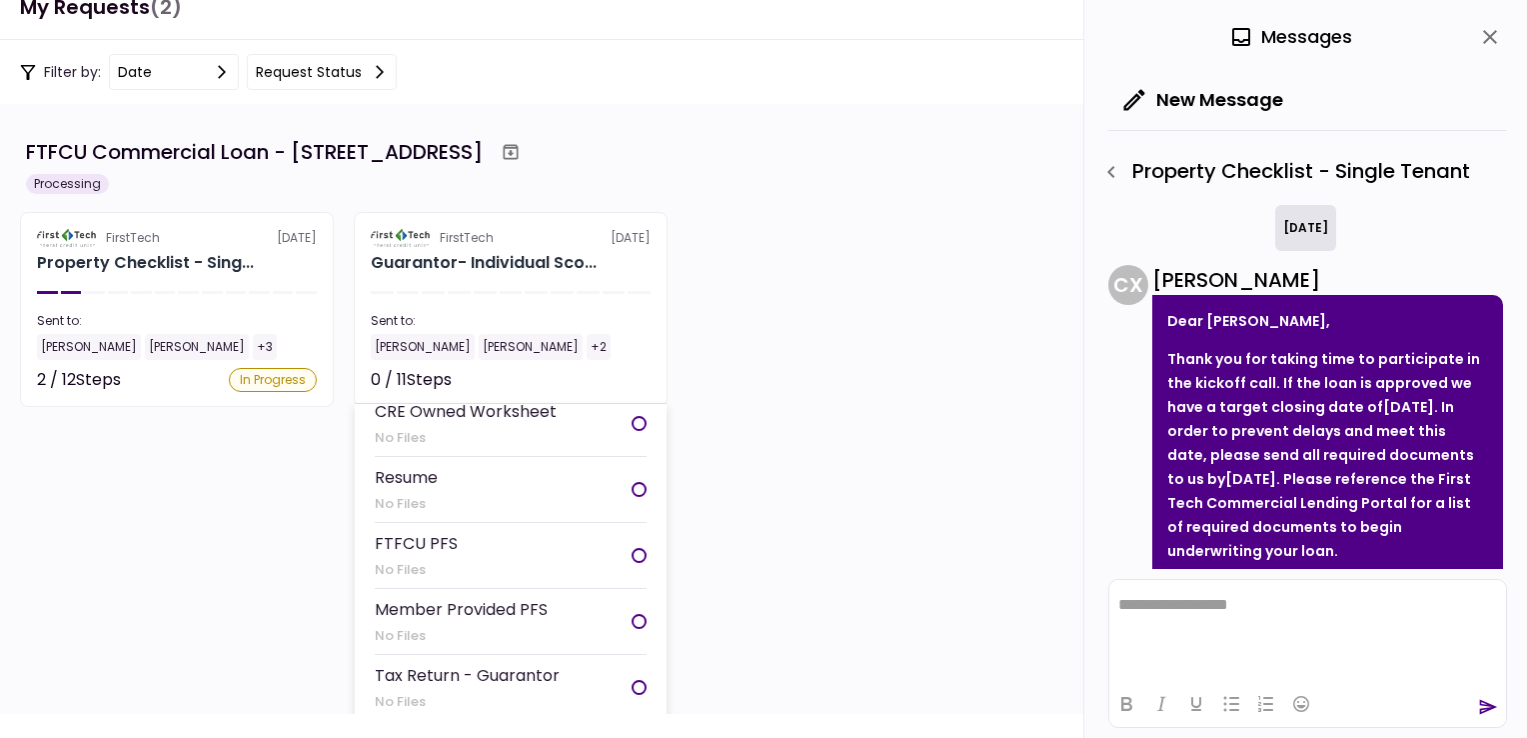
click at [388, 471] on div "Resume" at bounding box center [406, 477] width 63 height 25
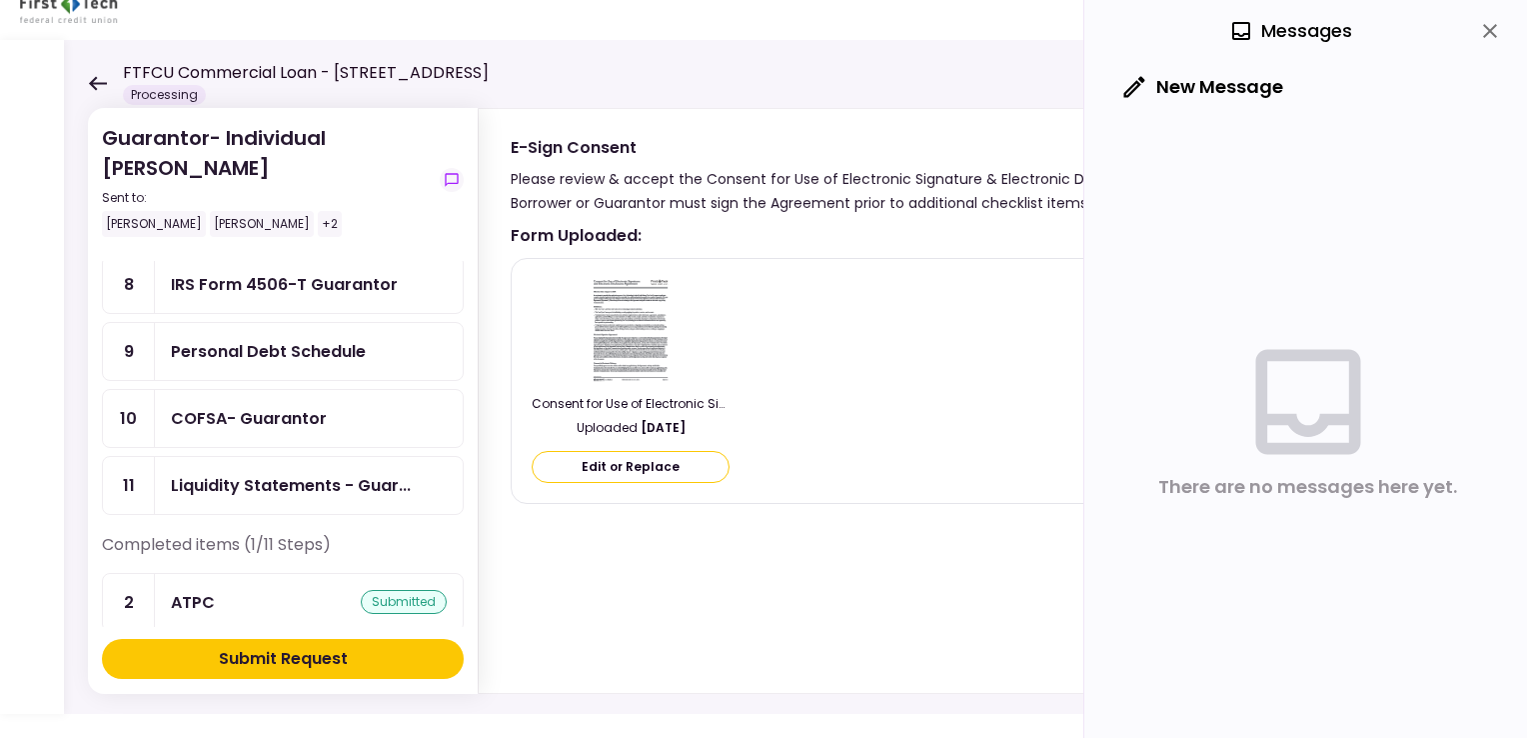
scroll to position [455, 0]
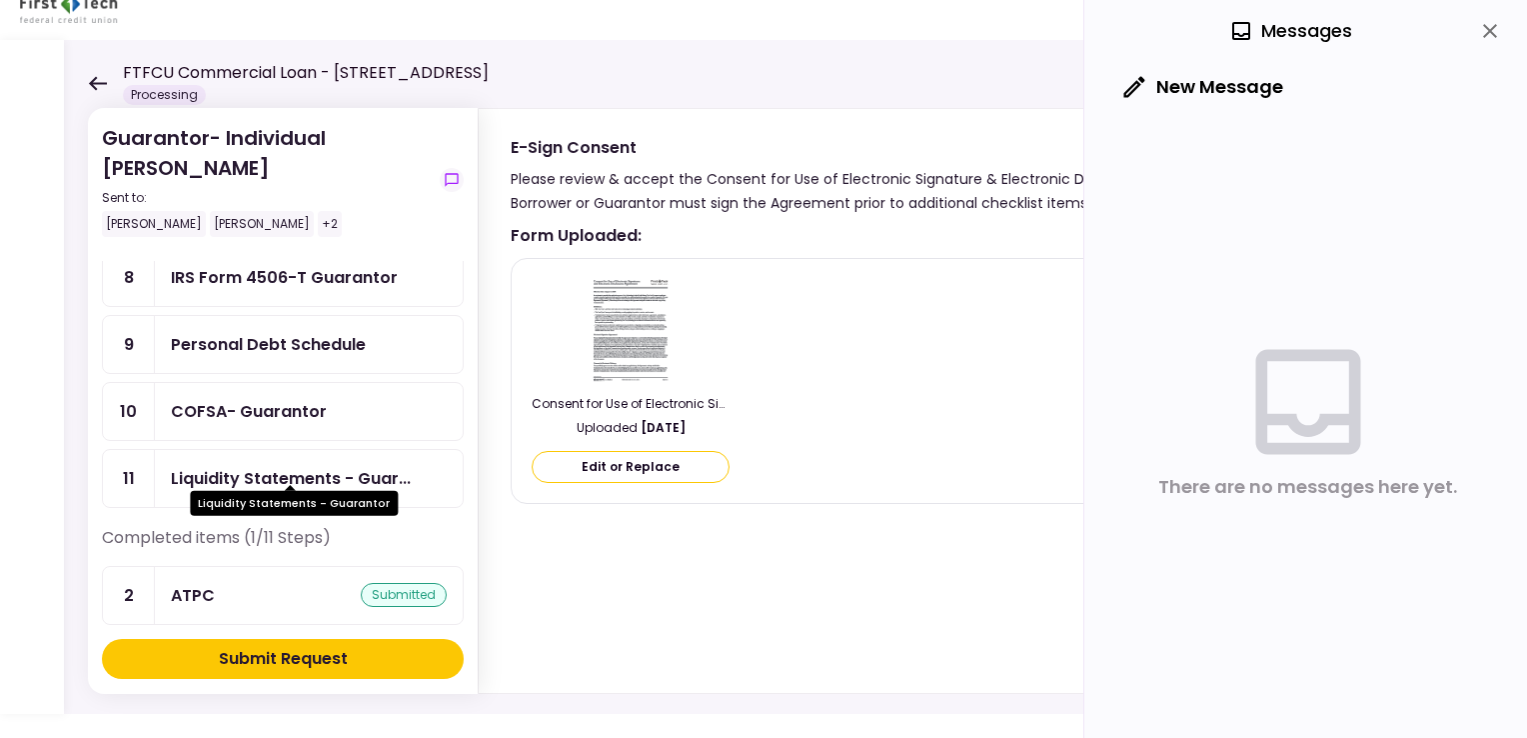
click at [255, 466] on div "Liquidity Statements - Guar..." at bounding box center [291, 478] width 240 height 25
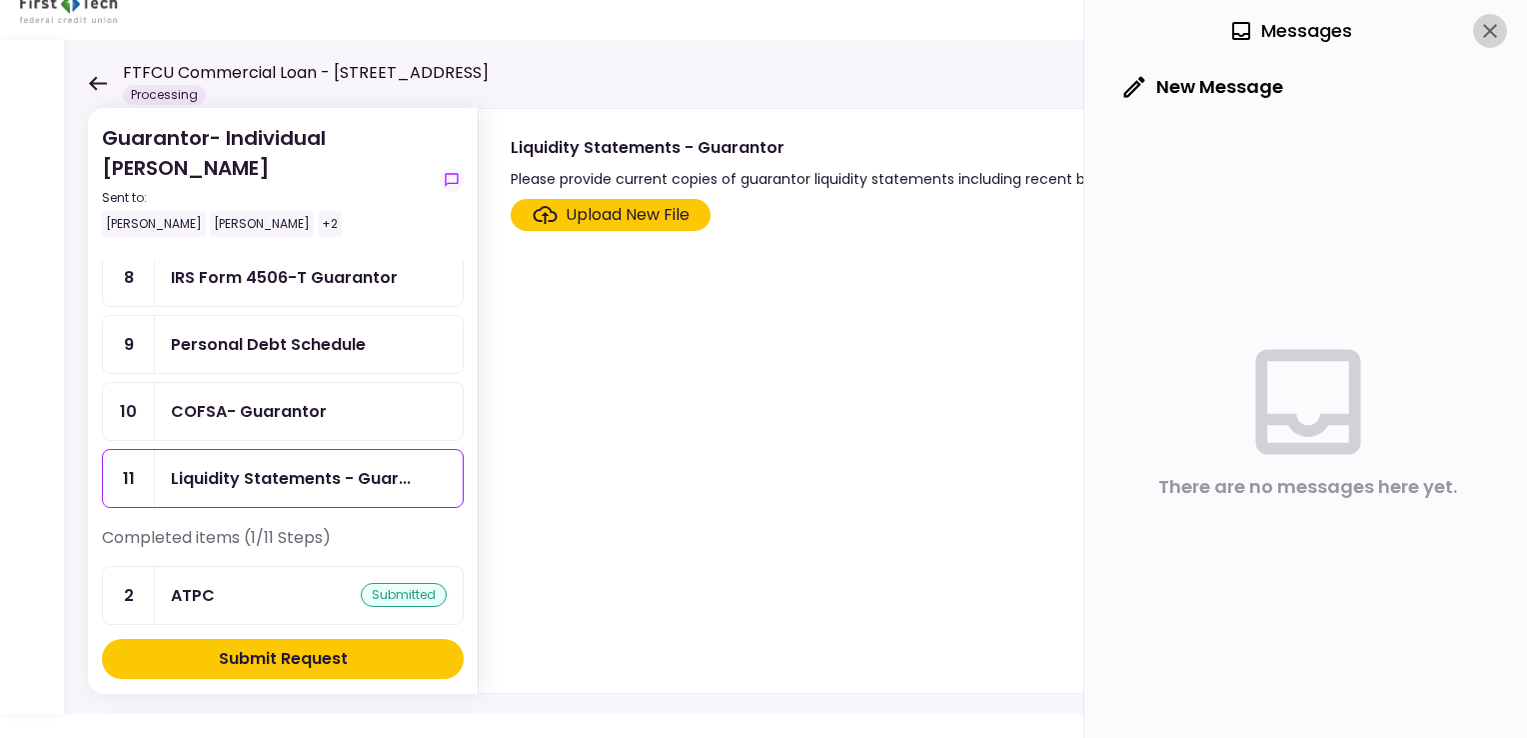
click at [1491, 31] on icon "close" at bounding box center [1490, 31] width 14 height 14
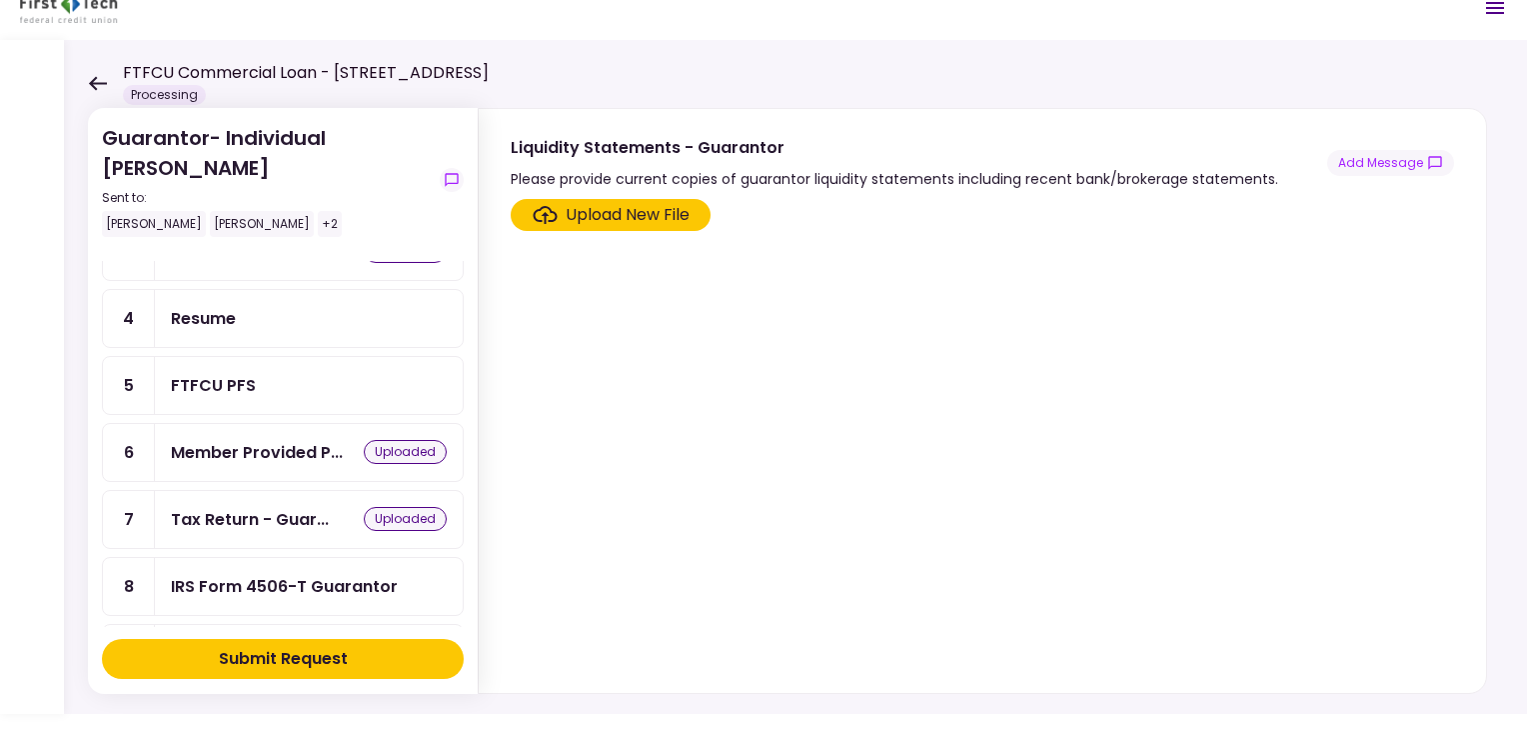
scroll to position [100, 0]
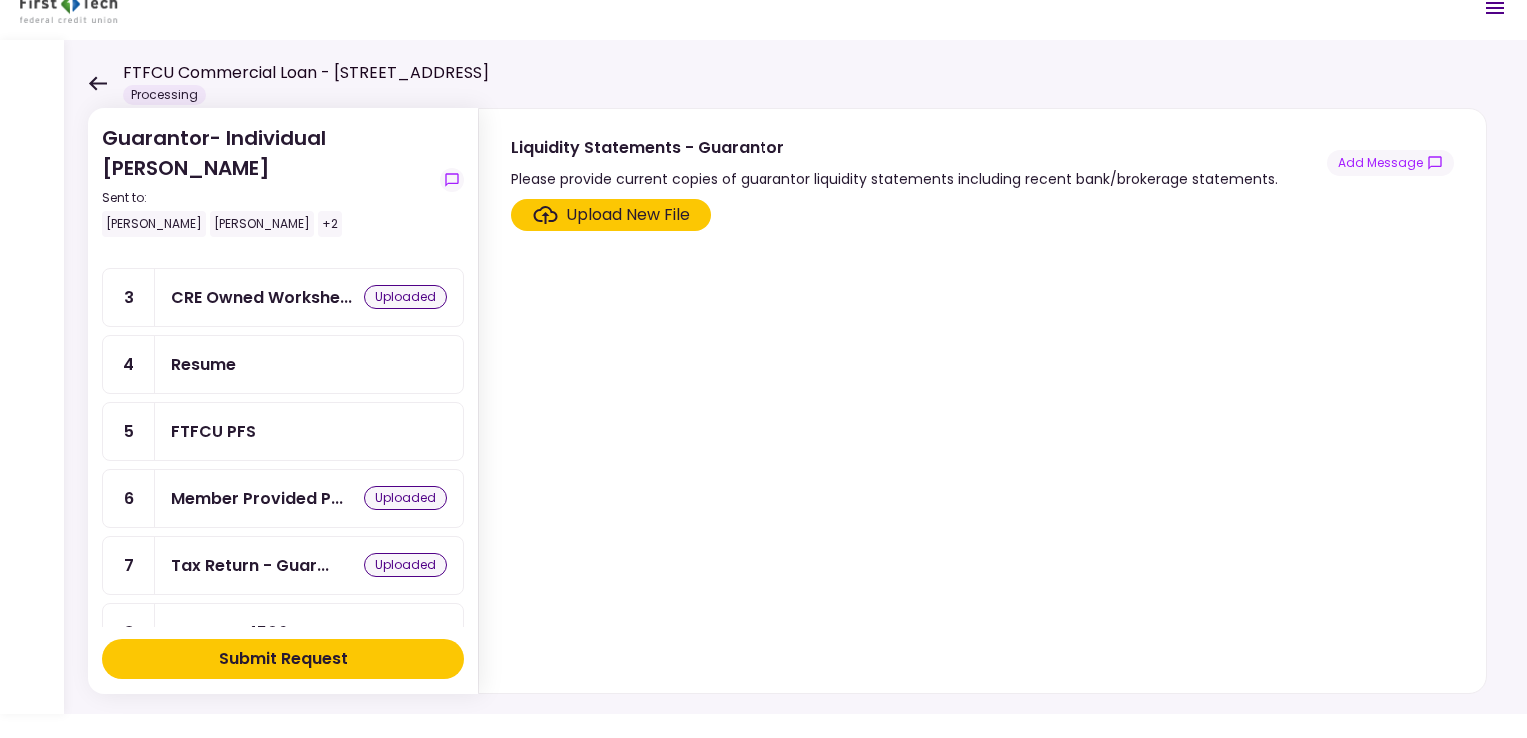
click at [230, 427] on div "FTFCU PFS" at bounding box center [213, 431] width 85 height 25
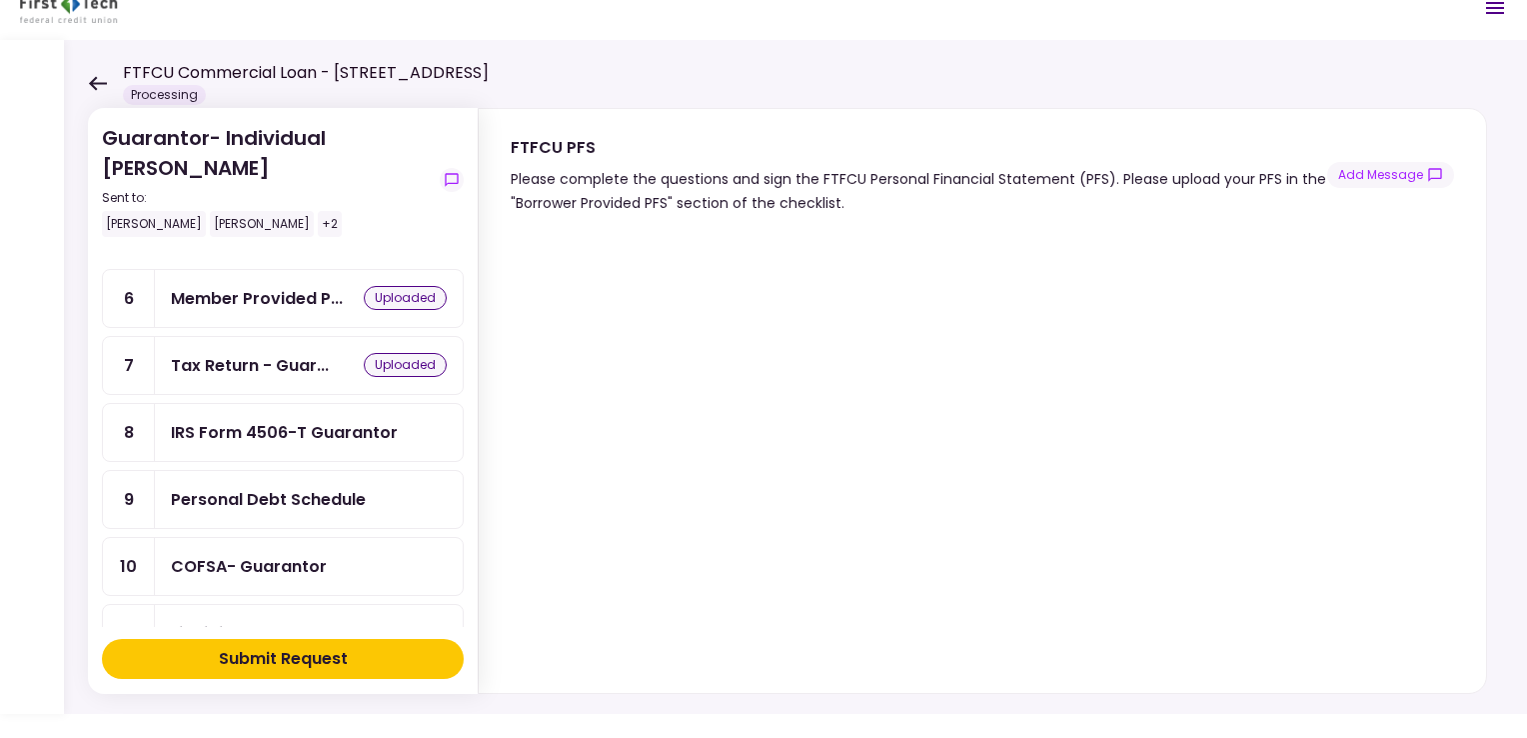
scroll to position [400, 0]
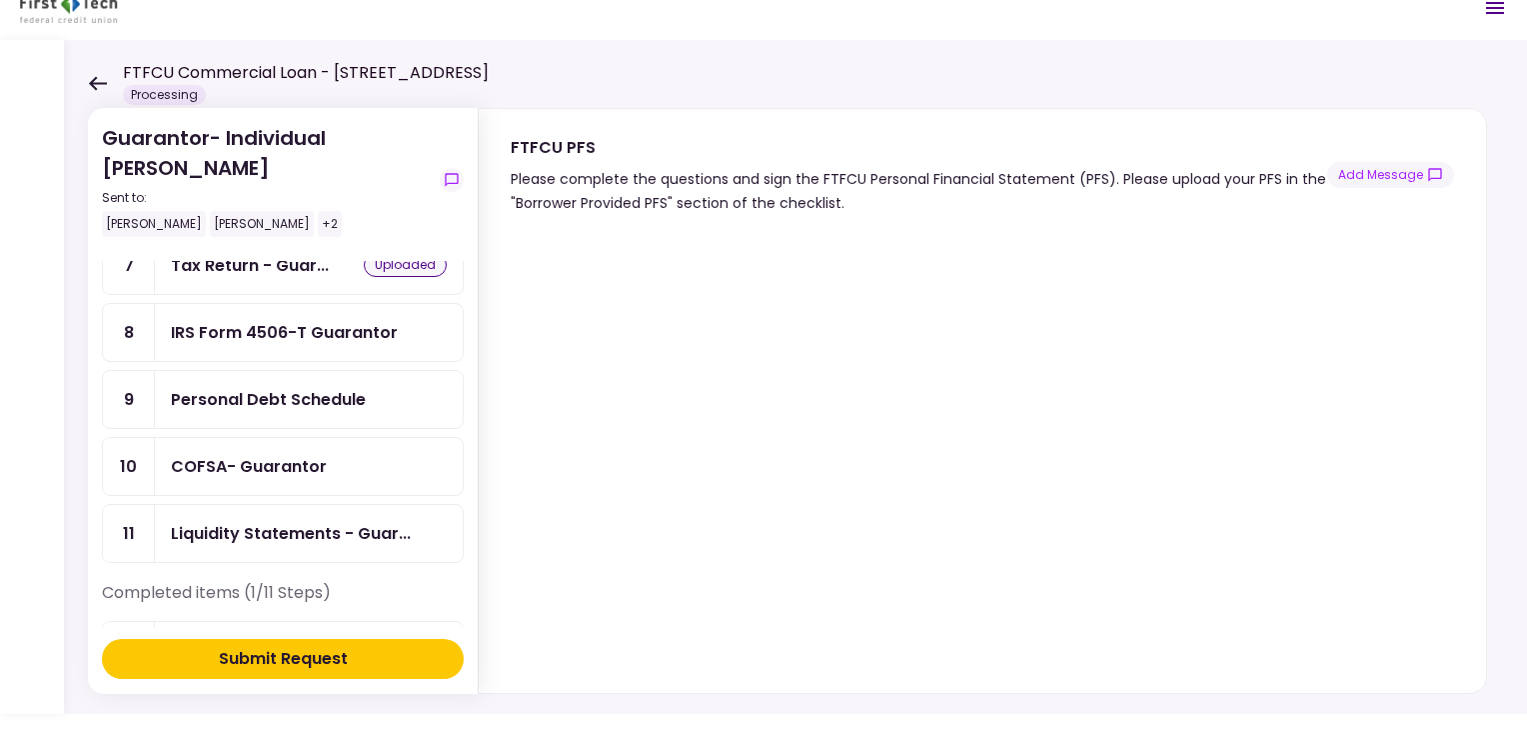
click at [200, 454] on div "COFSA- Guarantor" at bounding box center [249, 466] width 156 height 25
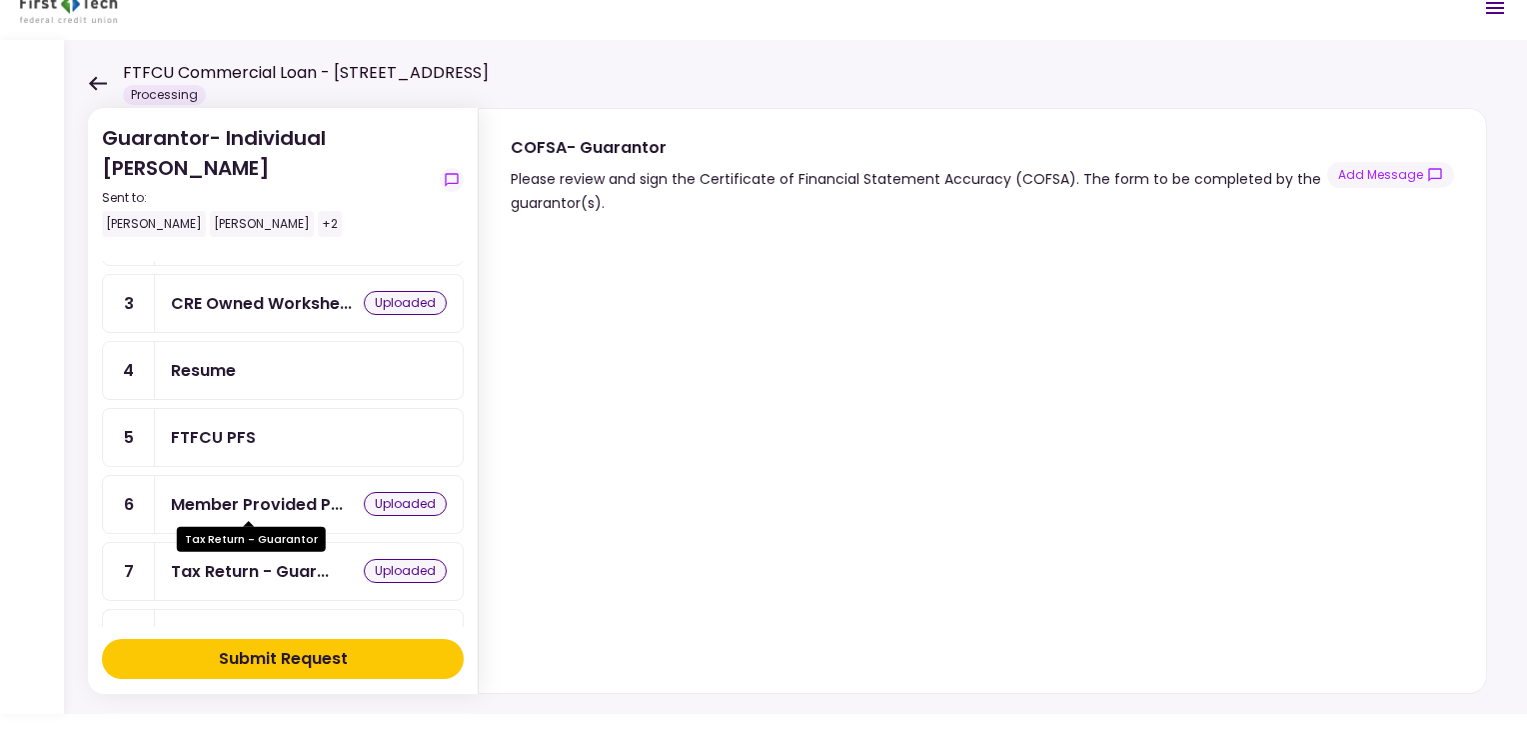
scroll to position [55, 0]
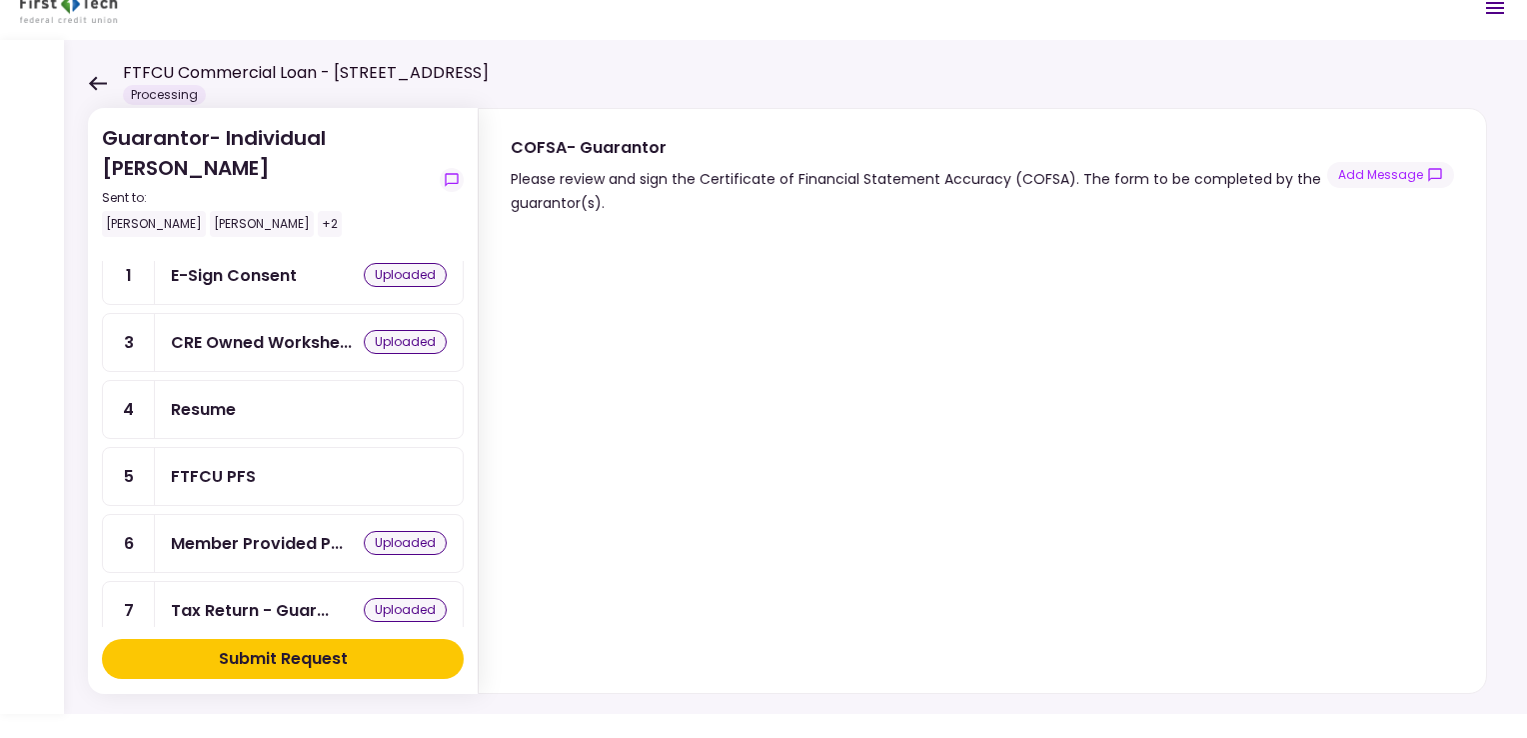
click at [171, 468] on div "FTFCU PFS" at bounding box center [213, 476] width 85 height 25
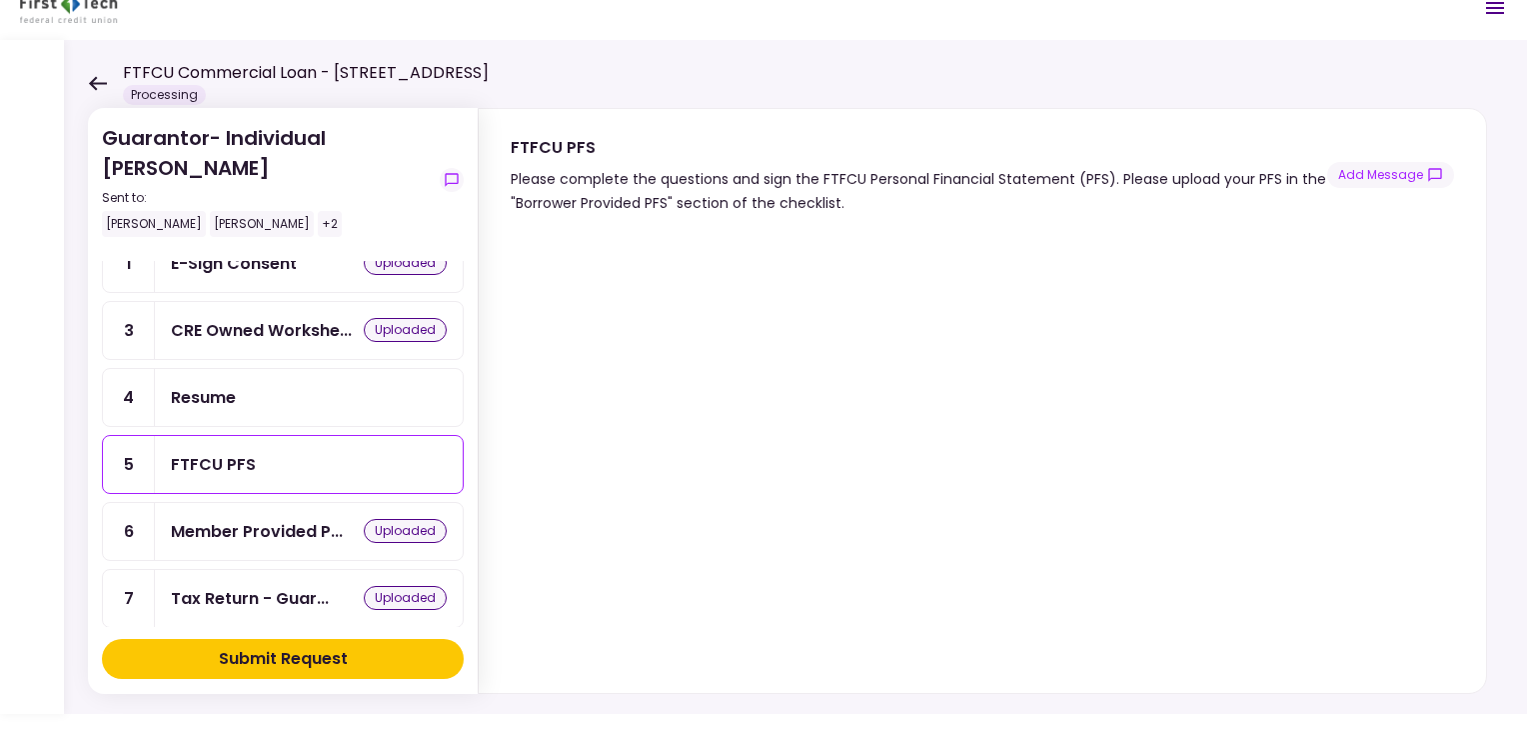
scroll to position [100, 0]
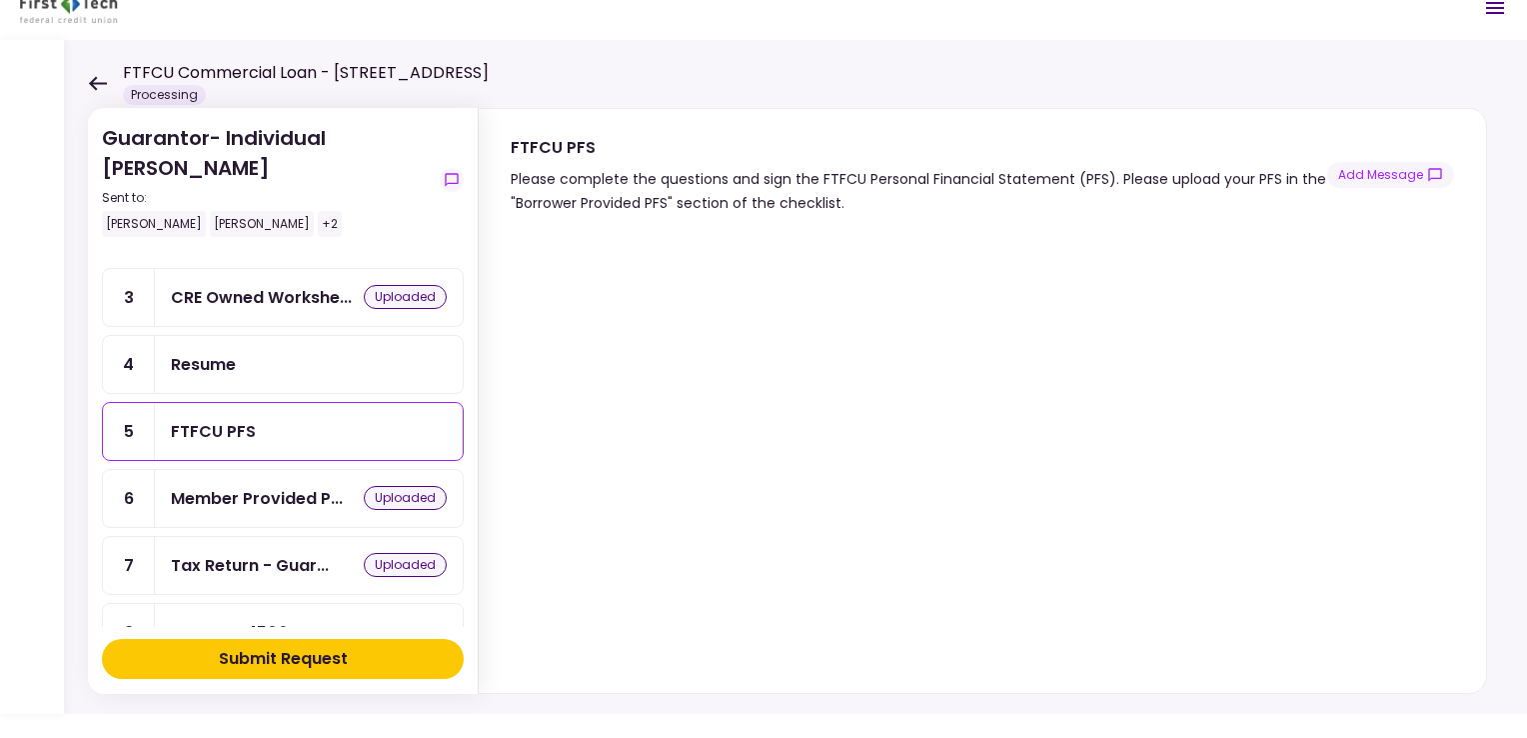
click at [192, 426] on div "FTFCU PFS" at bounding box center [213, 431] width 85 height 25
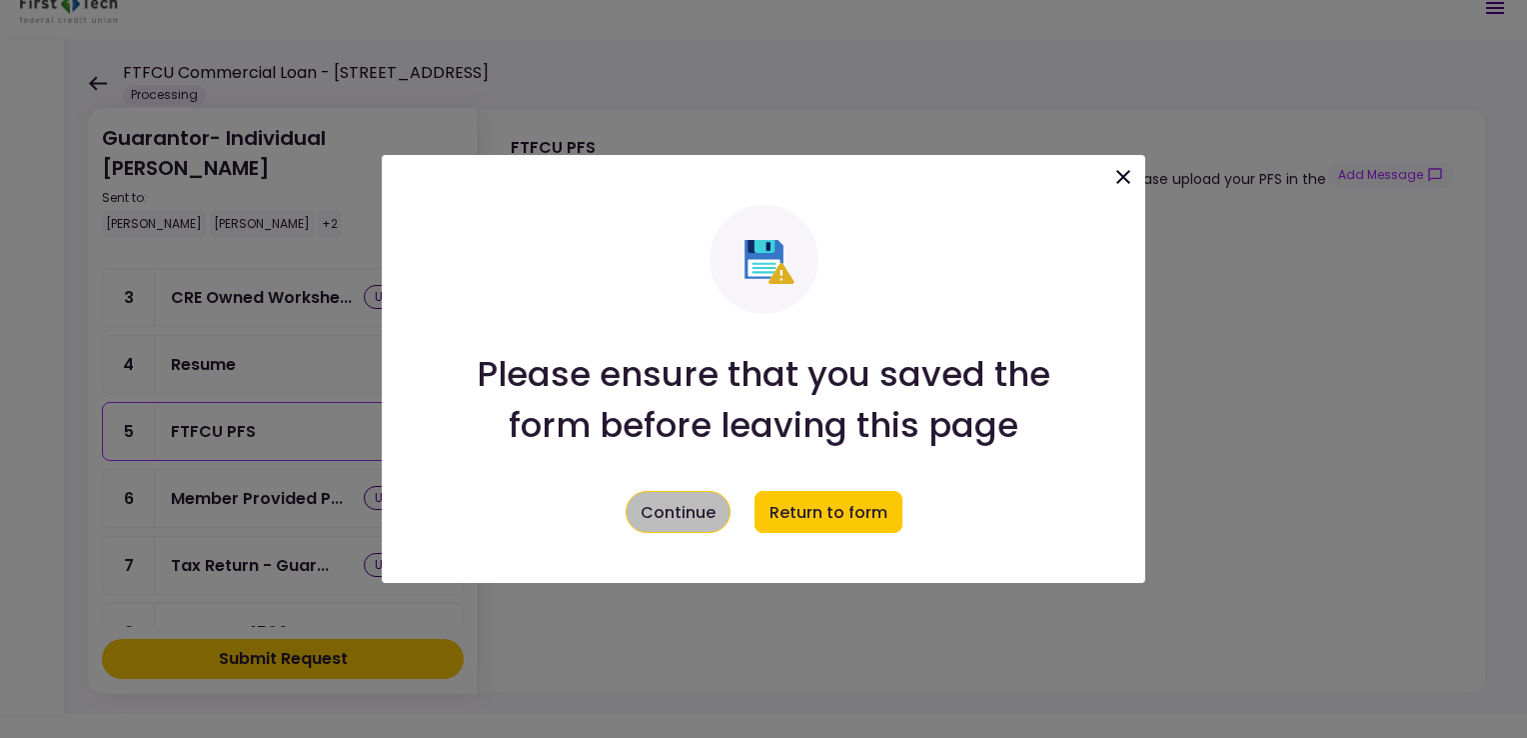
click at [686, 514] on button "Continue" at bounding box center [678, 512] width 105 height 42
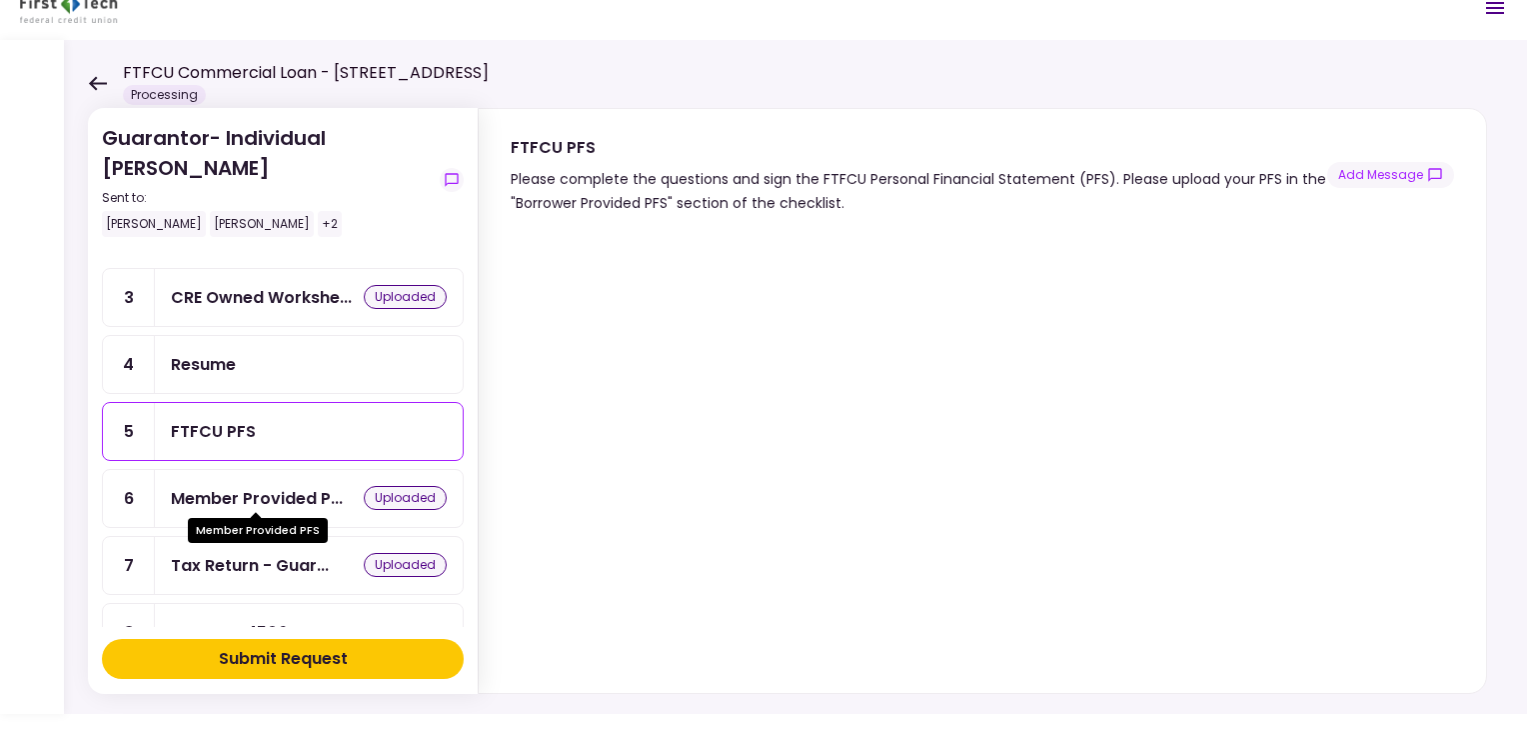
click at [270, 486] on div "Member Provided P..." at bounding box center [257, 498] width 172 height 25
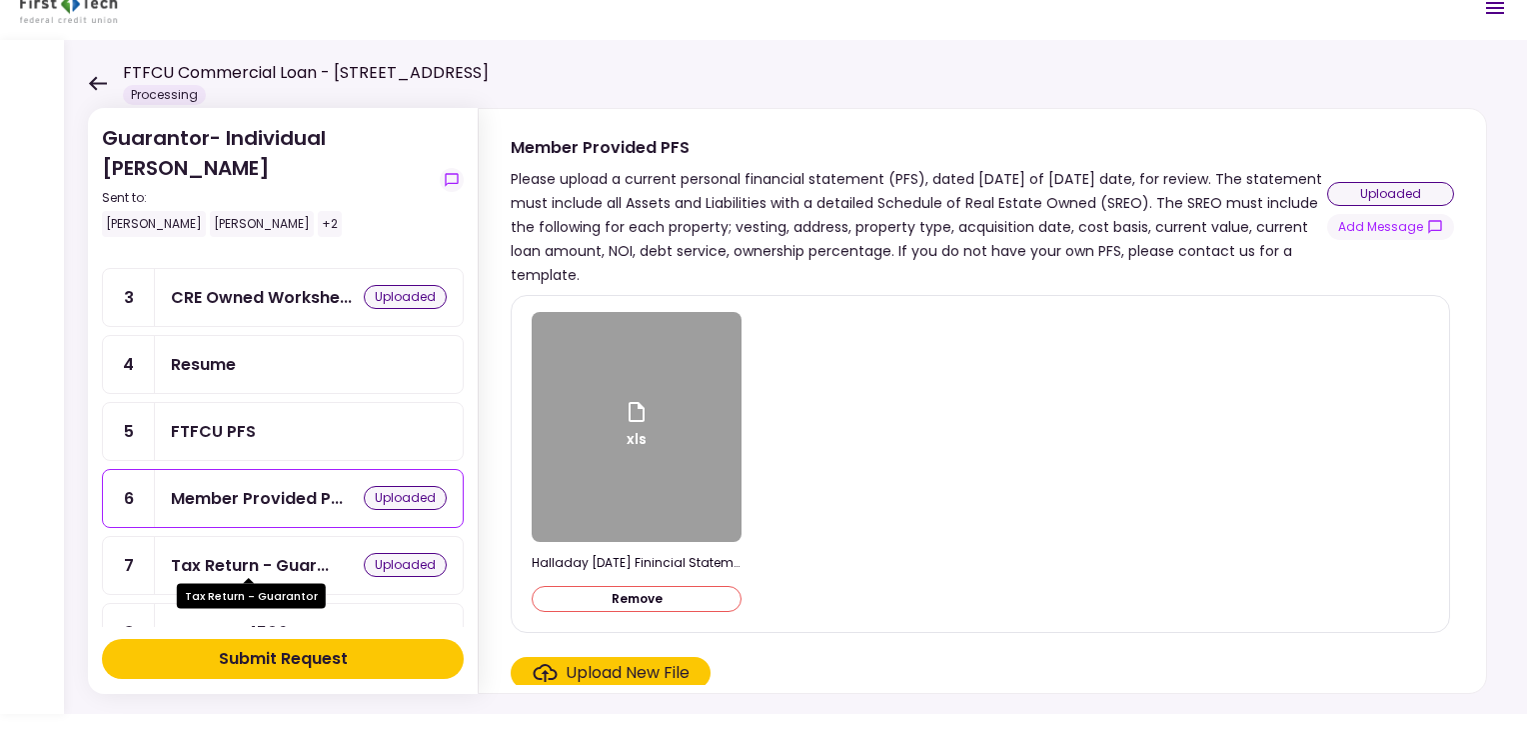
click at [200, 553] on div "Tax Return - Guar..." at bounding box center [250, 565] width 158 height 25
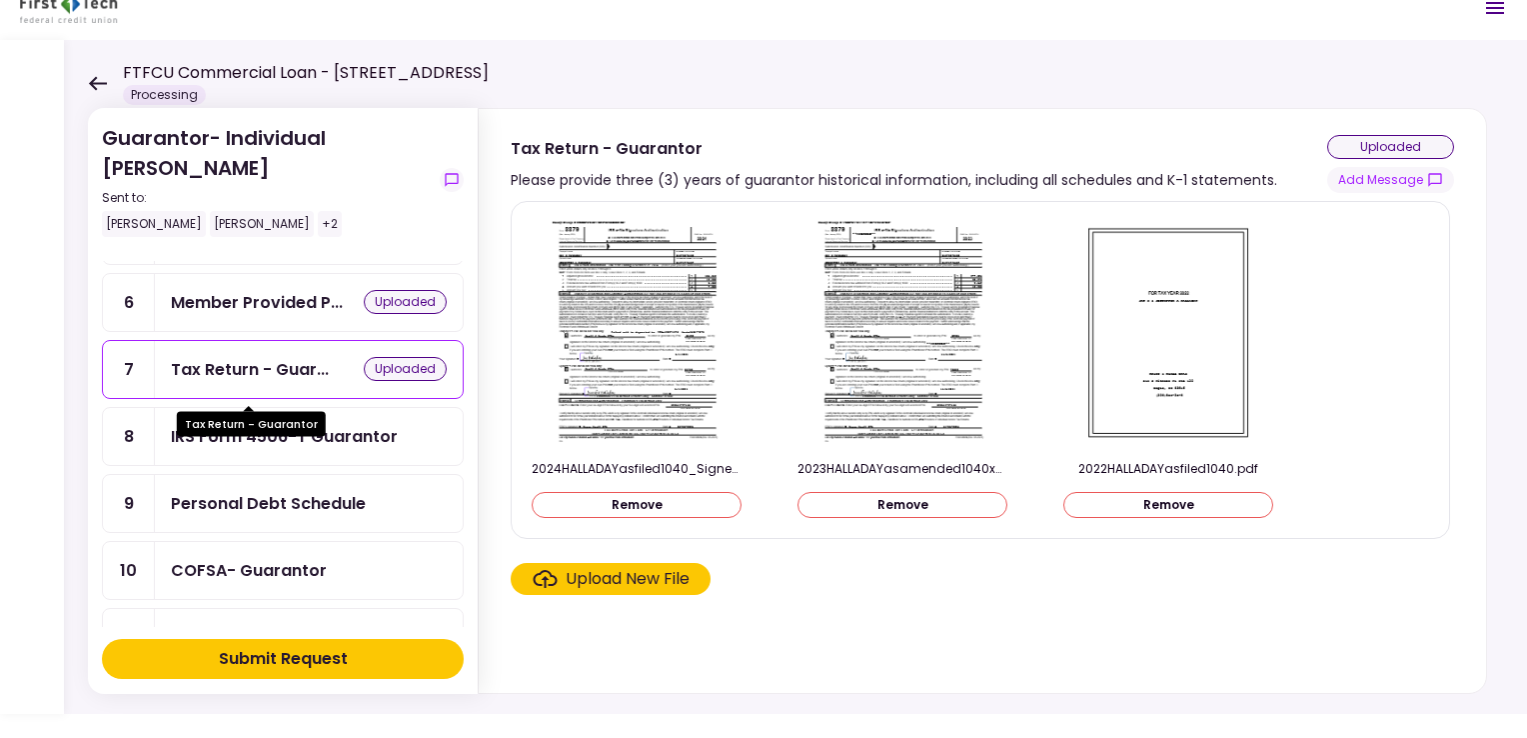
scroll to position [300, 0]
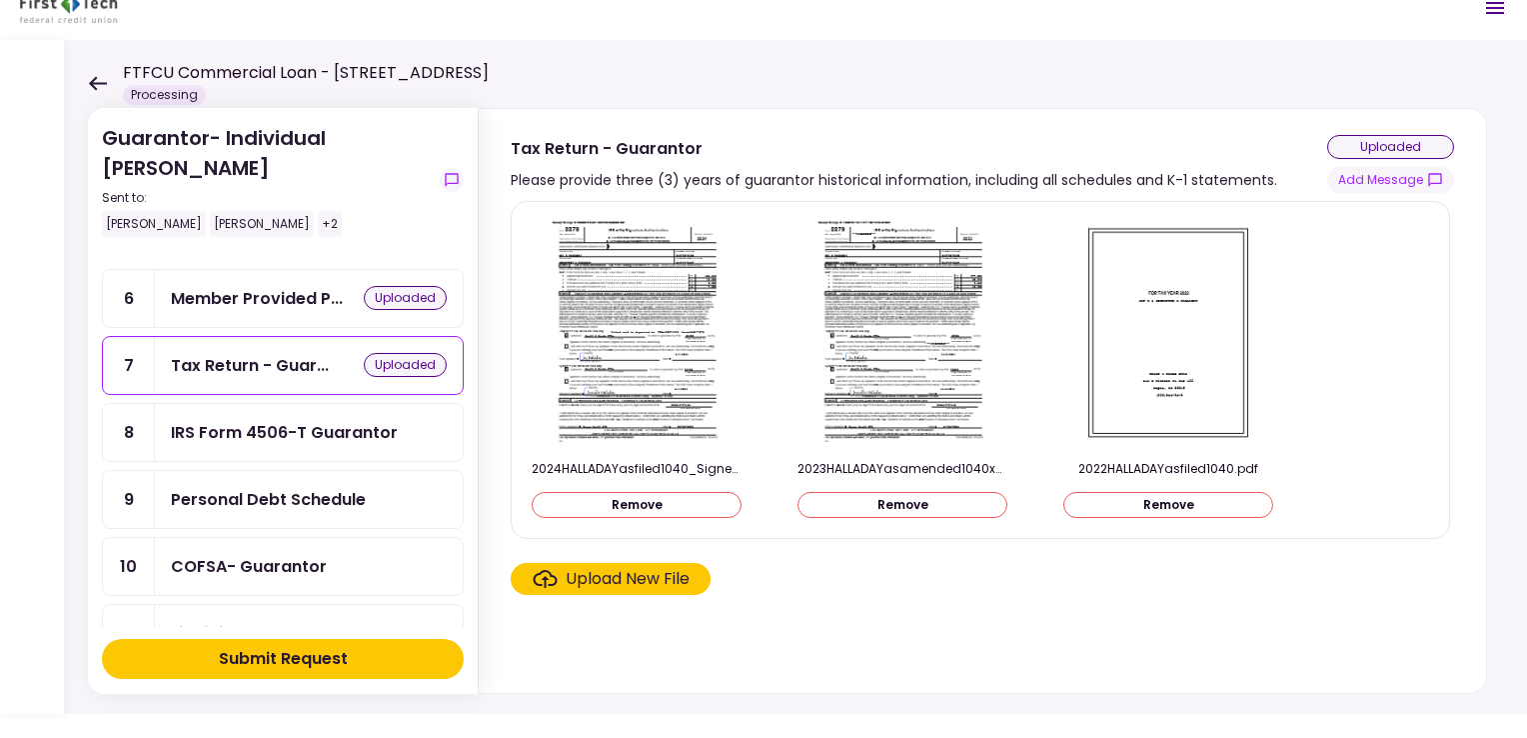
click at [203, 490] on div "Personal Debt Schedule" at bounding box center [268, 499] width 195 height 25
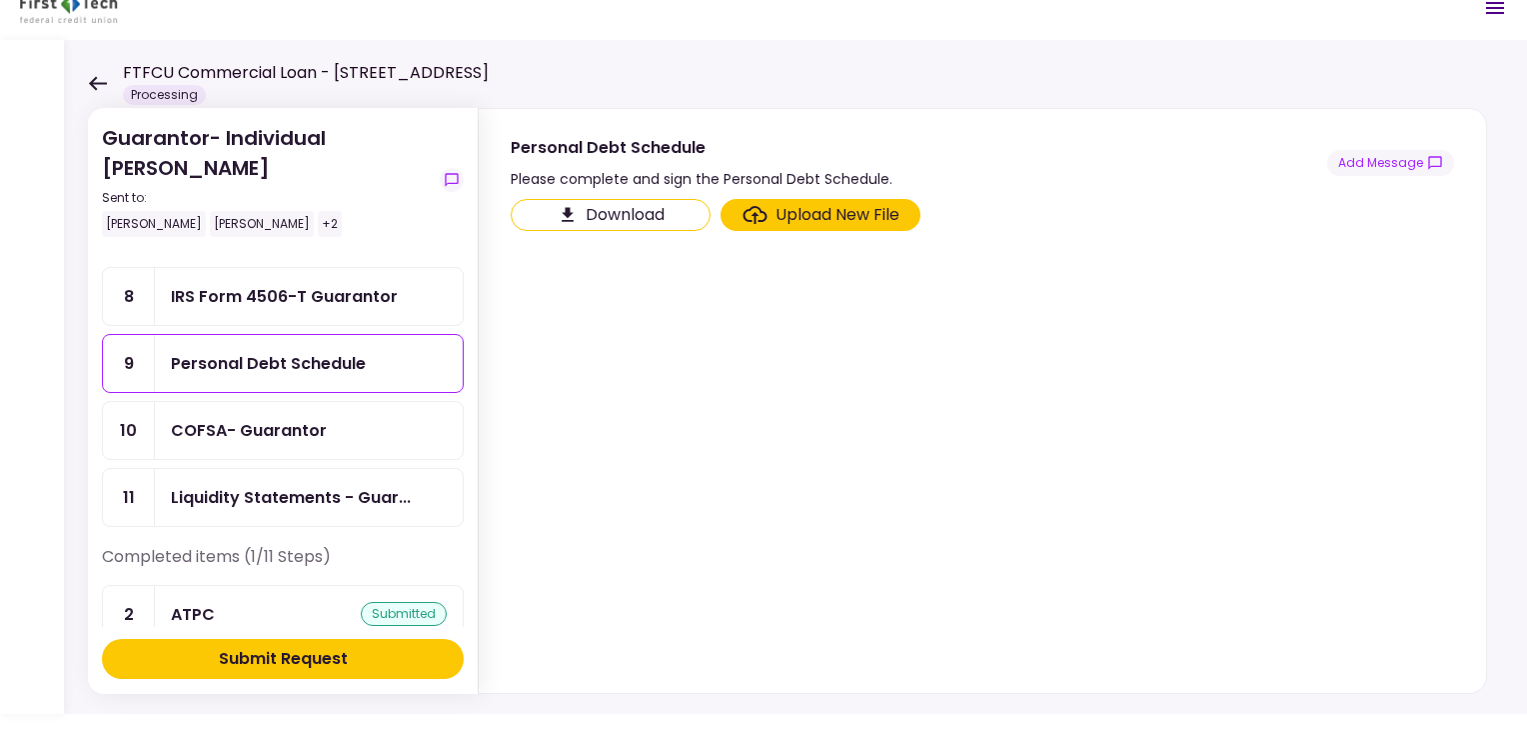
click at [208, 458] on ul "1 E-Sign Consent uploaded 3 CRE Owned Workshe... uploaded 4 Resume 5 FTFCU PFS …" at bounding box center [283, 196] width 362 height 662
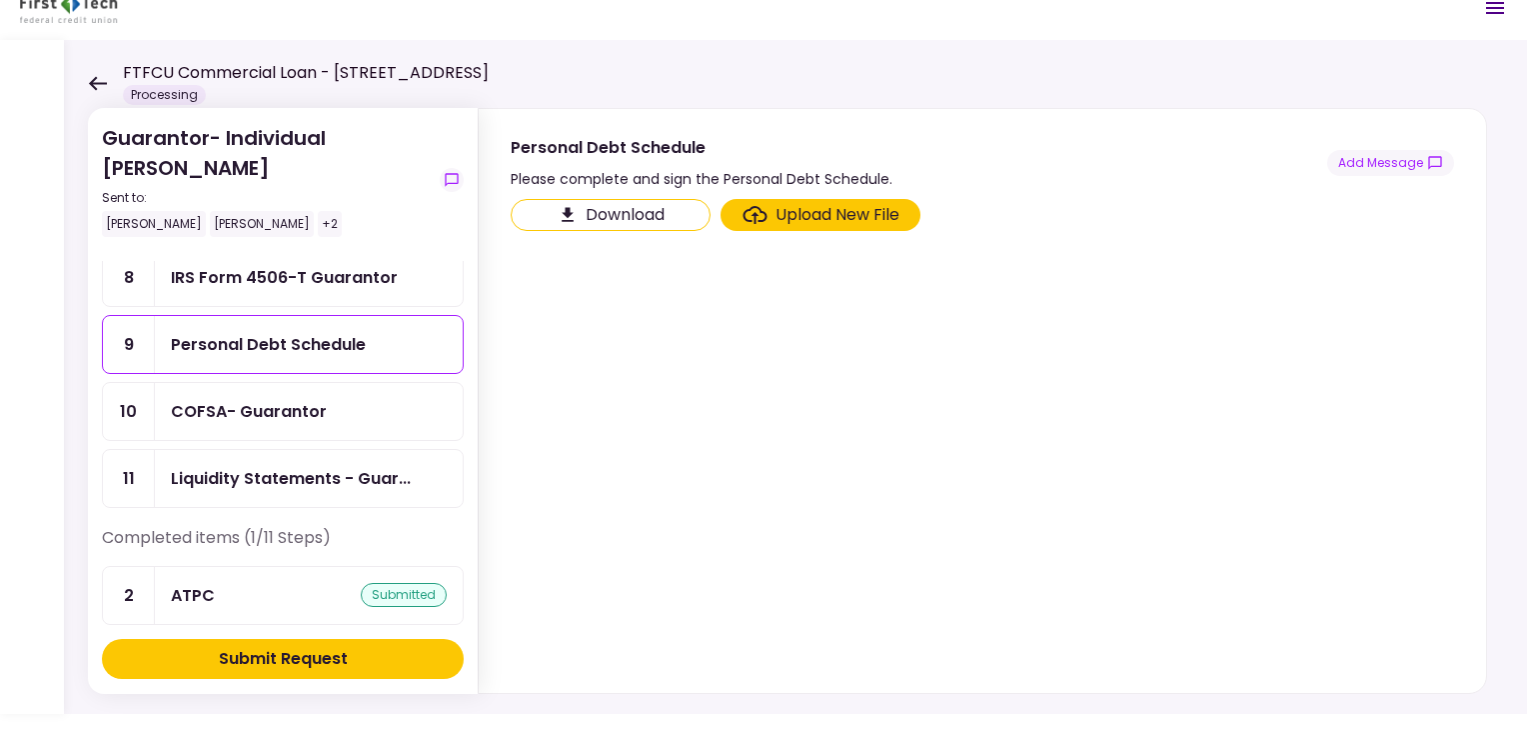
click at [231, 403] on div "COFSA- Guarantor" at bounding box center [249, 411] width 156 height 25
